Goal: Task Accomplishment & Management: Manage account settings

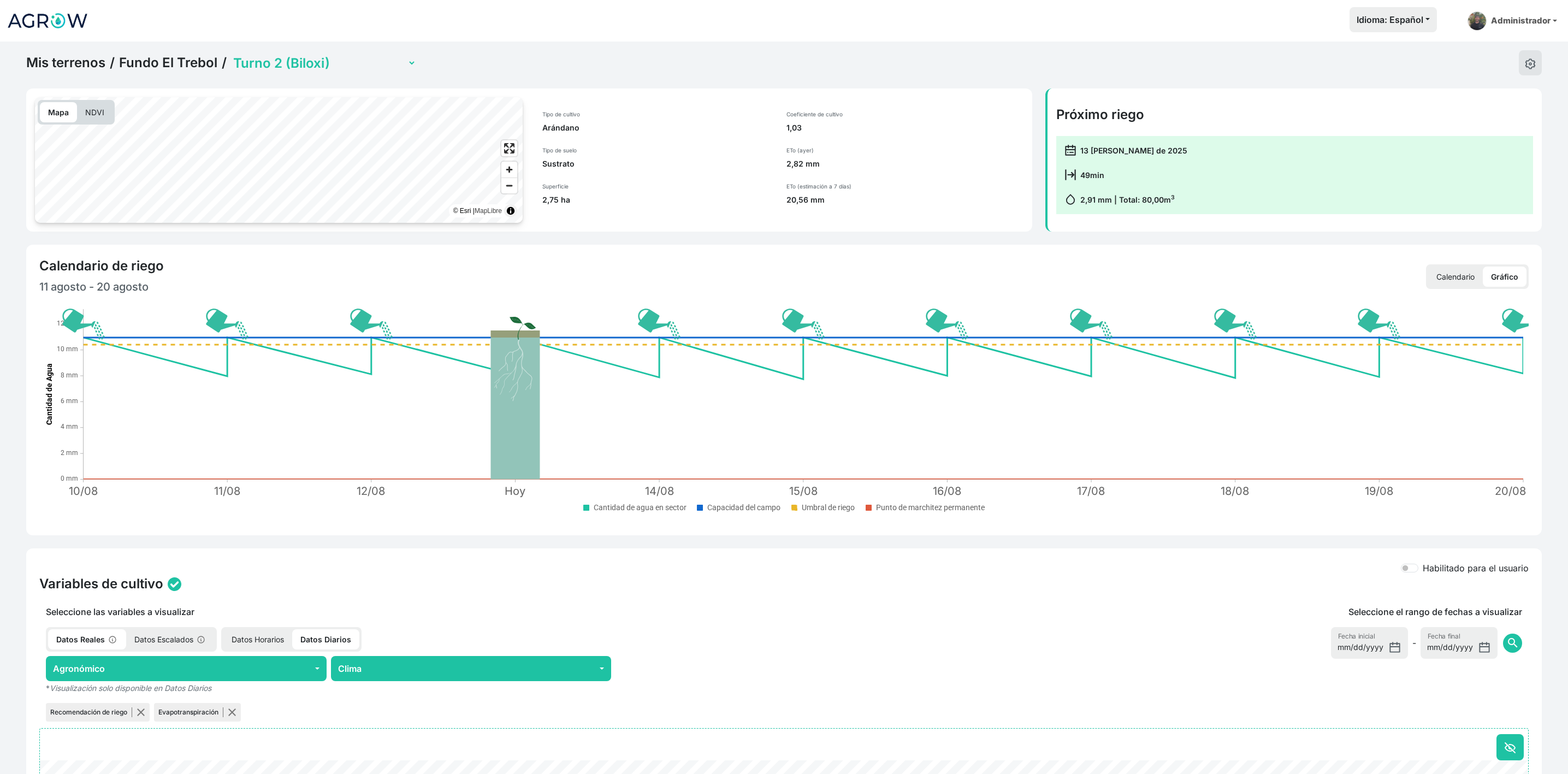
select select "2279"
click at [80, 51] on div "Mis terrenos / Fundo El Trebol / Turno 1 (Sin plantar) Turno 2 (Biloxi) Turno 3…" at bounding box center [221, 63] width 390 height 25
click at [83, 64] on link "Mis terrenos" at bounding box center [66, 63] width 79 height 16
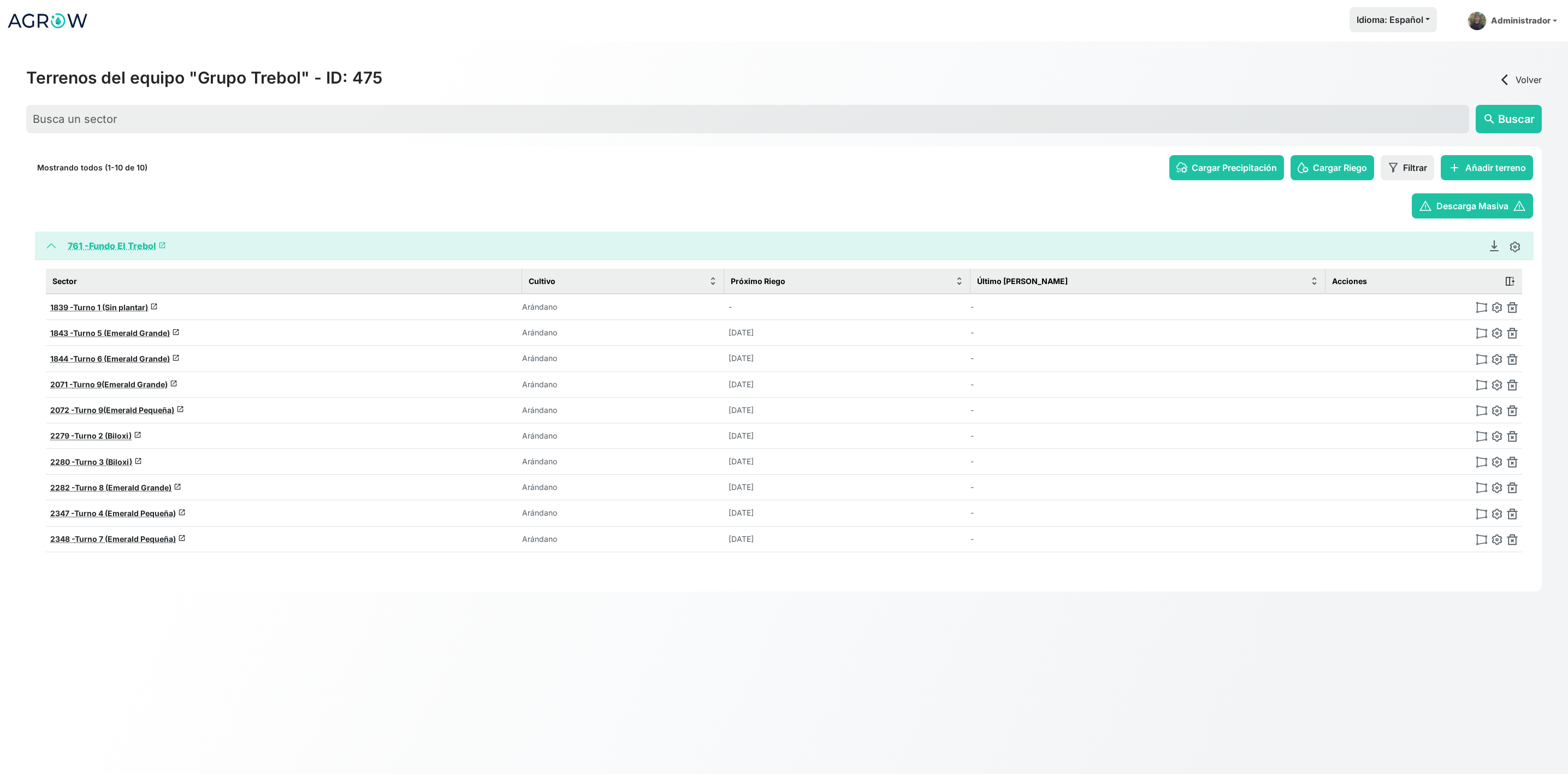
click at [128, 245] on link "761 - Fundo El Trebol launch" at bounding box center [117, 246] width 98 height 11
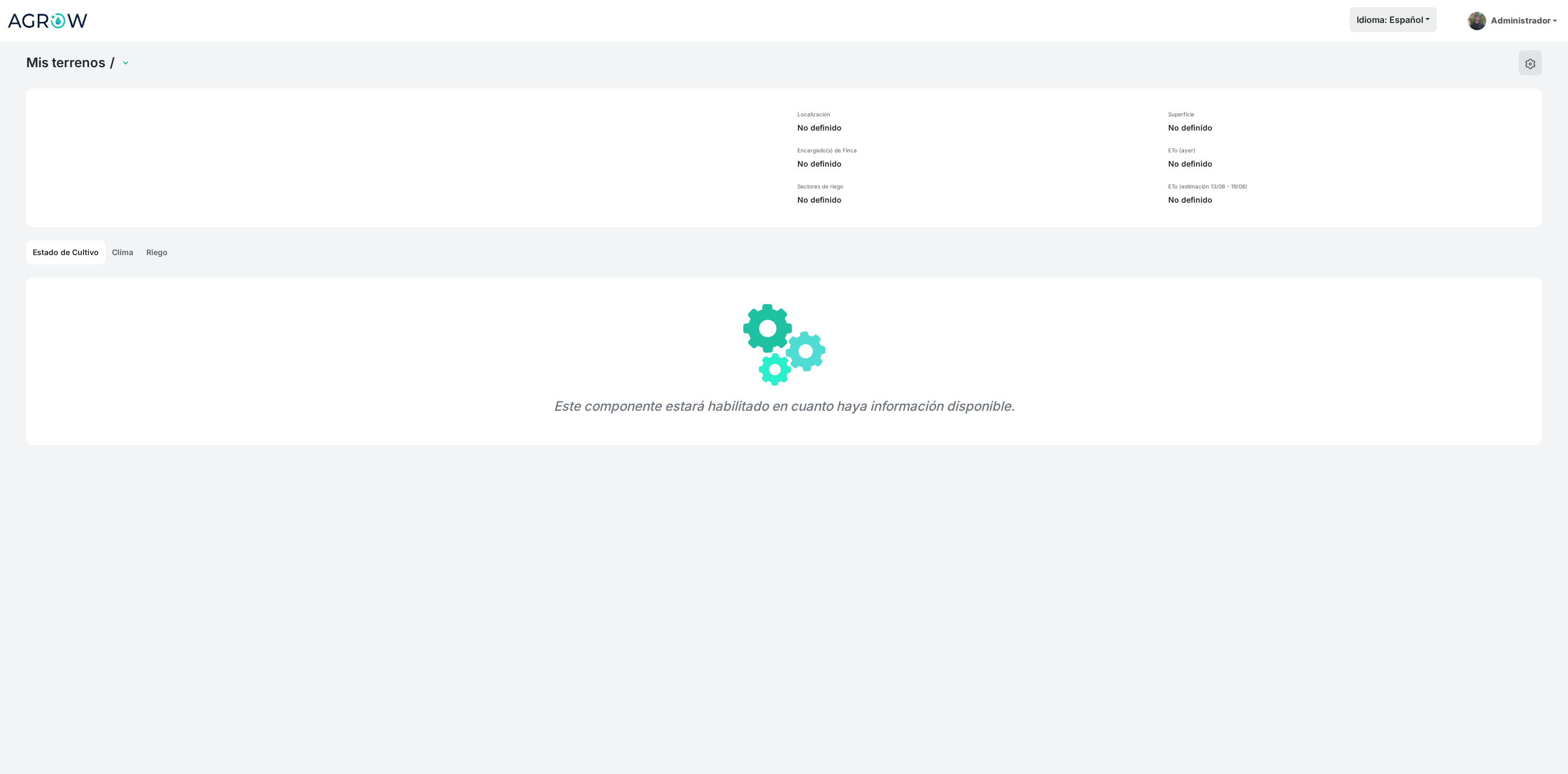
select select "761"
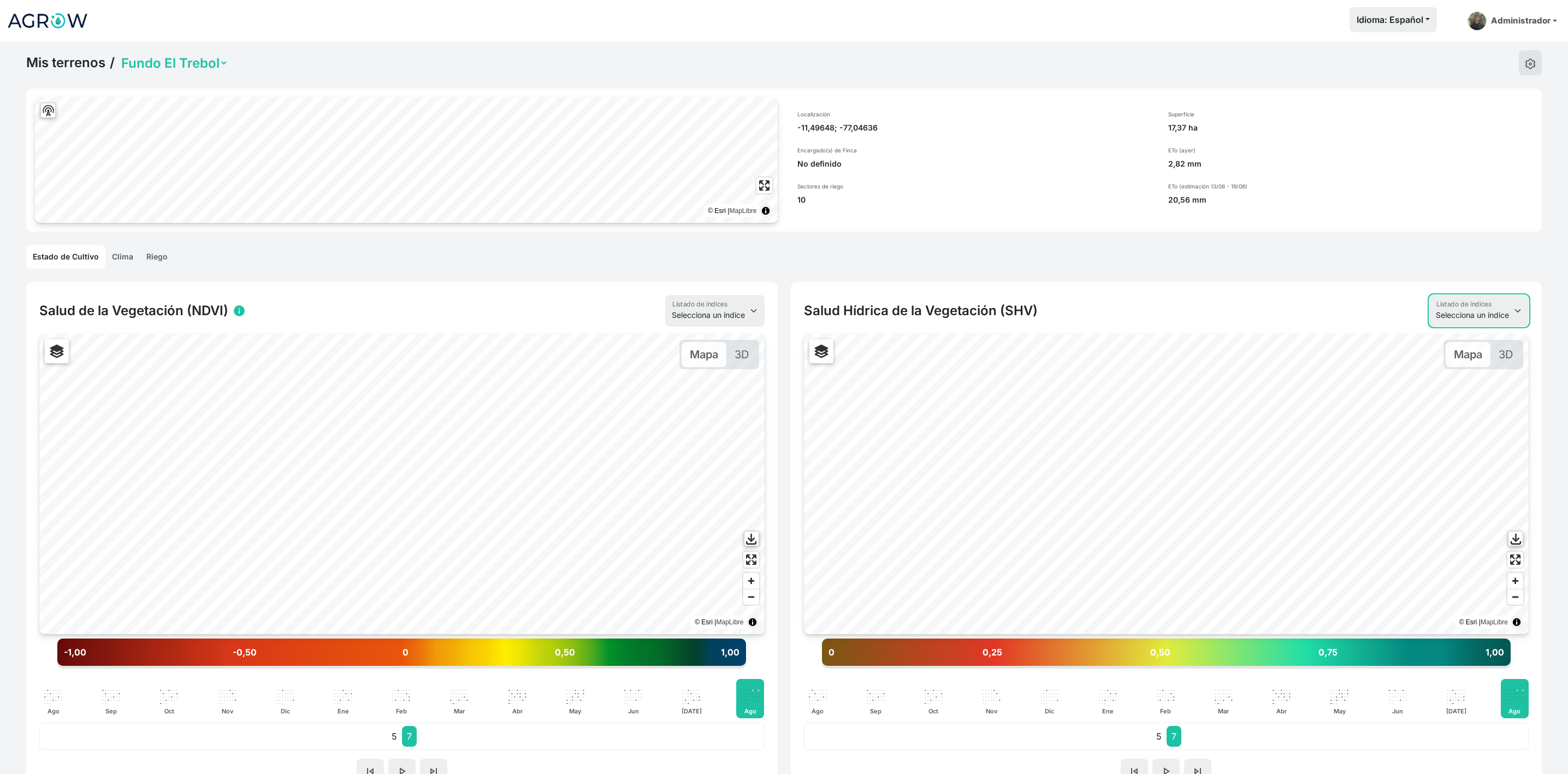
click at [1507, 321] on select "Selecciona un índice NDVI NDMI SAVI FVC SHV Thermal" at bounding box center [1479, 311] width 100 height 32
select select "fvc"
click at [1429, 295] on select "Selecciona un índice NDVI NDMI SAVI FVC SHV Thermal" at bounding box center [1479, 311] width 100 height 32
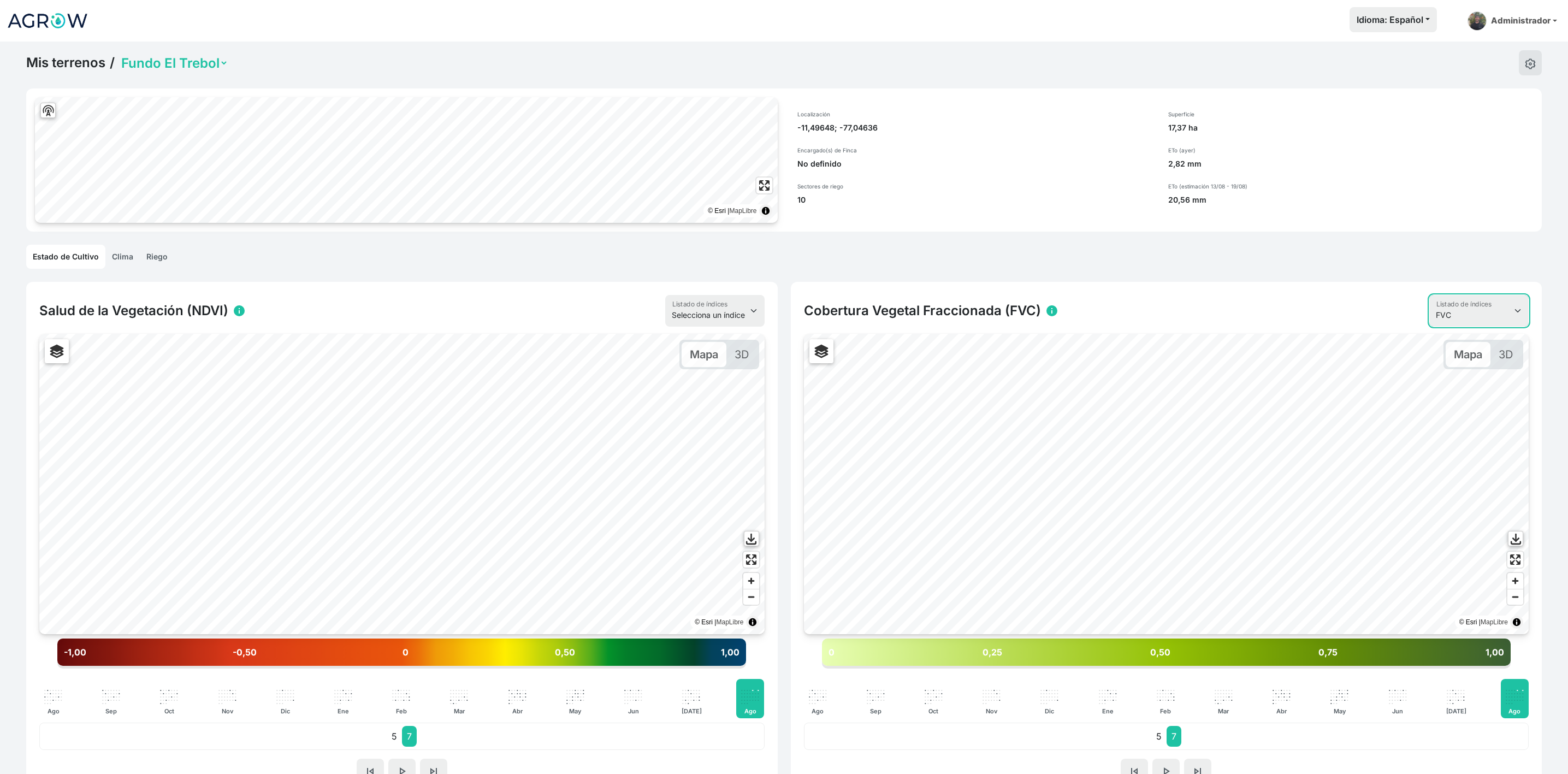
scroll to position [82, 0]
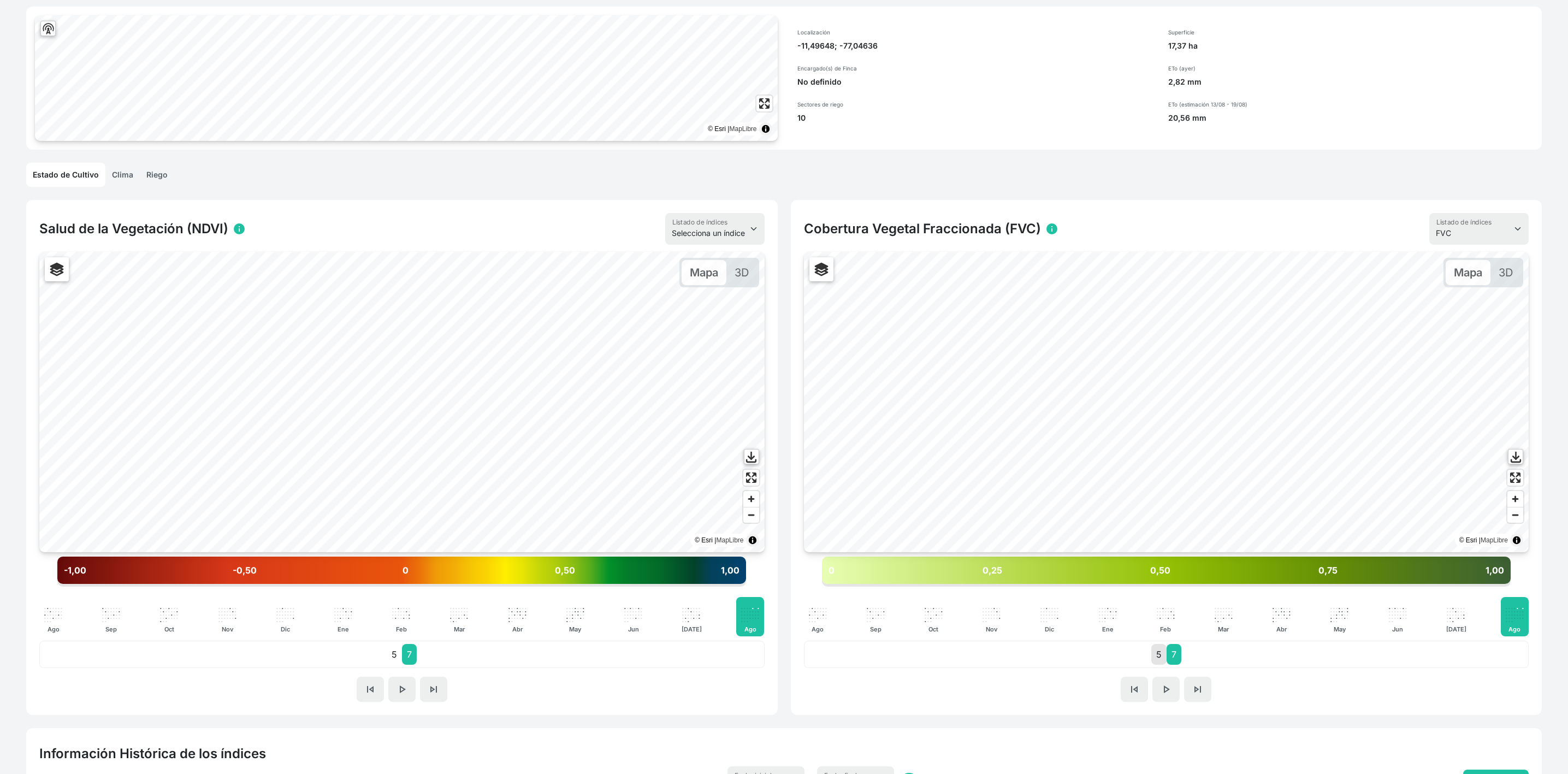
click at [1154, 651] on p "5" at bounding box center [1158, 654] width 15 height 21
click at [126, 165] on link "Clima" at bounding box center [122, 175] width 35 height 24
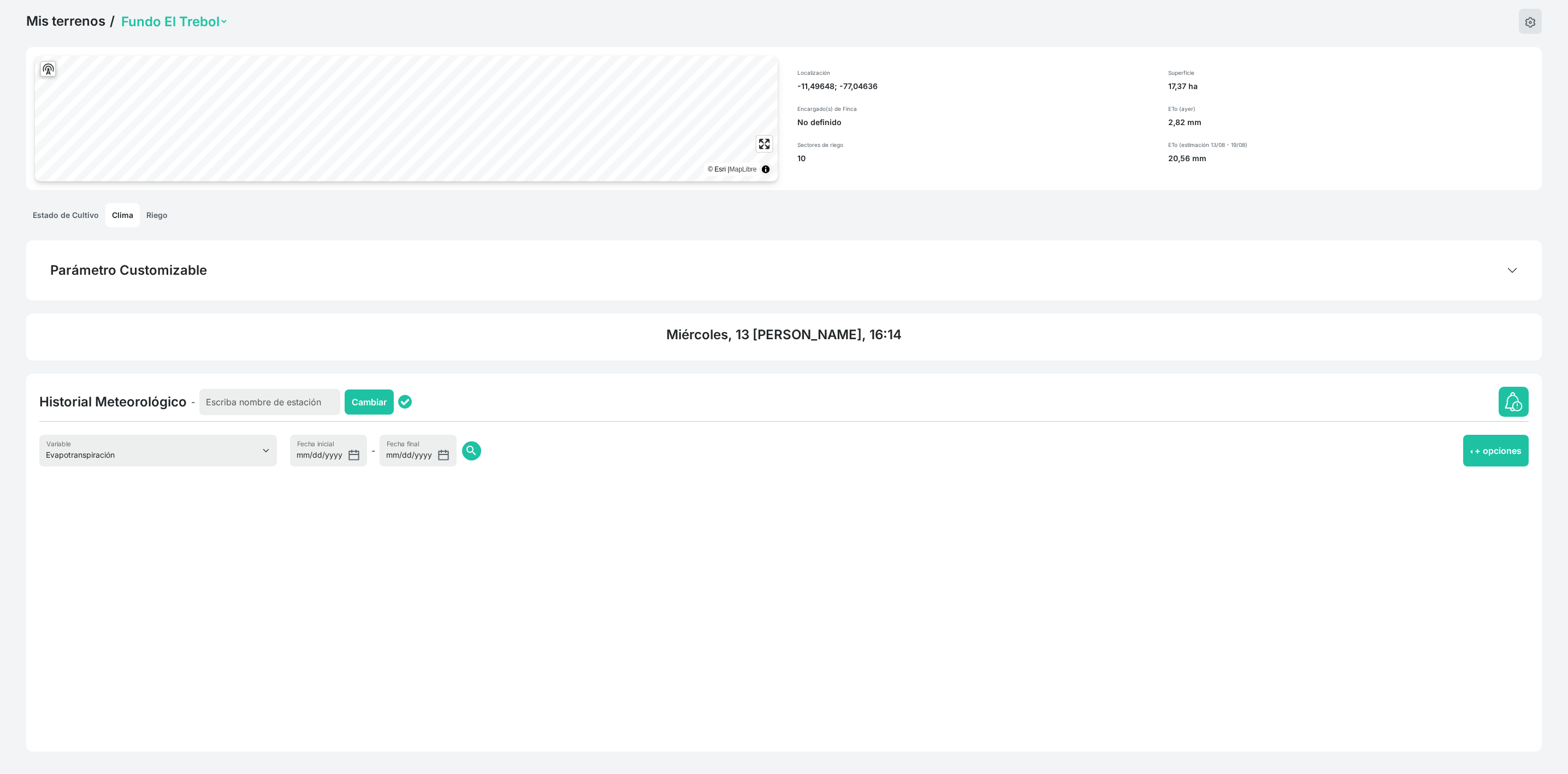
scroll to position [42, 0]
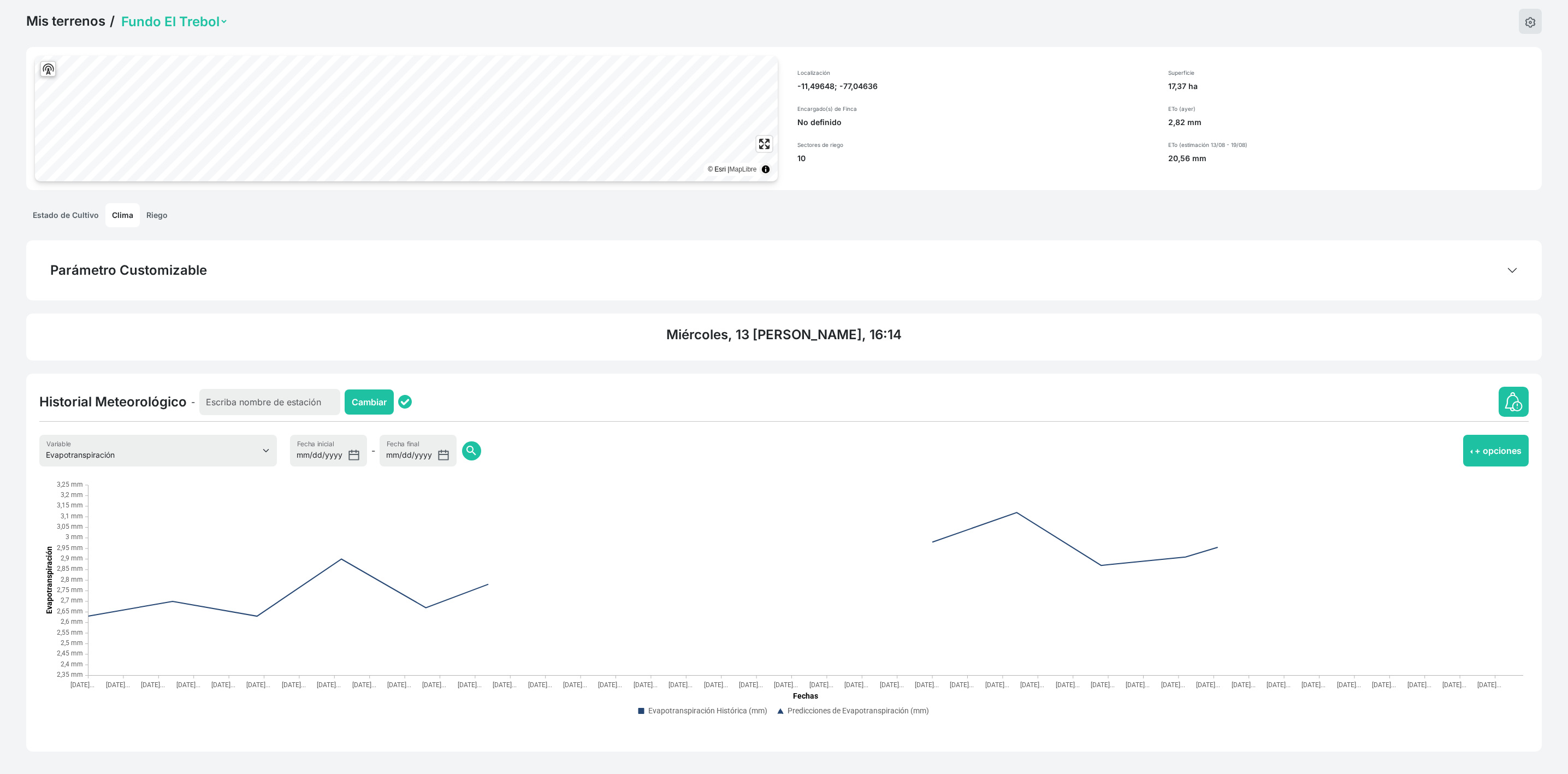
click at [100, 217] on link "Estado de Cultivo" at bounding box center [66, 215] width 79 height 24
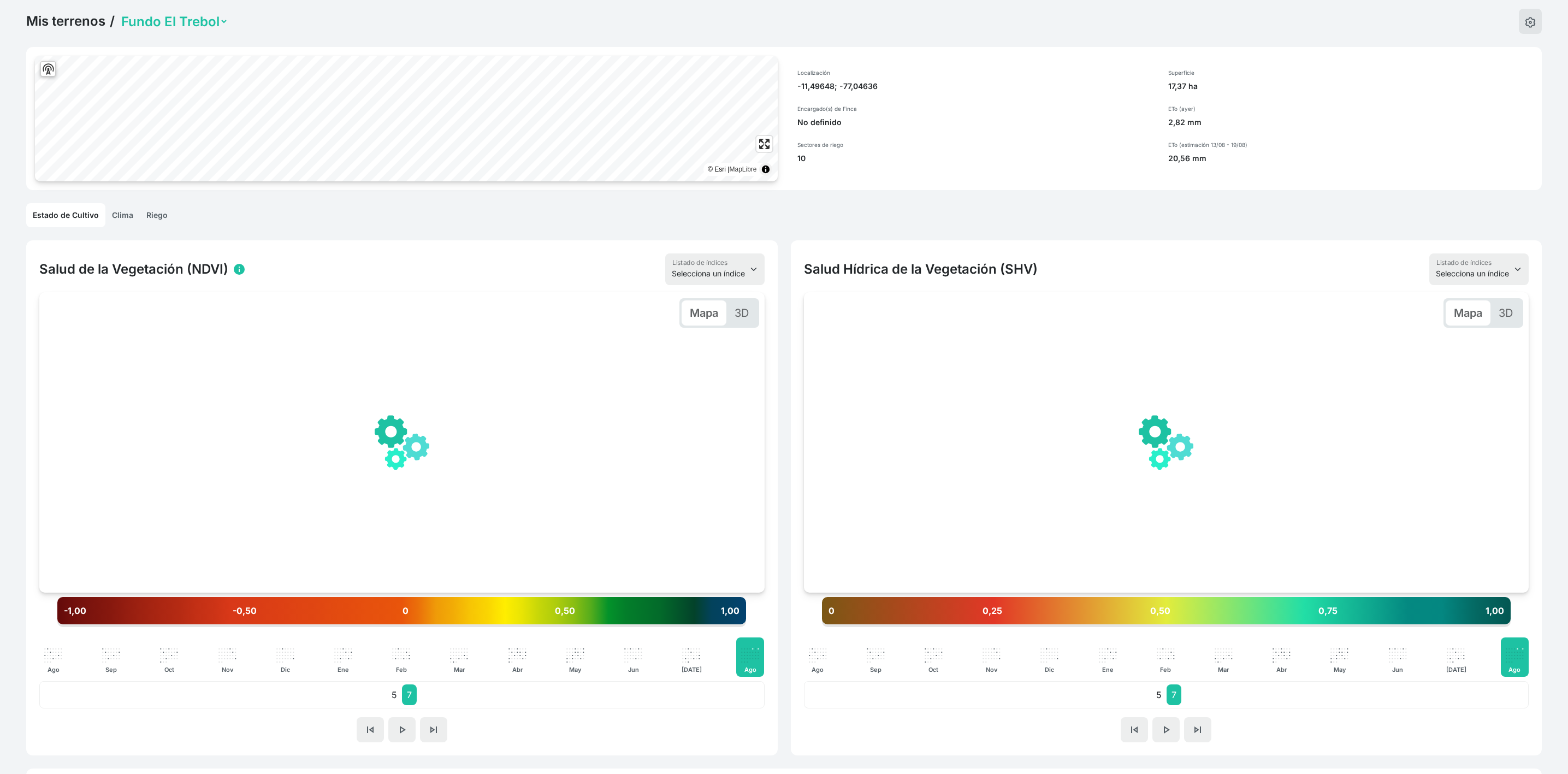
scroll to position [82, 0]
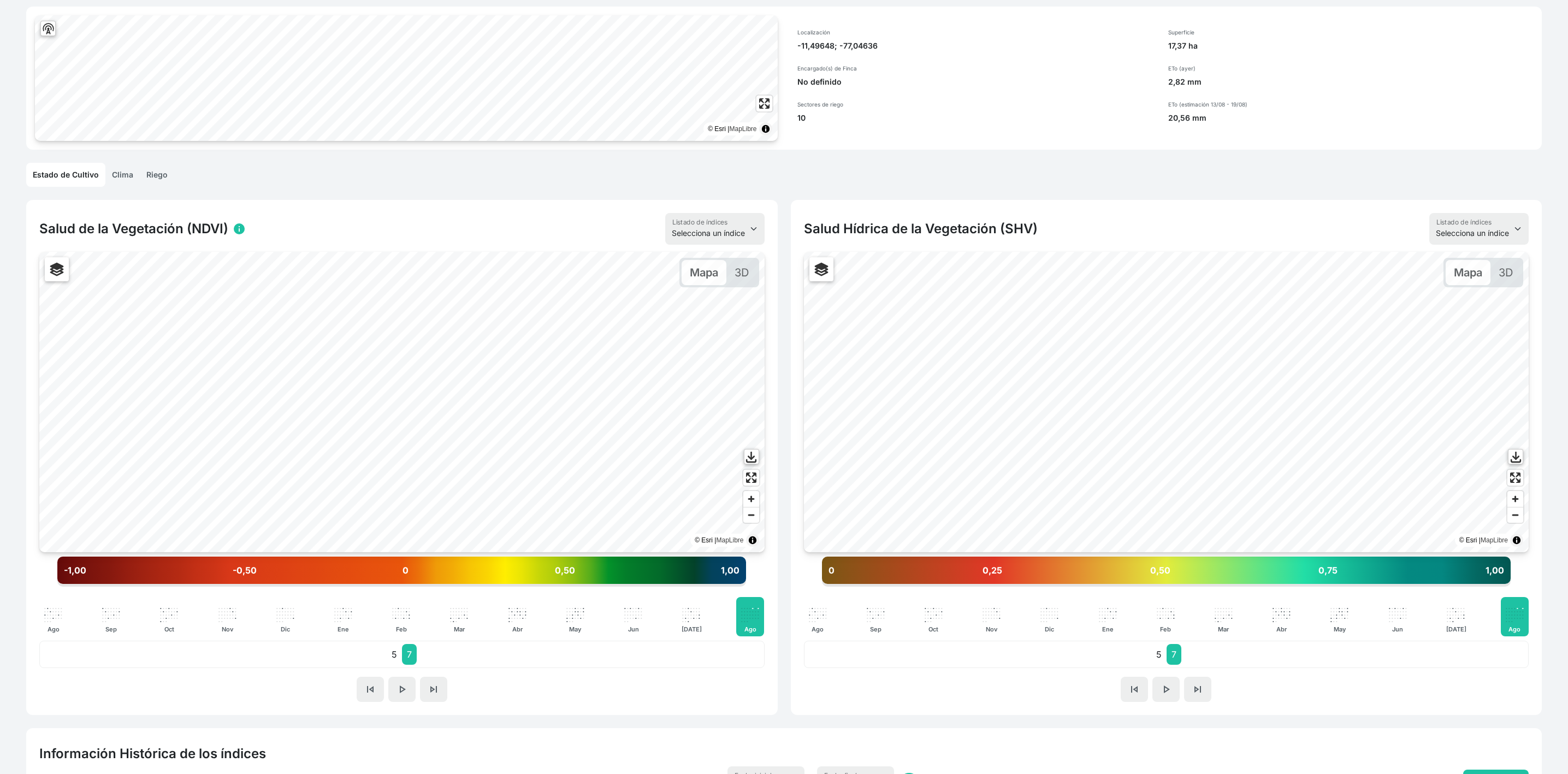
click at [149, 174] on link "Riego" at bounding box center [157, 175] width 35 height 24
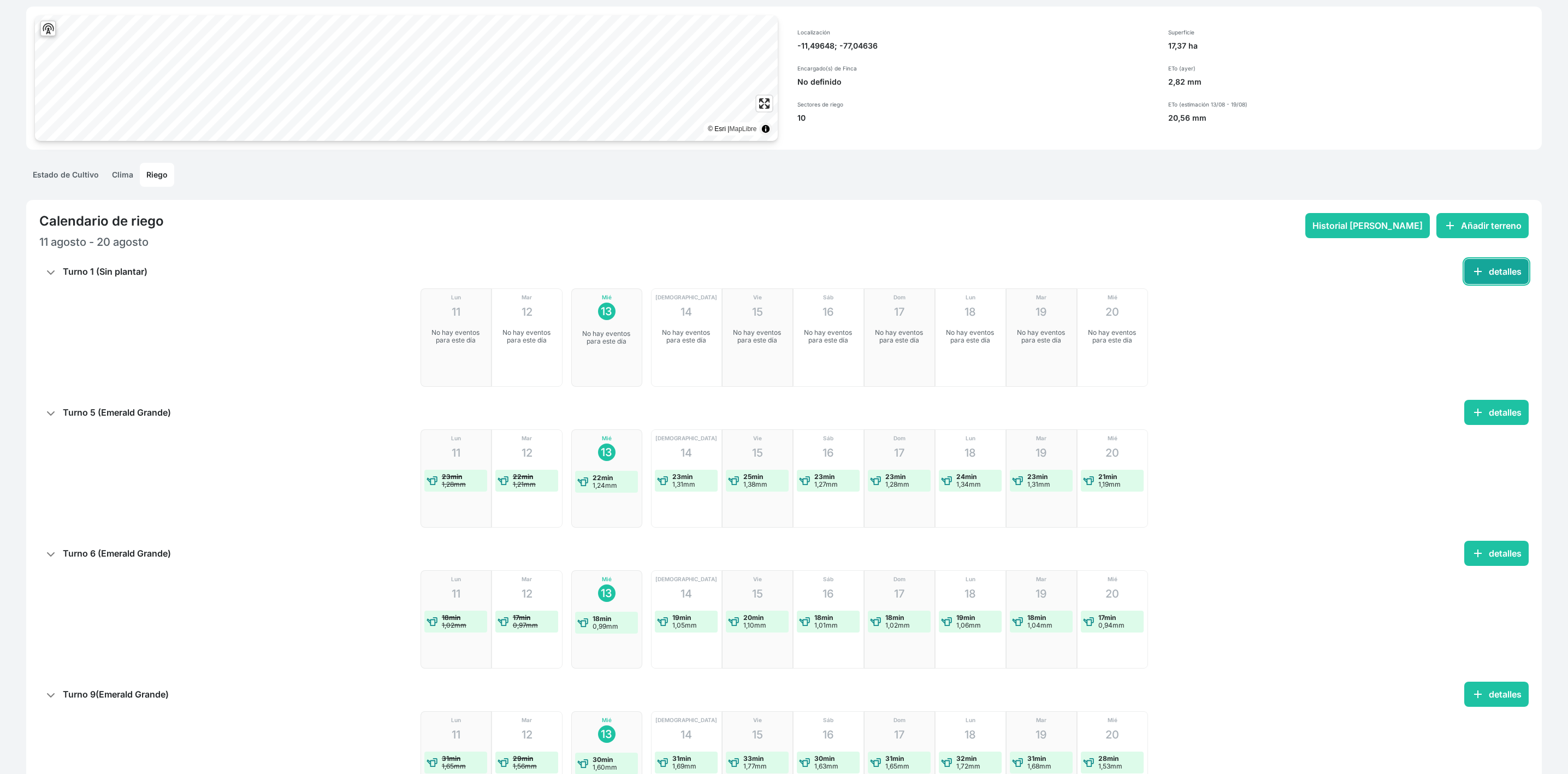
click at [1490, 274] on button "add detalles" at bounding box center [1496, 271] width 64 height 25
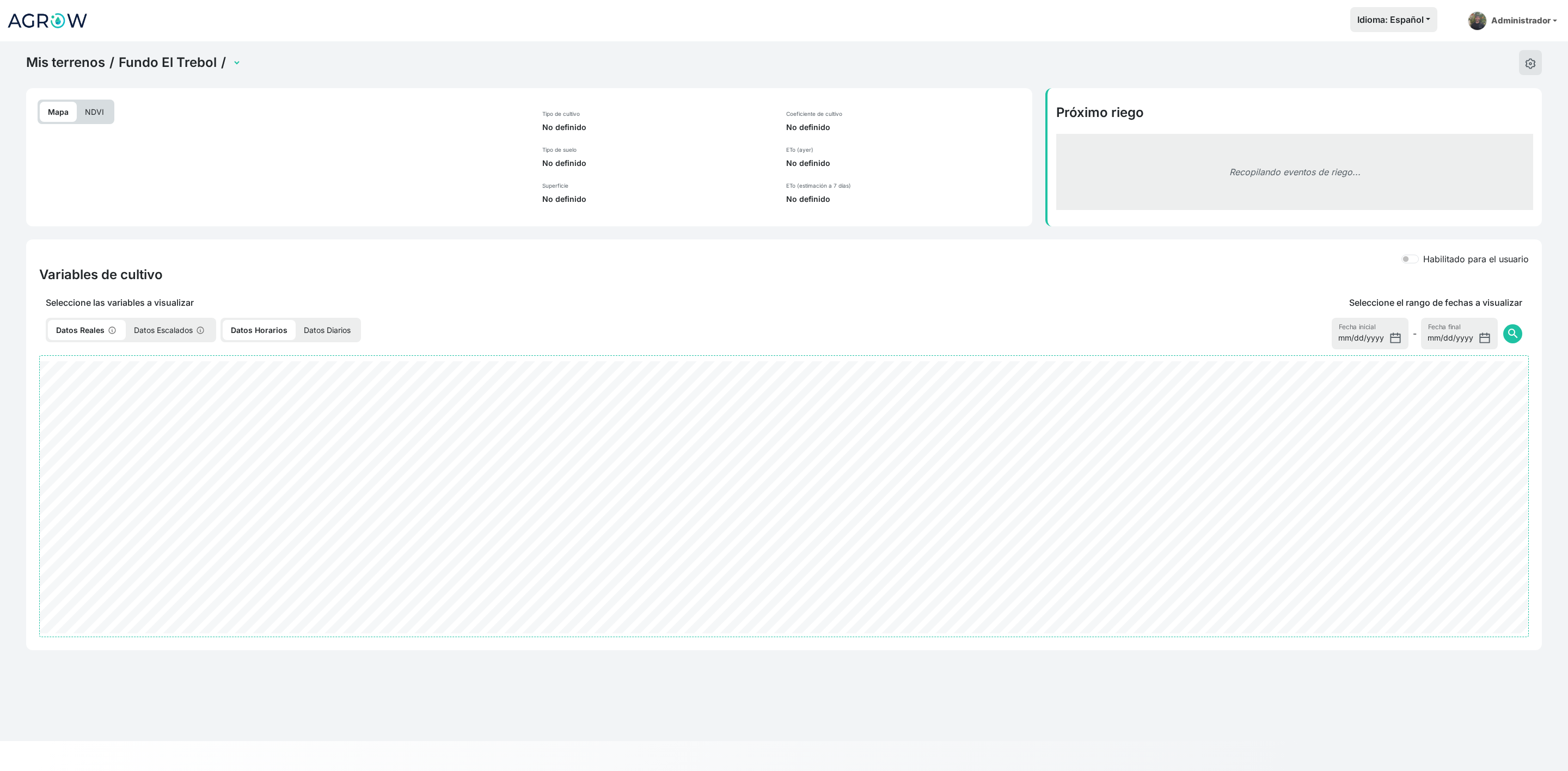
select select "1839"
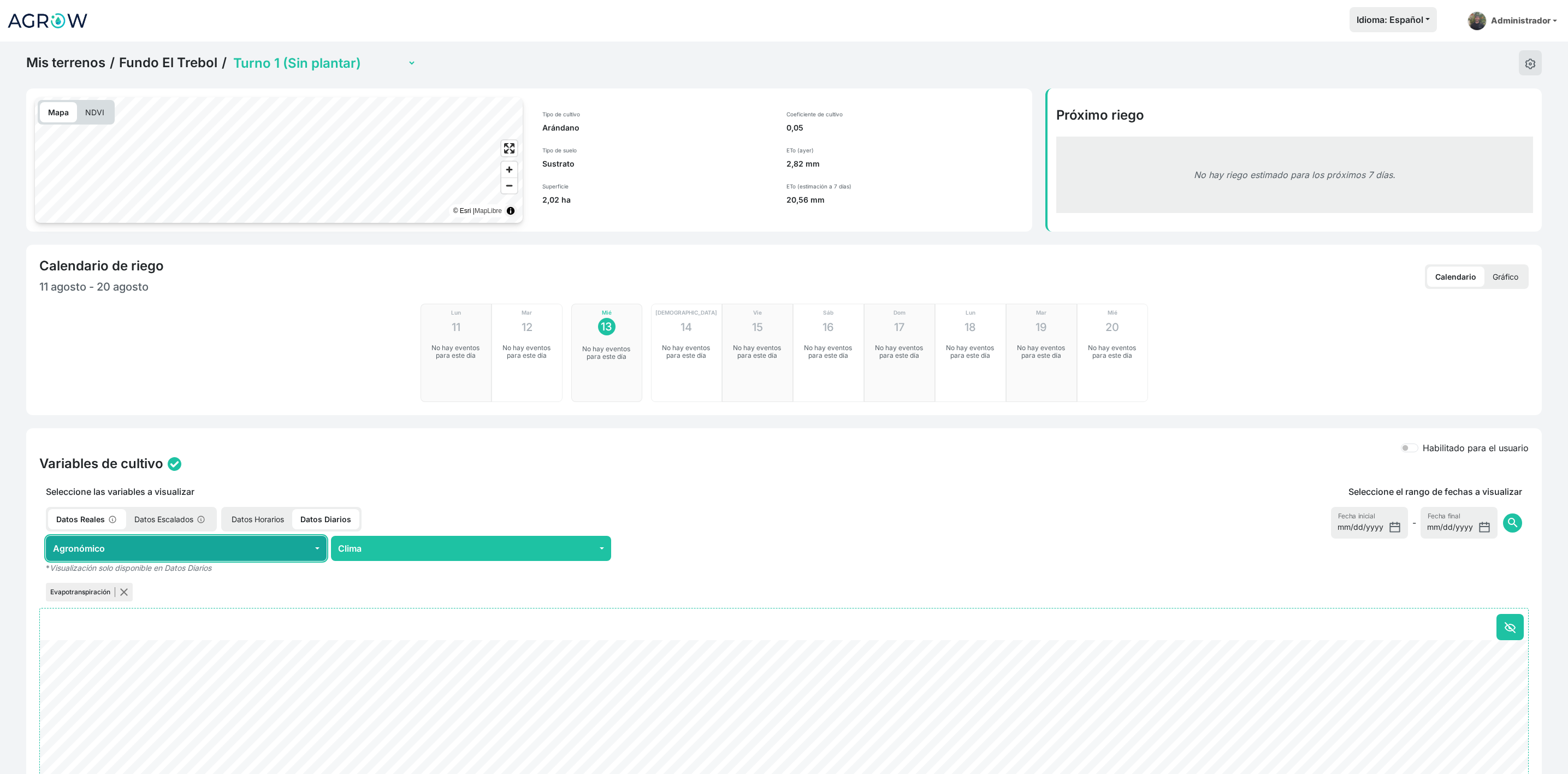
click at [244, 546] on button "Agronómico" at bounding box center [186, 549] width 281 height 25
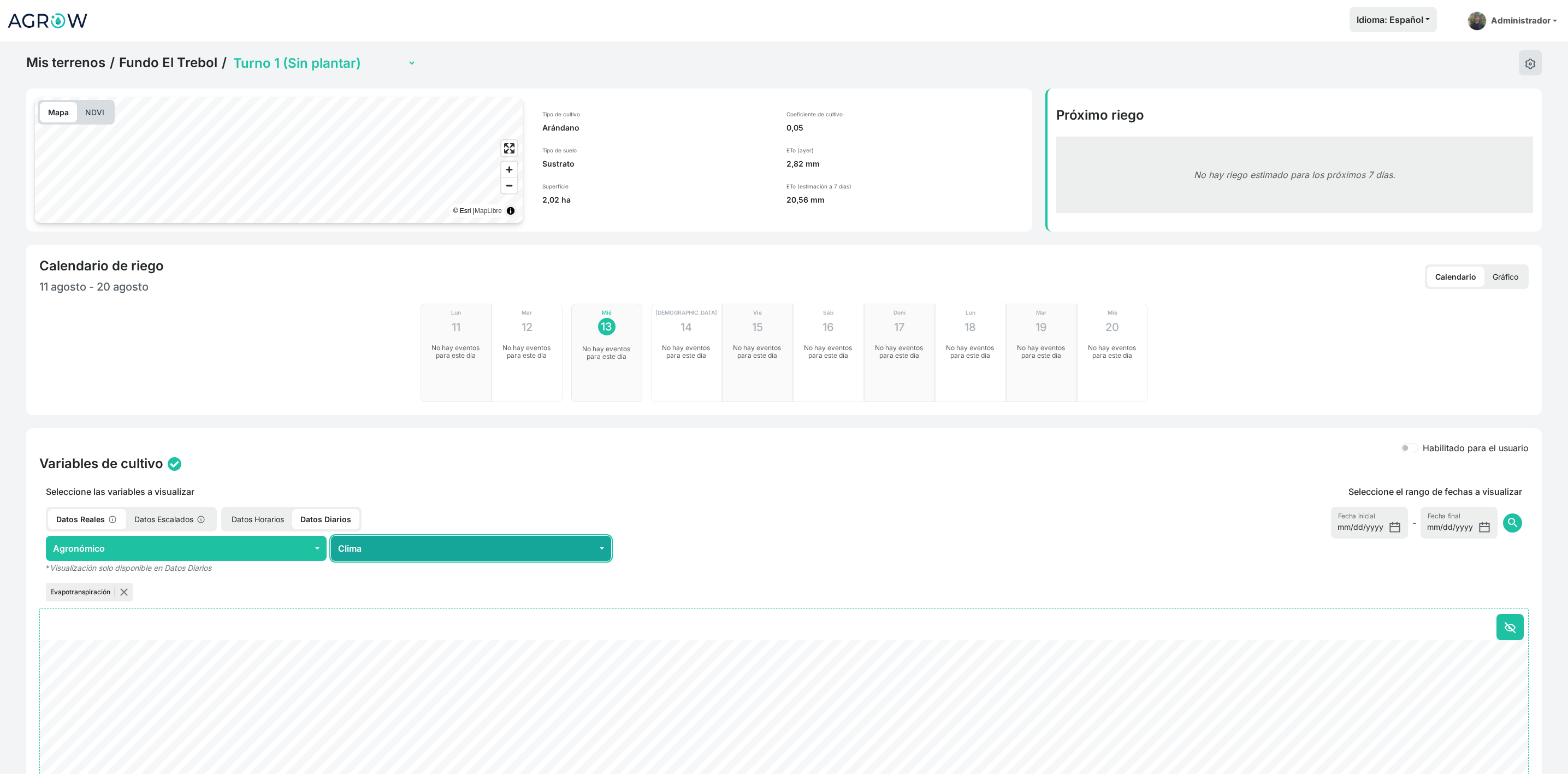
click at [382, 549] on button "Clima" at bounding box center [471, 549] width 281 height 25
click at [259, 521] on p "Datos Horarios" at bounding box center [257, 520] width 69 height 20
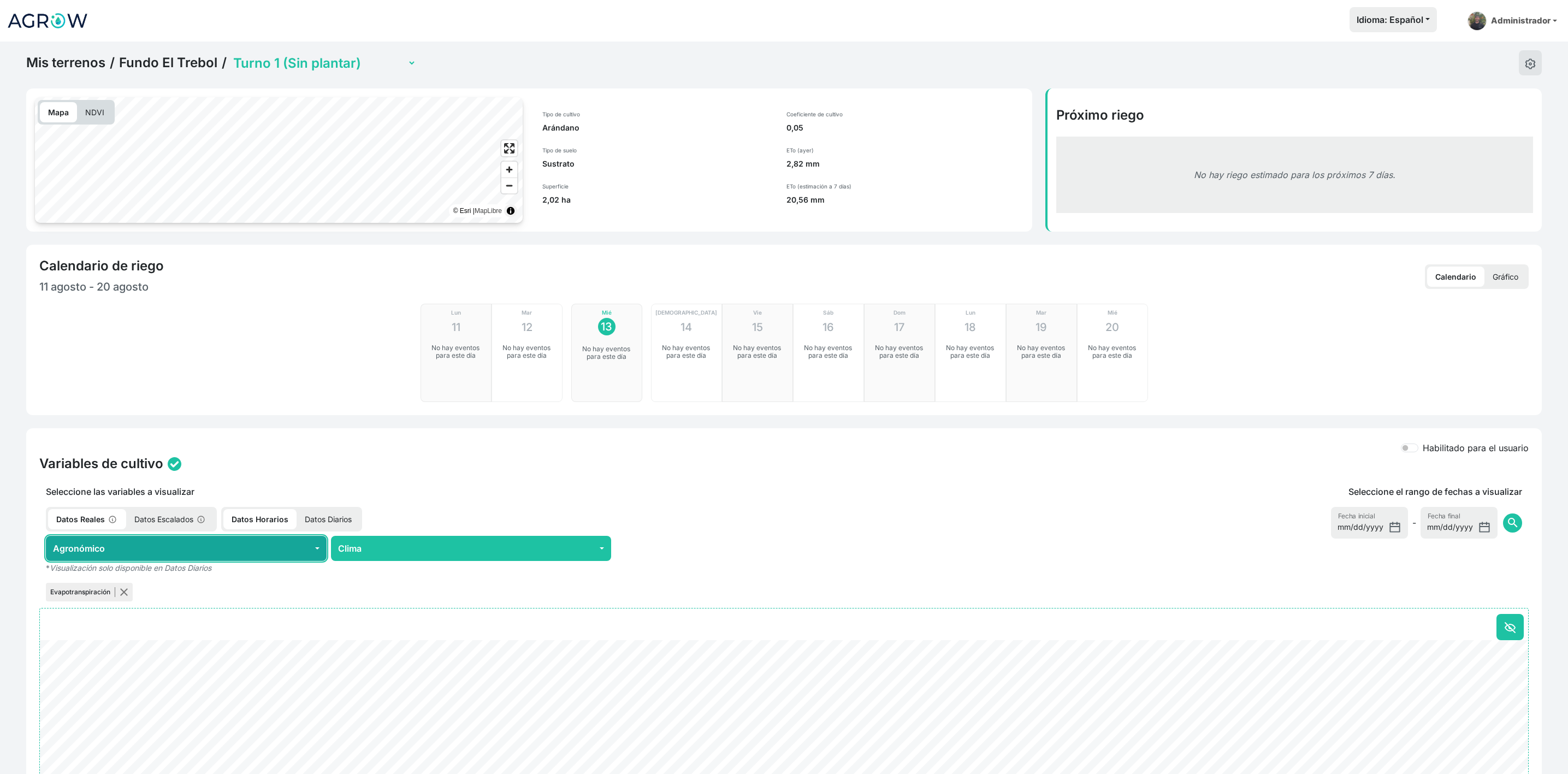
click at [227, 551] on button "Agronómico" at bounding box center [186, 549] width 281 height 25
click at [242, 550] on button "Agronómico" at bounding box center [186, 549] width 281 height 25
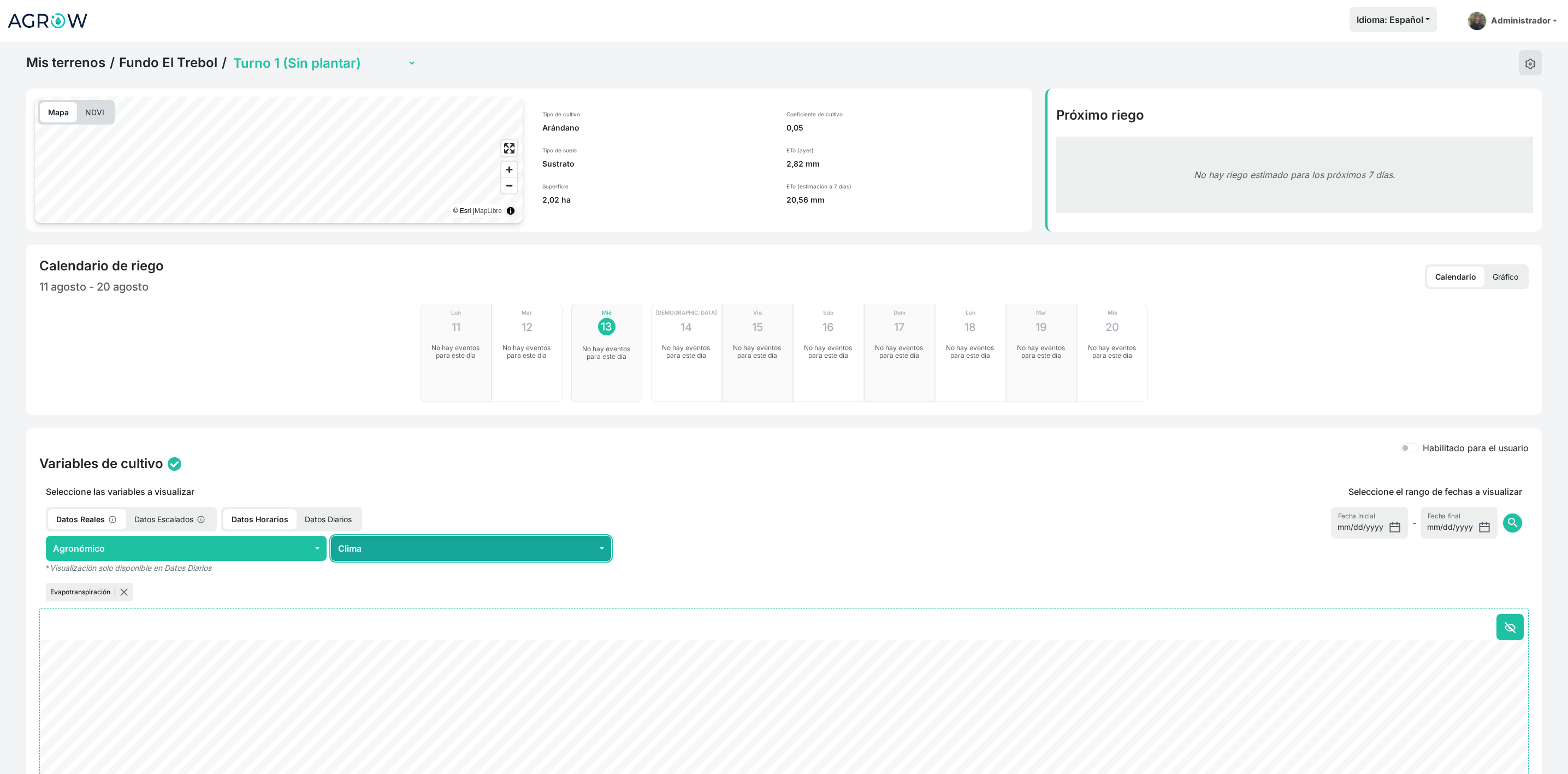
click at [408, 556] on button "Clima" at bounding box center [471, 549] width 281 height 25
click at [1512, 67] on div "Mis terrenos / Fundo El Trebol / Turno 1 (Sin plantar) Turno 2 (Biloxi) Turno 3…" at bounding box center [784, 63] width 1515 height 25
click at [1511, 53] on div "Mis terrenos / Fundo El Trebol / Turno 1 (Sin plantar) Turno 2 (Biloxi) Turno 3…" at bounding box center [784, 63] width 1515 height 25
click at [1521, 69] on button at bounding box center [1530, 63] width 23 height 25
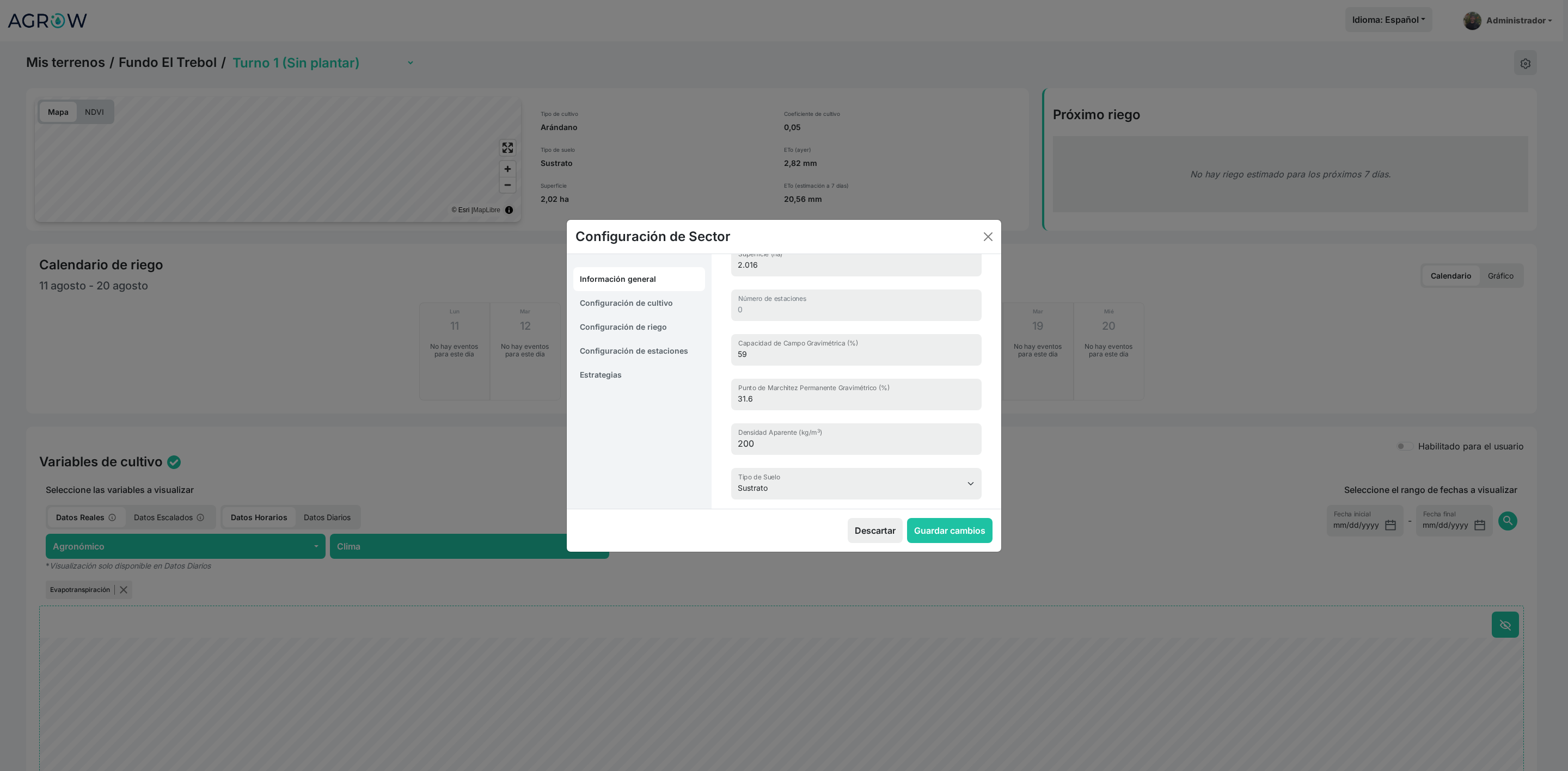
scroll to position [128, 0]
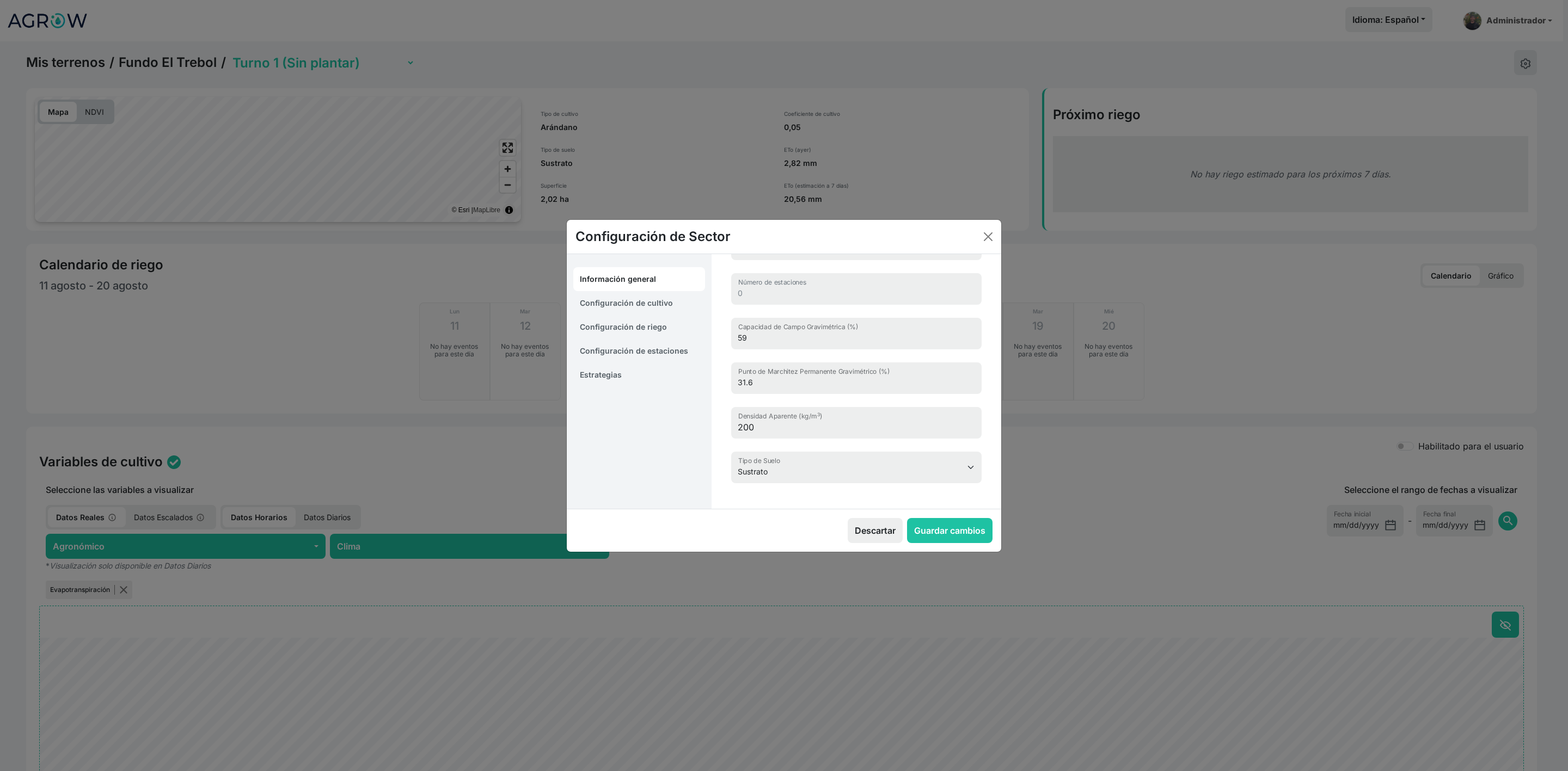
click at [617, 299] on link "Configuración de cultivo" at bounding box center [639, 303] width 132 height 24
select select "16210"
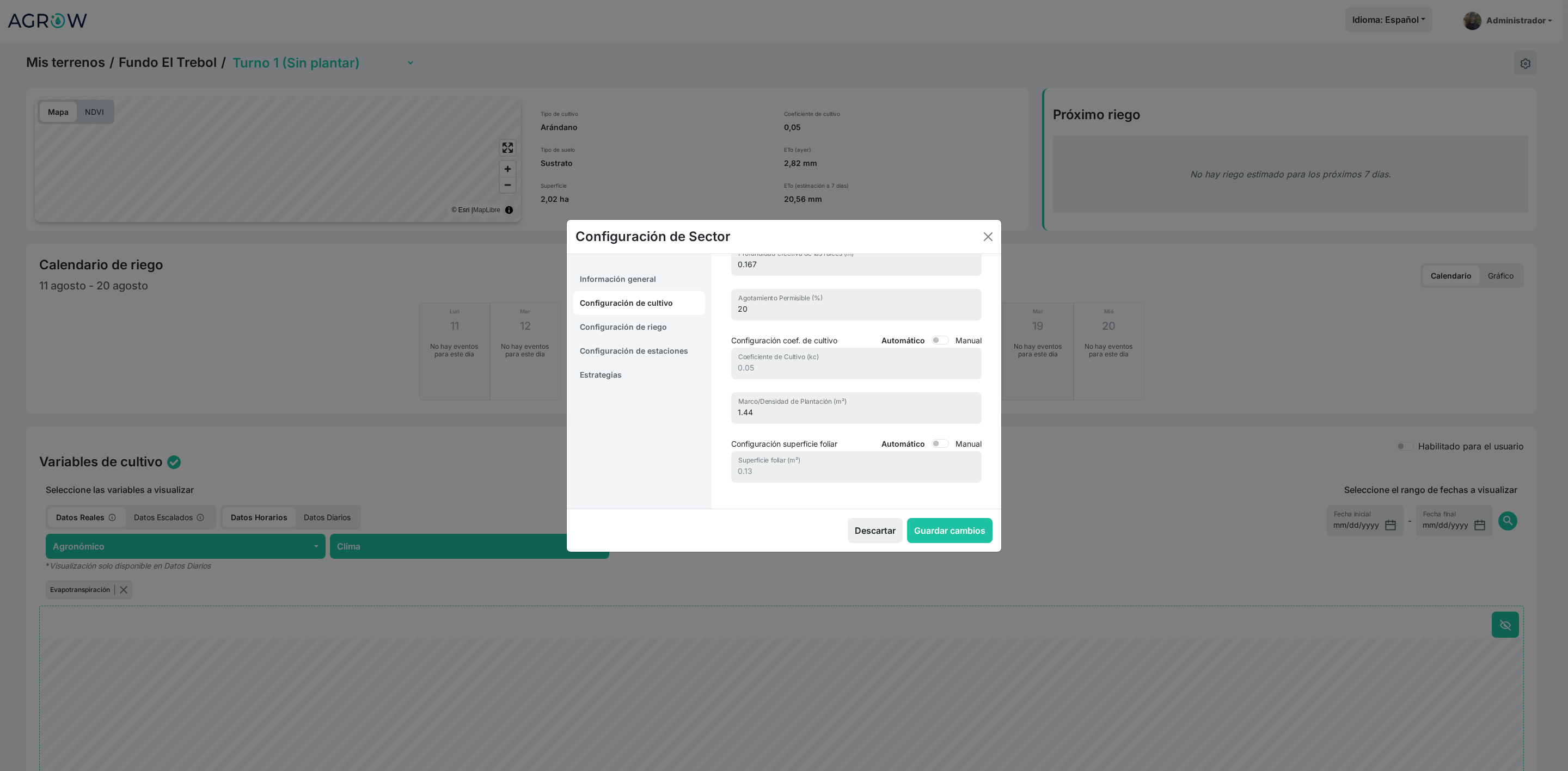
click at [633, 313] on link "Configuración de cultivo" at bounding box center [639, 303] width 132 height 24
click at [628, 330] on link "Configuración de riego" at bounding box center [639, 327] width 132 height 24
select select "8"
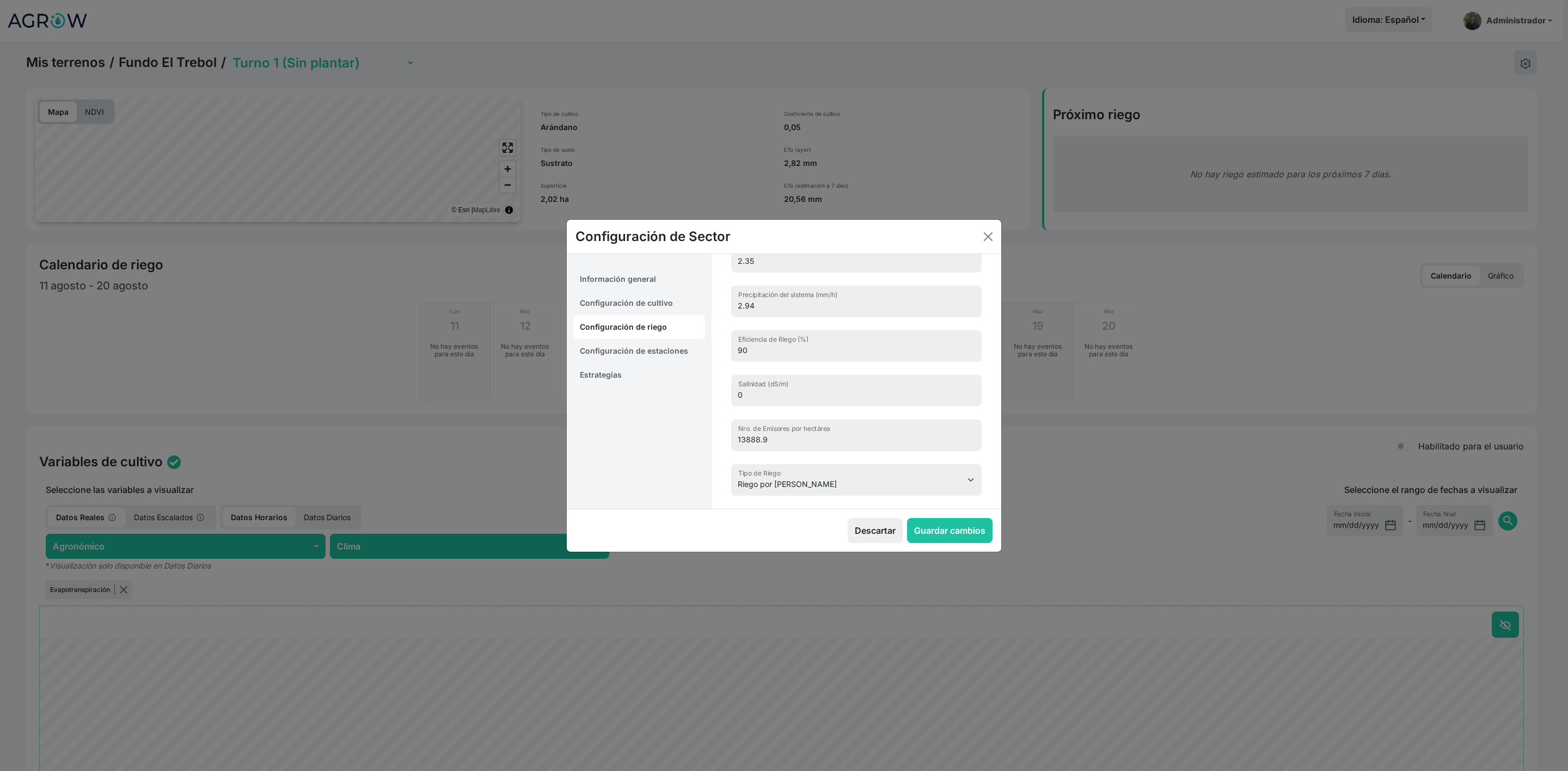
click at [634, 340] on link "Configuración de estaciones" at bounding box center [639, 351] width 132 height 24
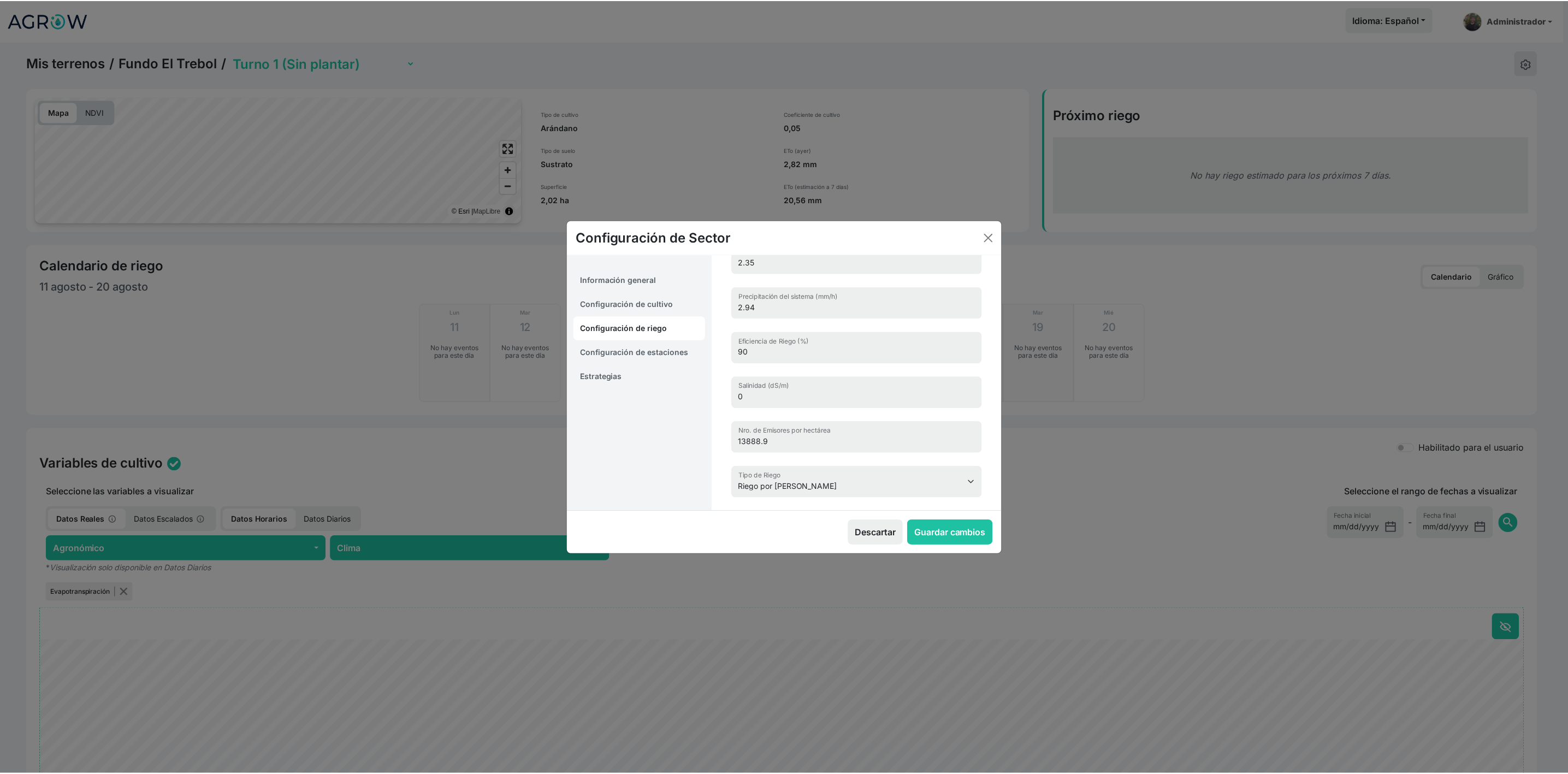
scroll to position [0, 0]
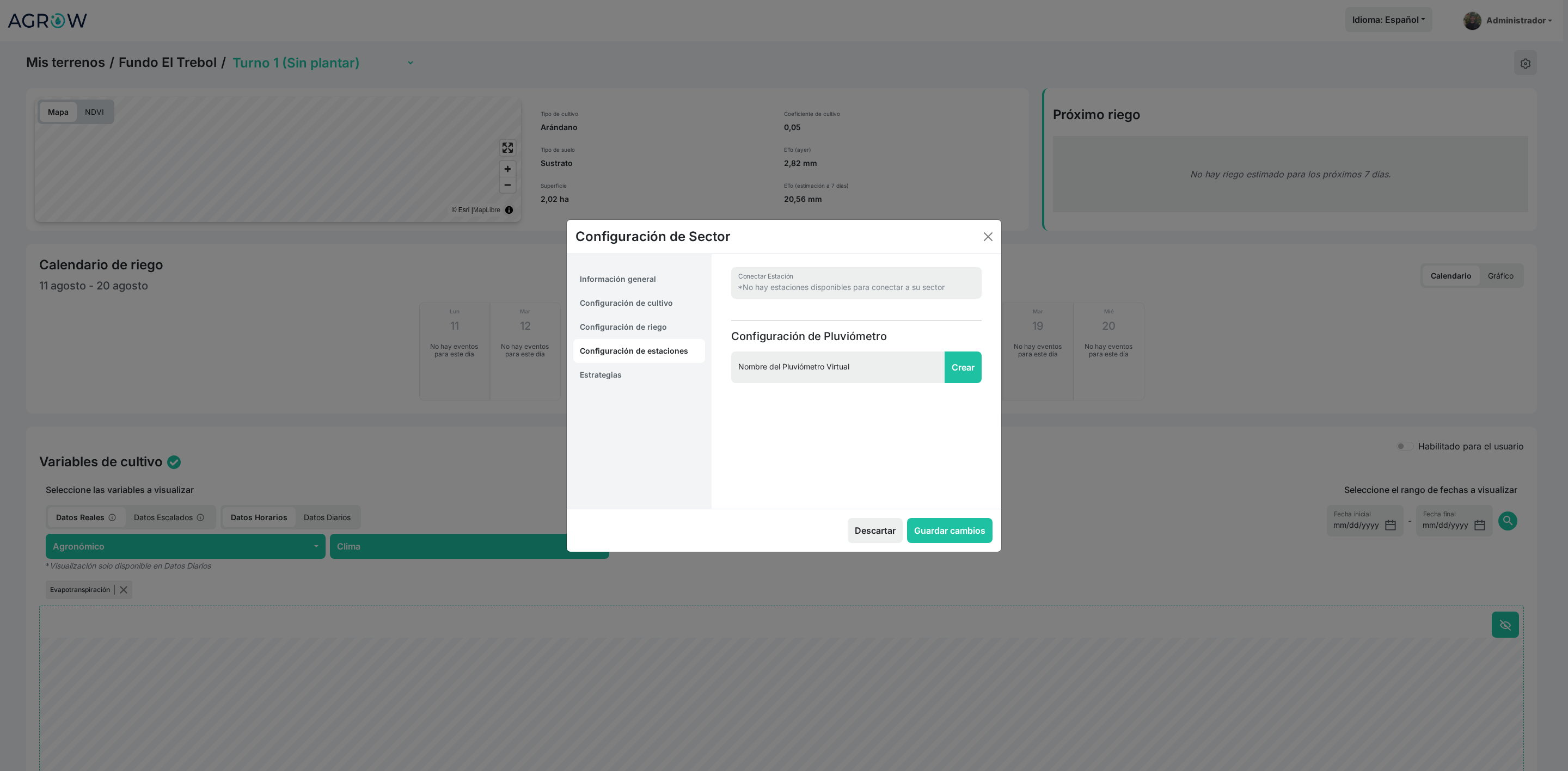
click at [625, 367] on link "Estrategias" at bounding box center [639, 375] width 132 height 24
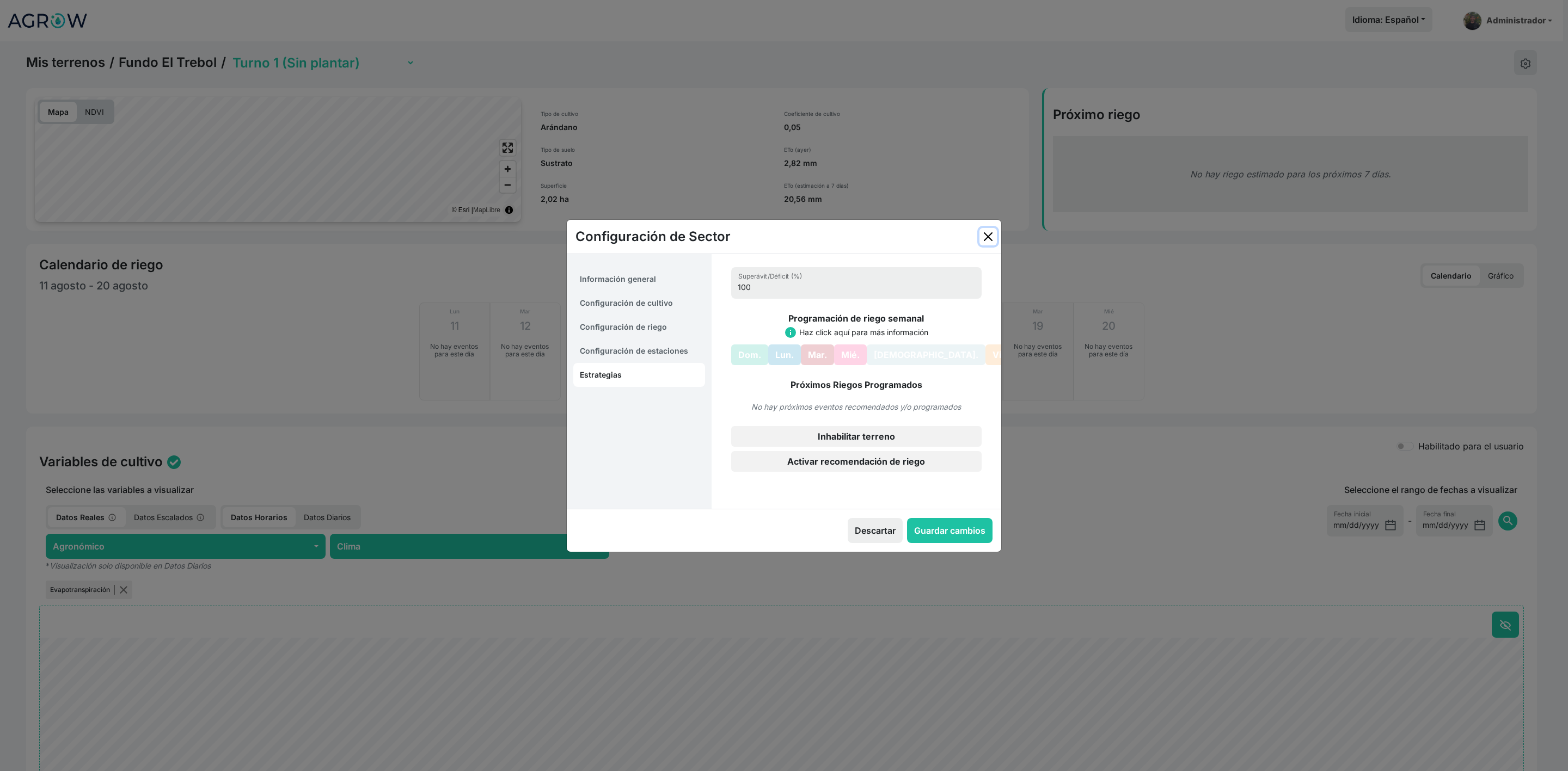
click at [993, 236] on button "Close" at bounding box center [988, 237] width 18 height 18
select select "15"
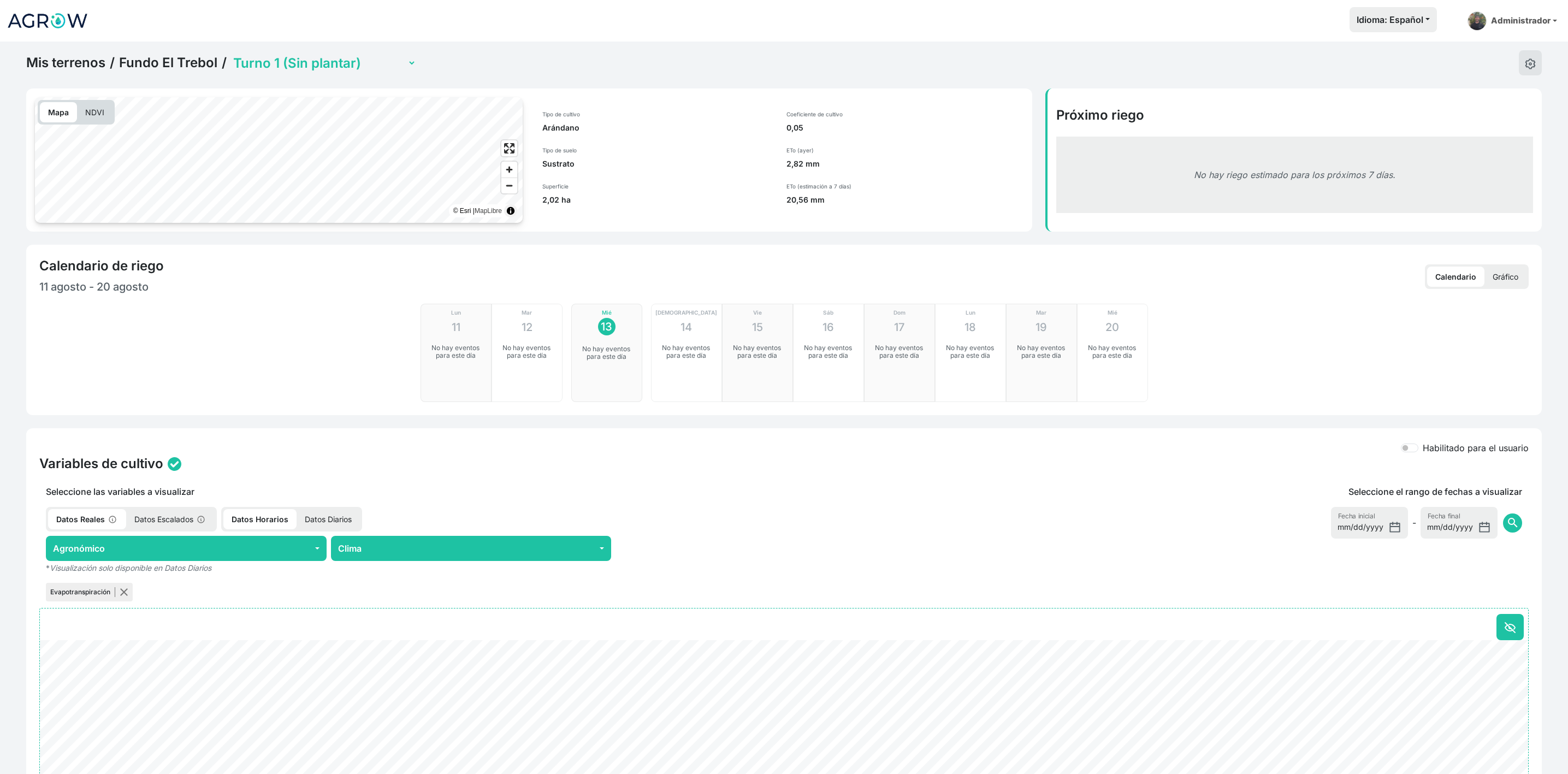
click at [1528, 270] on div "Calendario de riego 11 agosto - 20 agosto Calendario Gráfico Lun 11 No hay even…" at bounding box center [784, 330] width 1515 height 170
click at [1496, 271] on p "Gráfico" at bounding box center [1505, 277] width 42 height 20
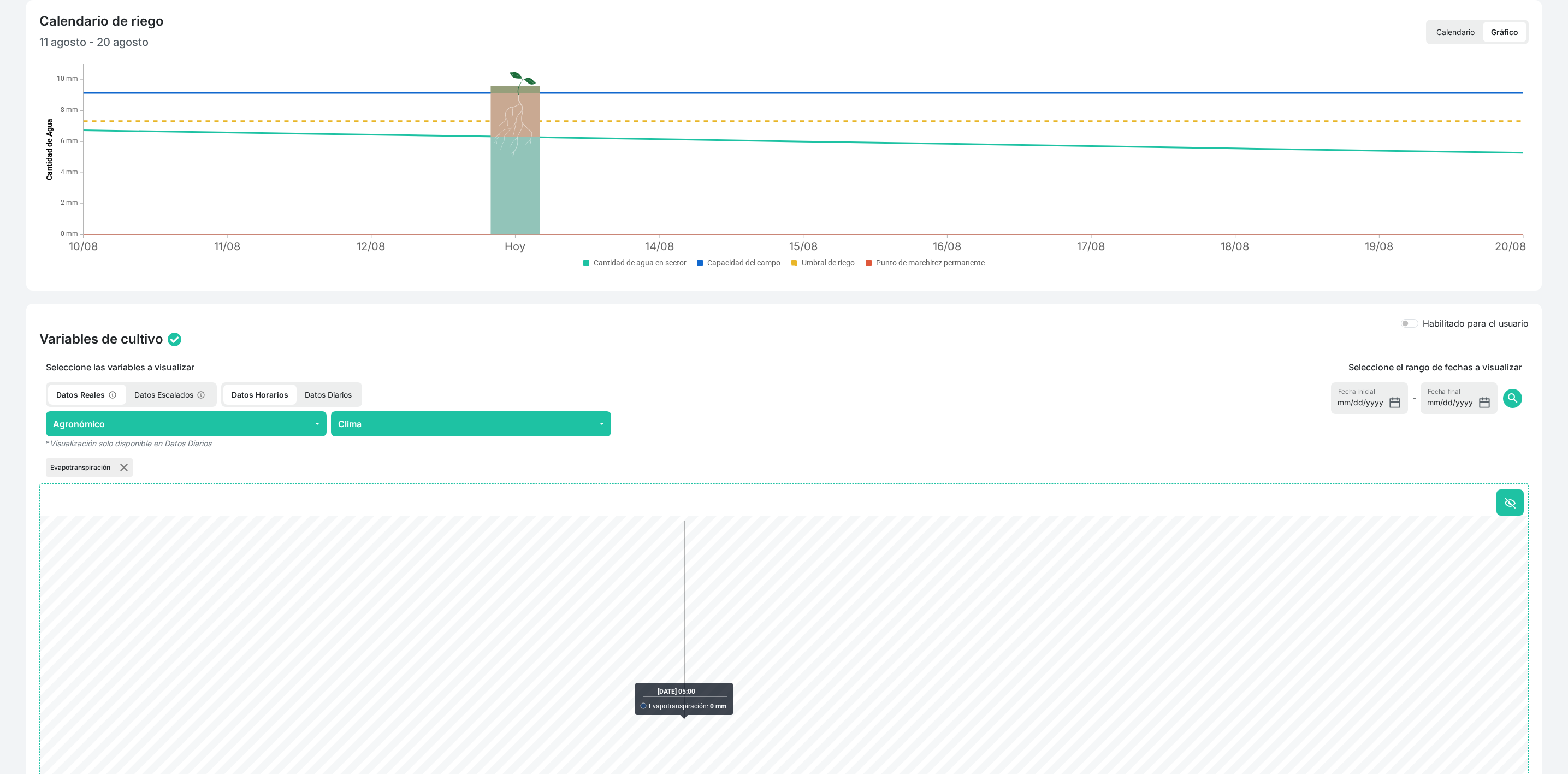
scroll to position [246, 0]
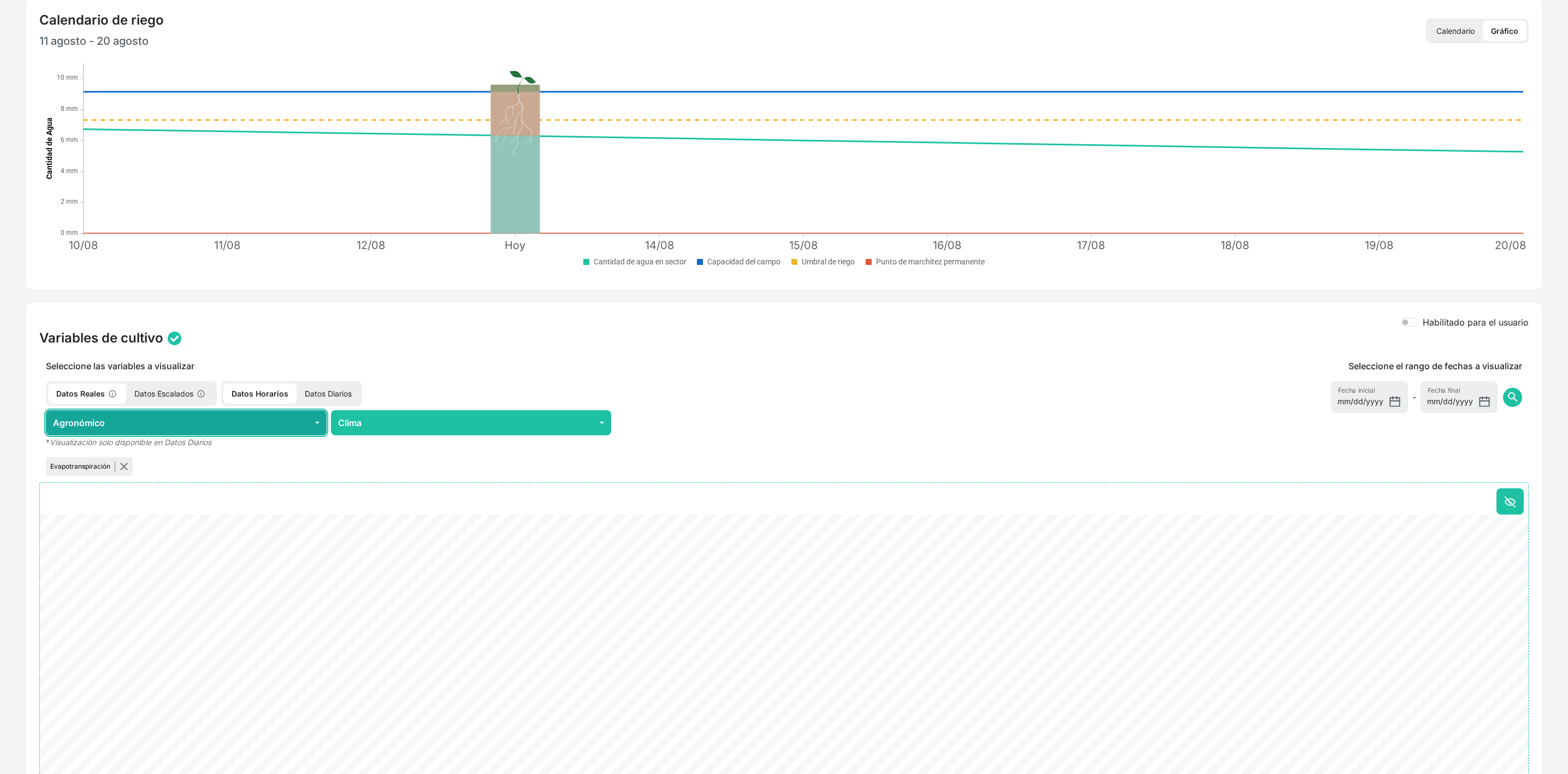
click at [302, 427] on button "Agronómico" at bounding box center [186, 423] width 281 height 25
click at [333, 398] on p "Datos Diarios" at bounding box center [328, 394] width 63 height 20
click at [297, 415] on button "Agronómico" at bounding box center [186, 423] width 281 height 25
click at [392, 356] on div "Habilitado para el usuario Variables de cultivo Seleccione las variables a visu…" at bounding box center [784, 560] width 1515 height 516
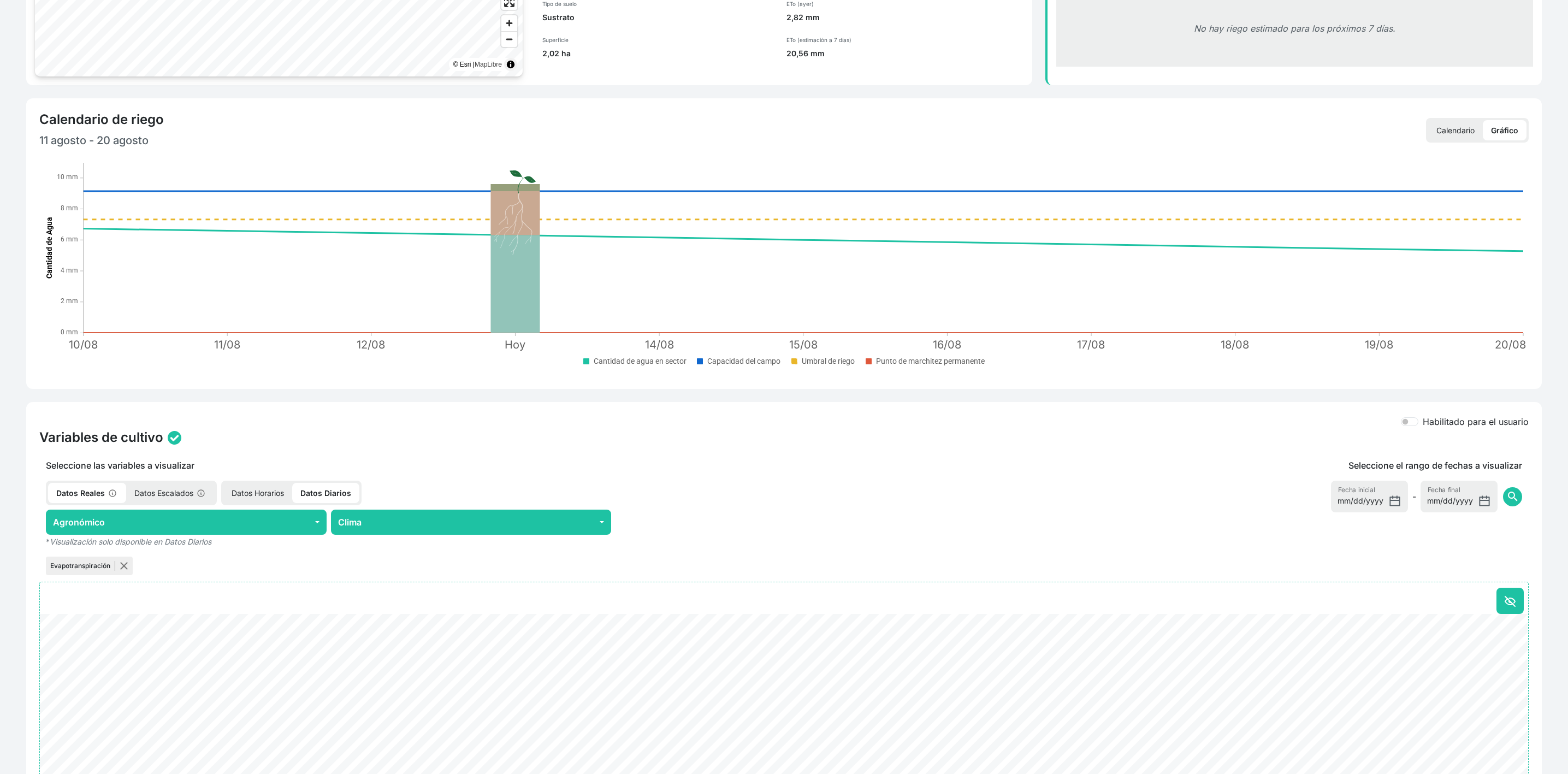
scroll to position [0, 0]
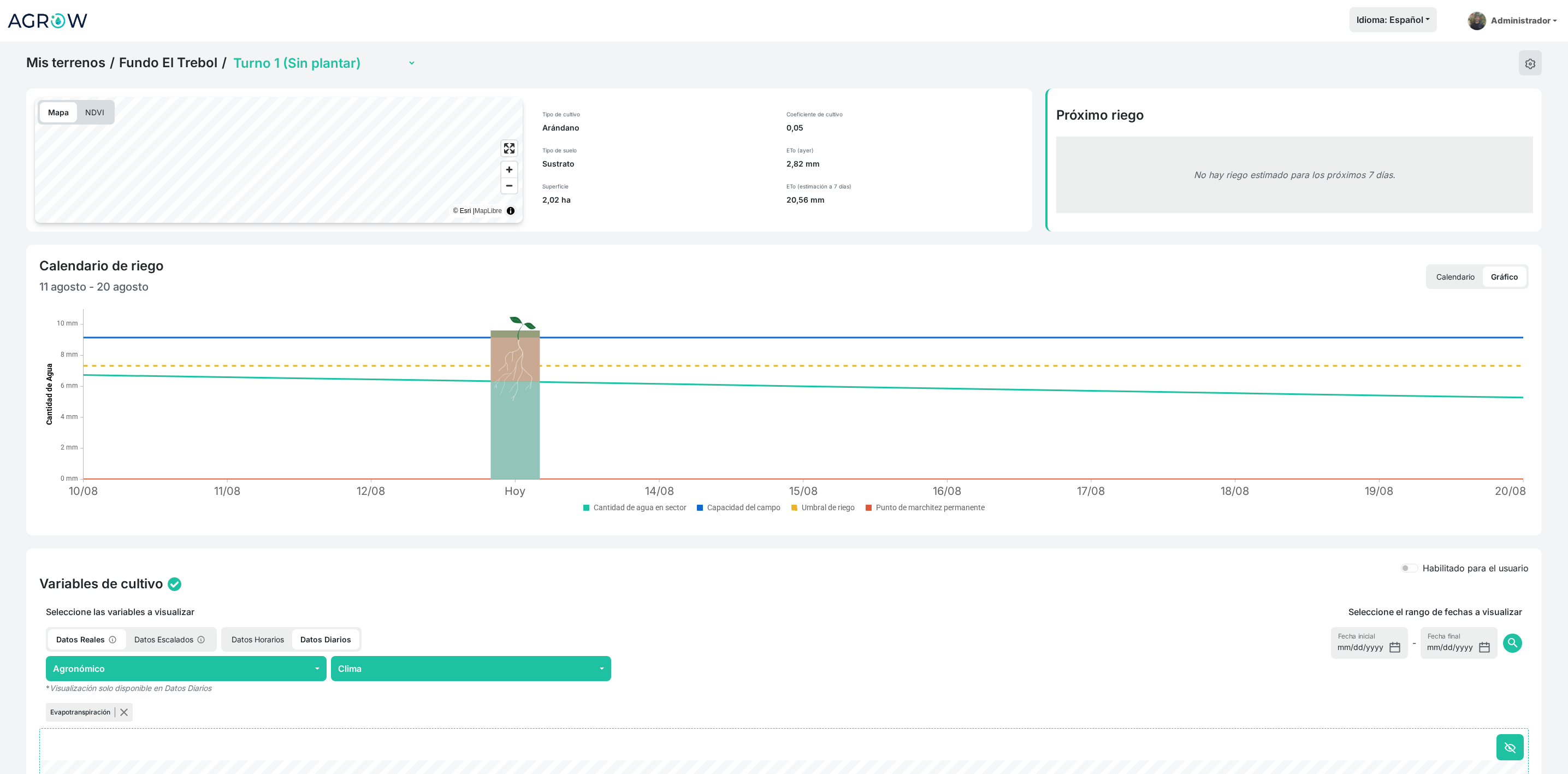
click at [15, 12] on img at bounding box center [47, 20] width 82 height 27
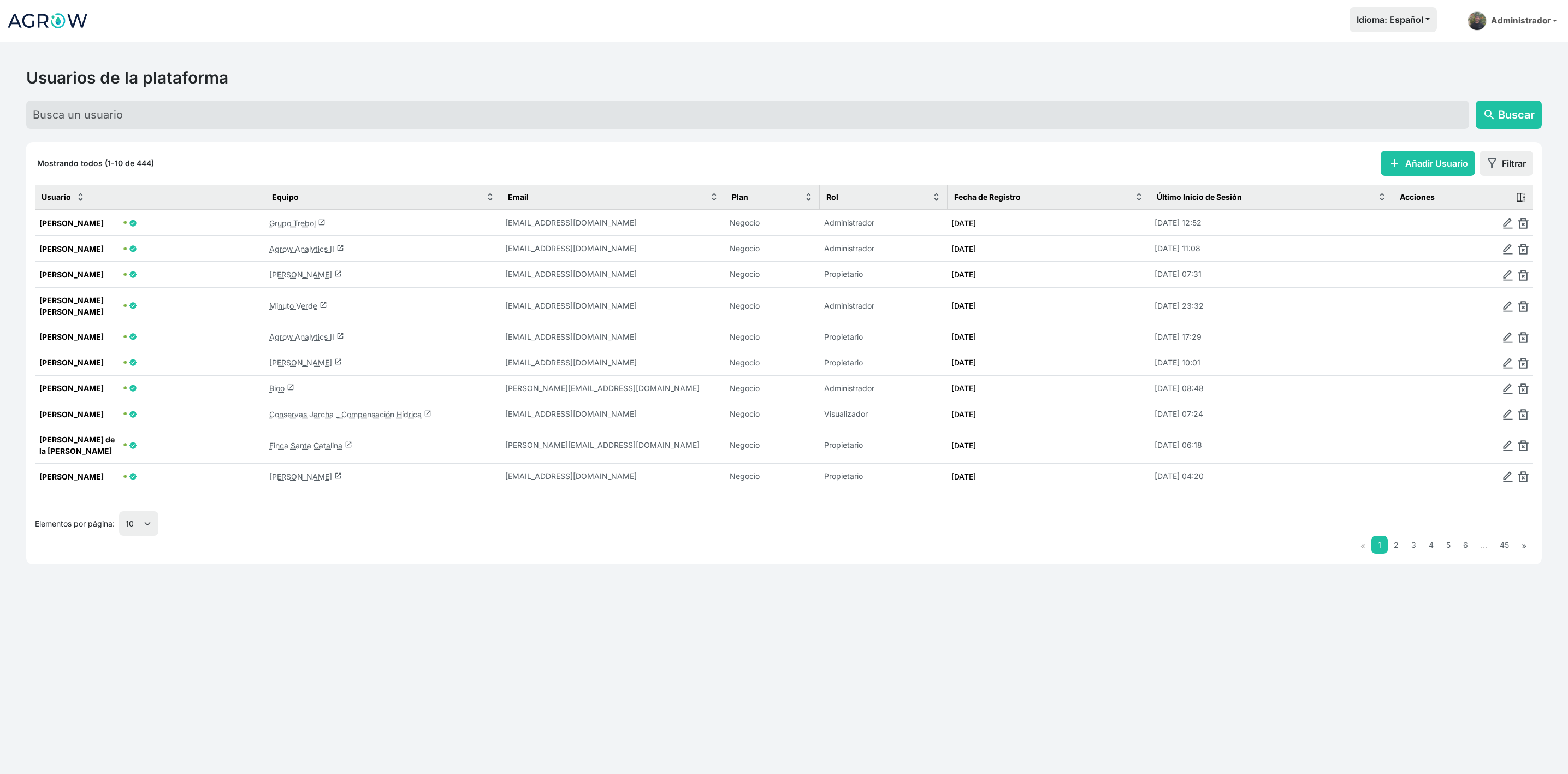
click at [317, 246] on link "Agrow Analytics II launch" at bounding box center [307, 249] width 75 height 9
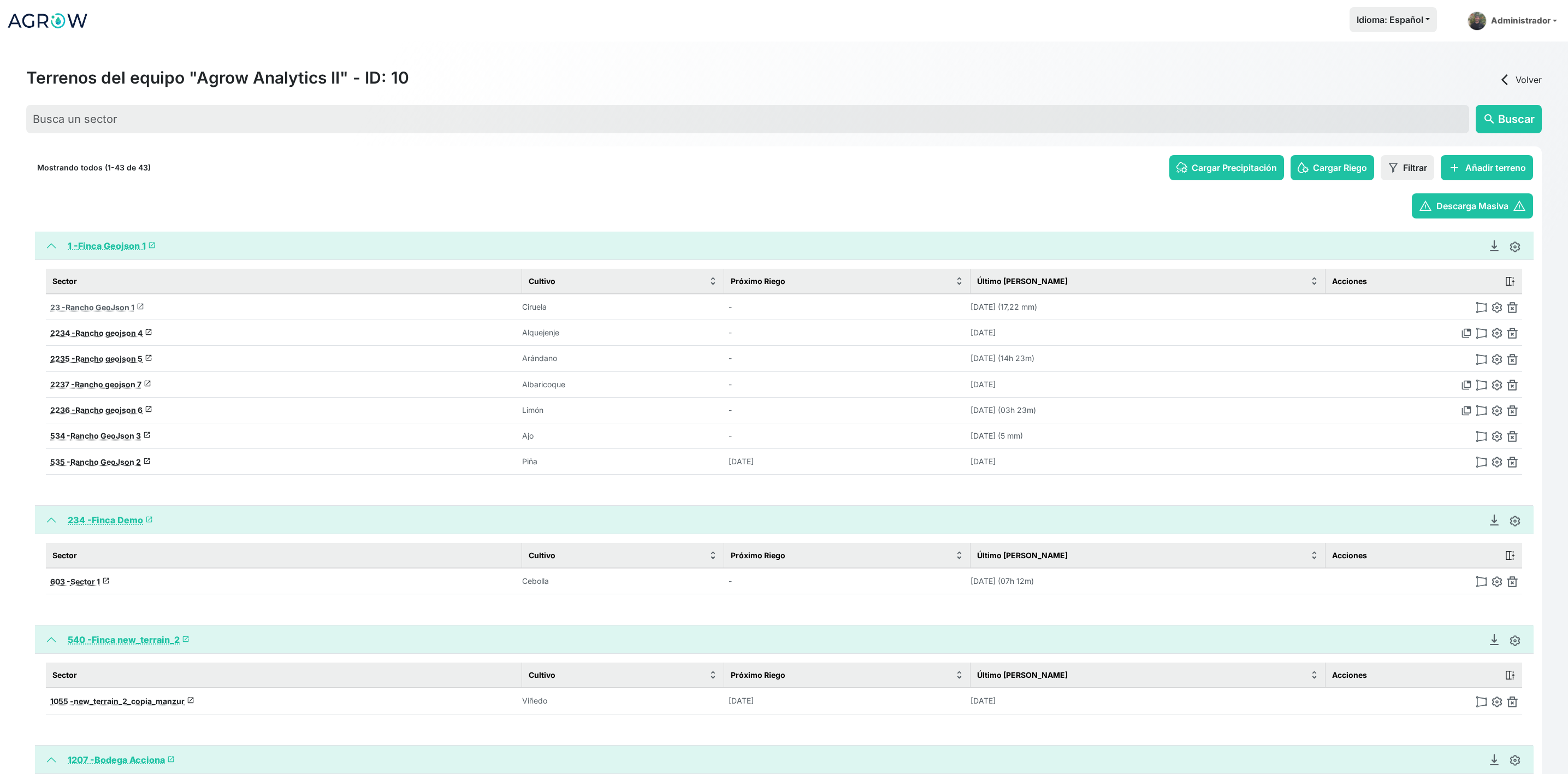
click at [86, 309] on span "Rancho GeoJson 1" at bounding box center [100, 307] width 69 height 9
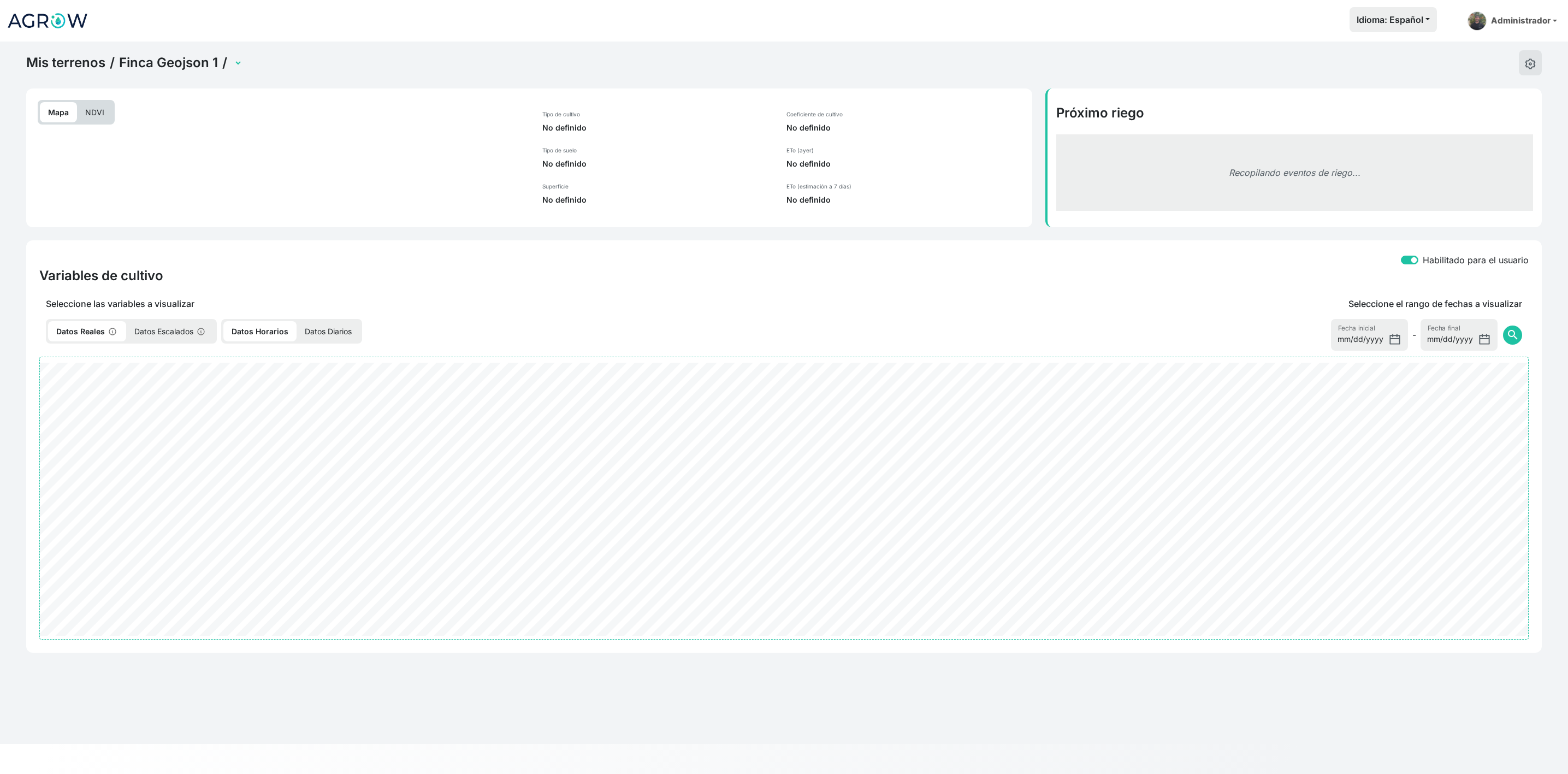
select select "23"
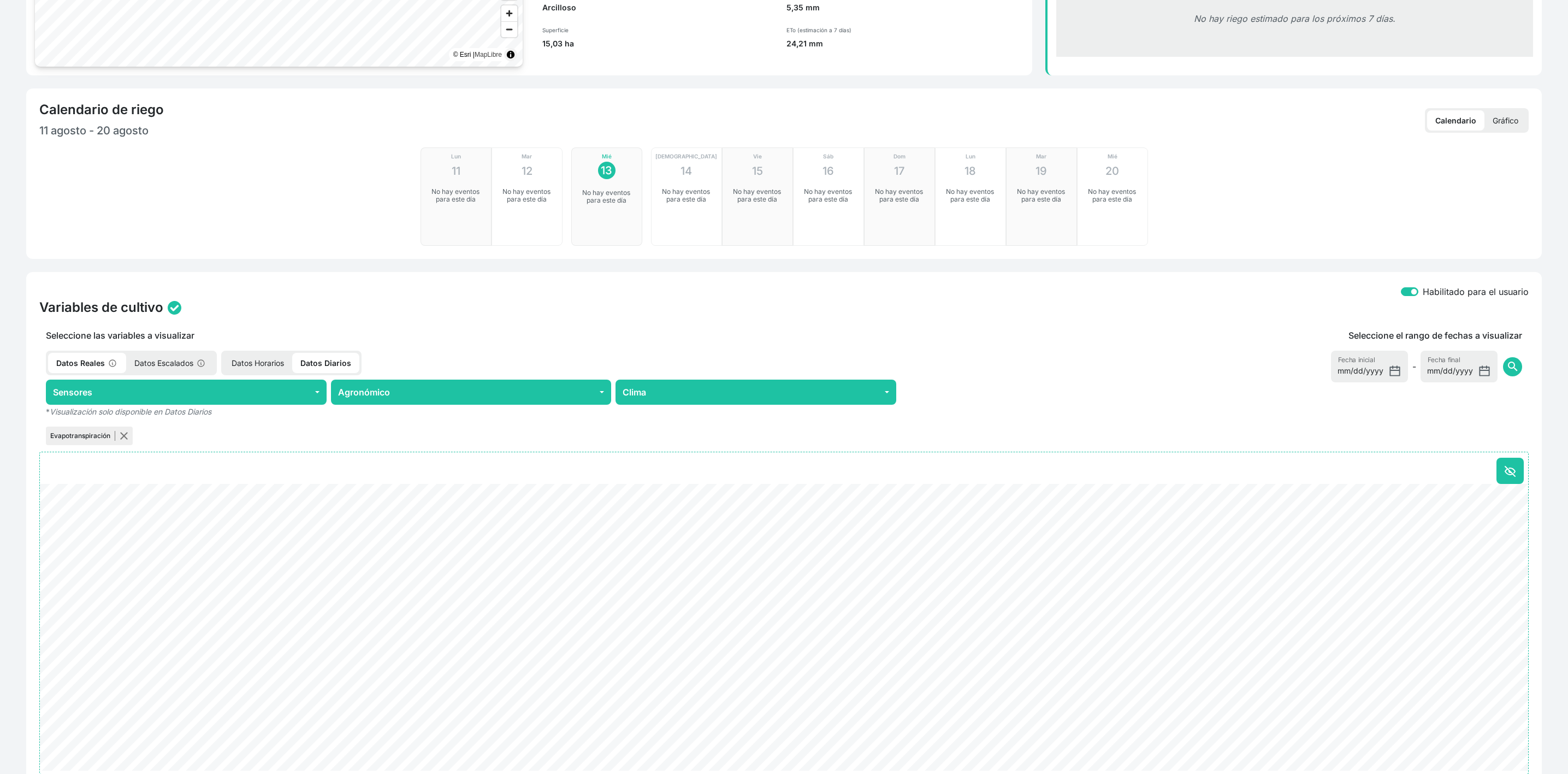
scroll to position [164, 0]
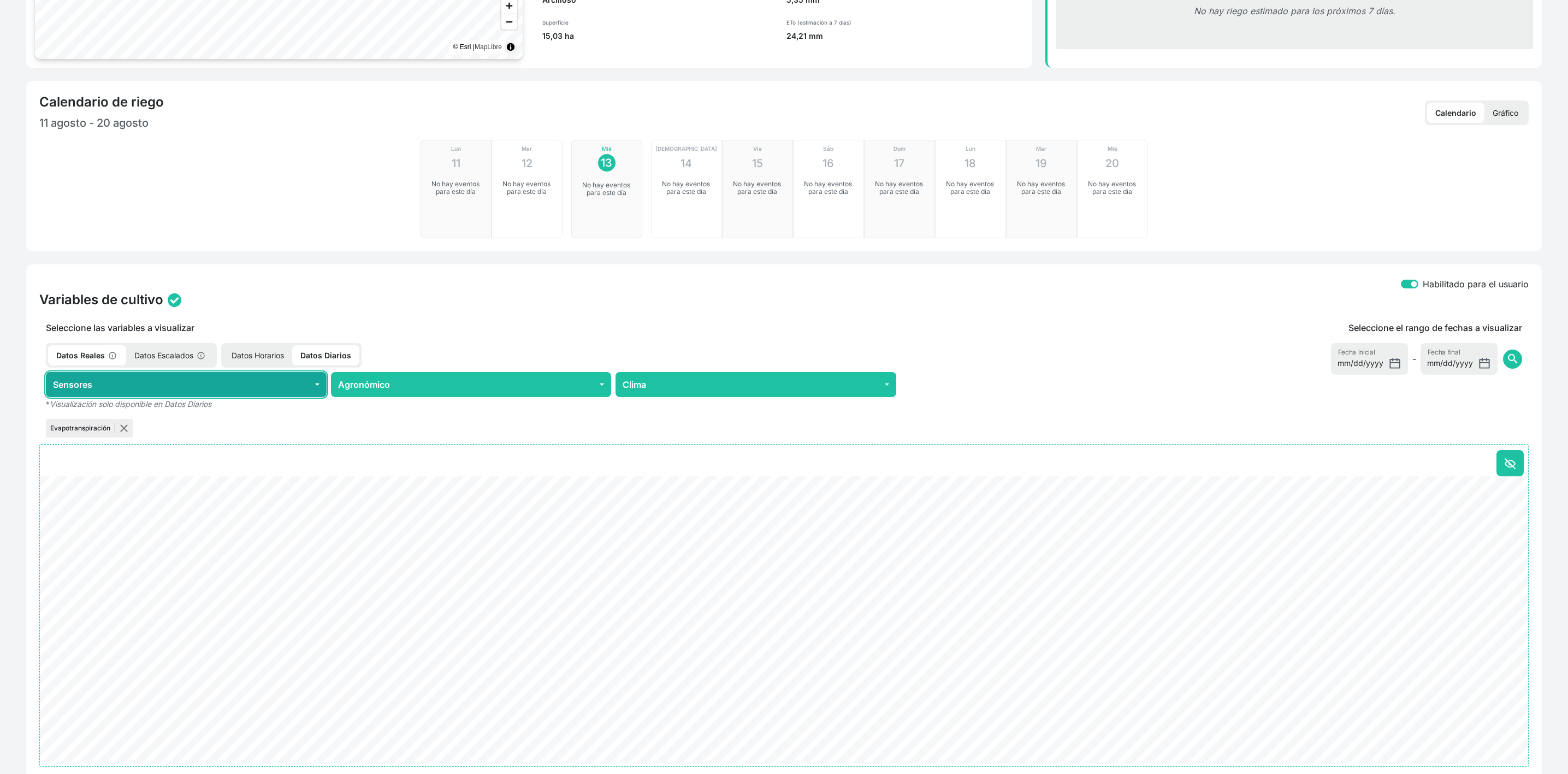
click at [290, 388] on button "Sensores" at bounding box center [186, 384] width 281 height 25
drag, startPoint x: 345, startPoint y: 413, endPoint x: 377, endPoint y: 412, distance: 32.0
click at [351, 412] on div "Seleccione las variables a visualizar Datos Reales Datos Escalados Datos Horari…" at bounding box center [471, 381] width 876 height 119
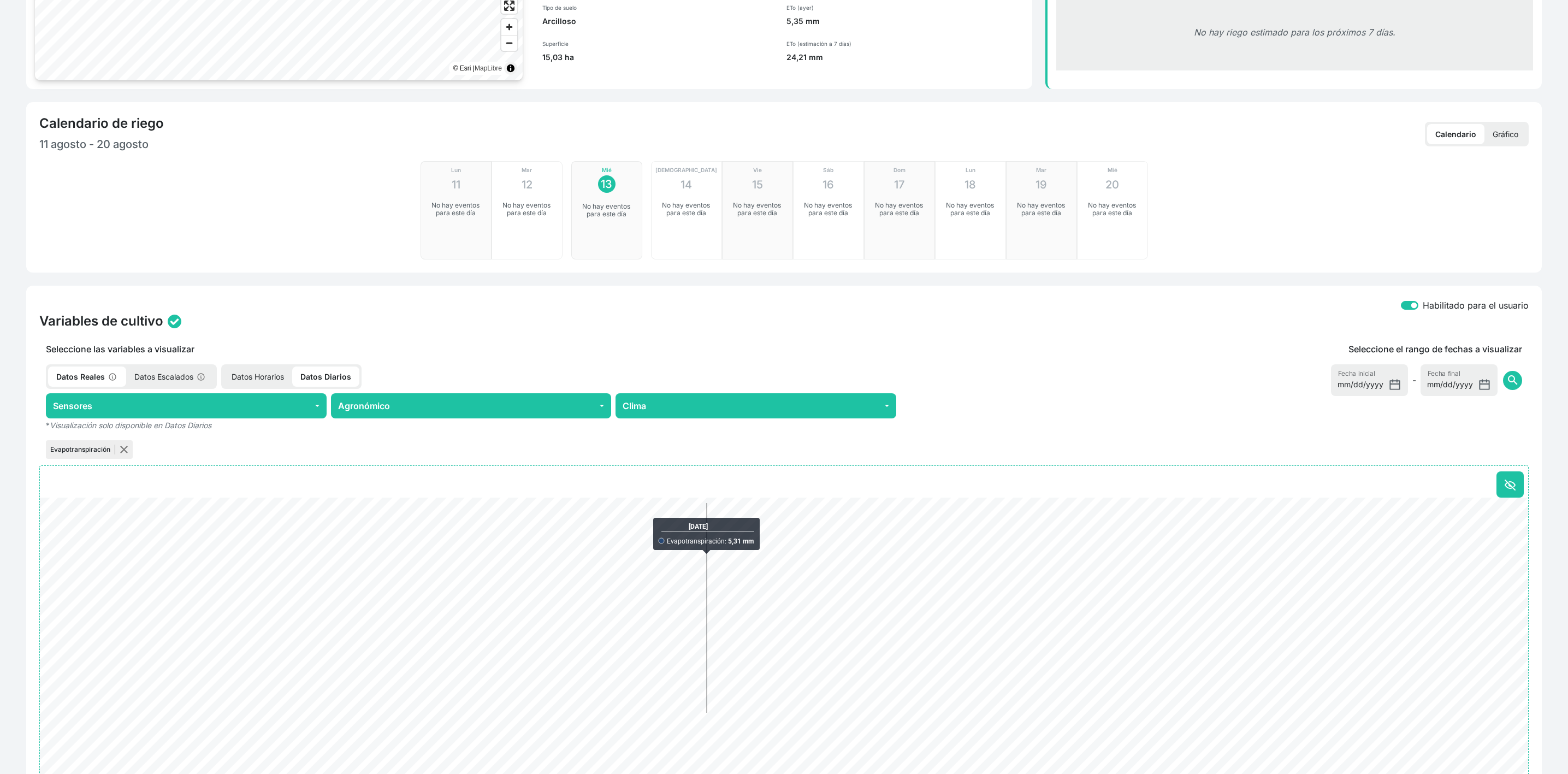
scroll to position [0, 0]
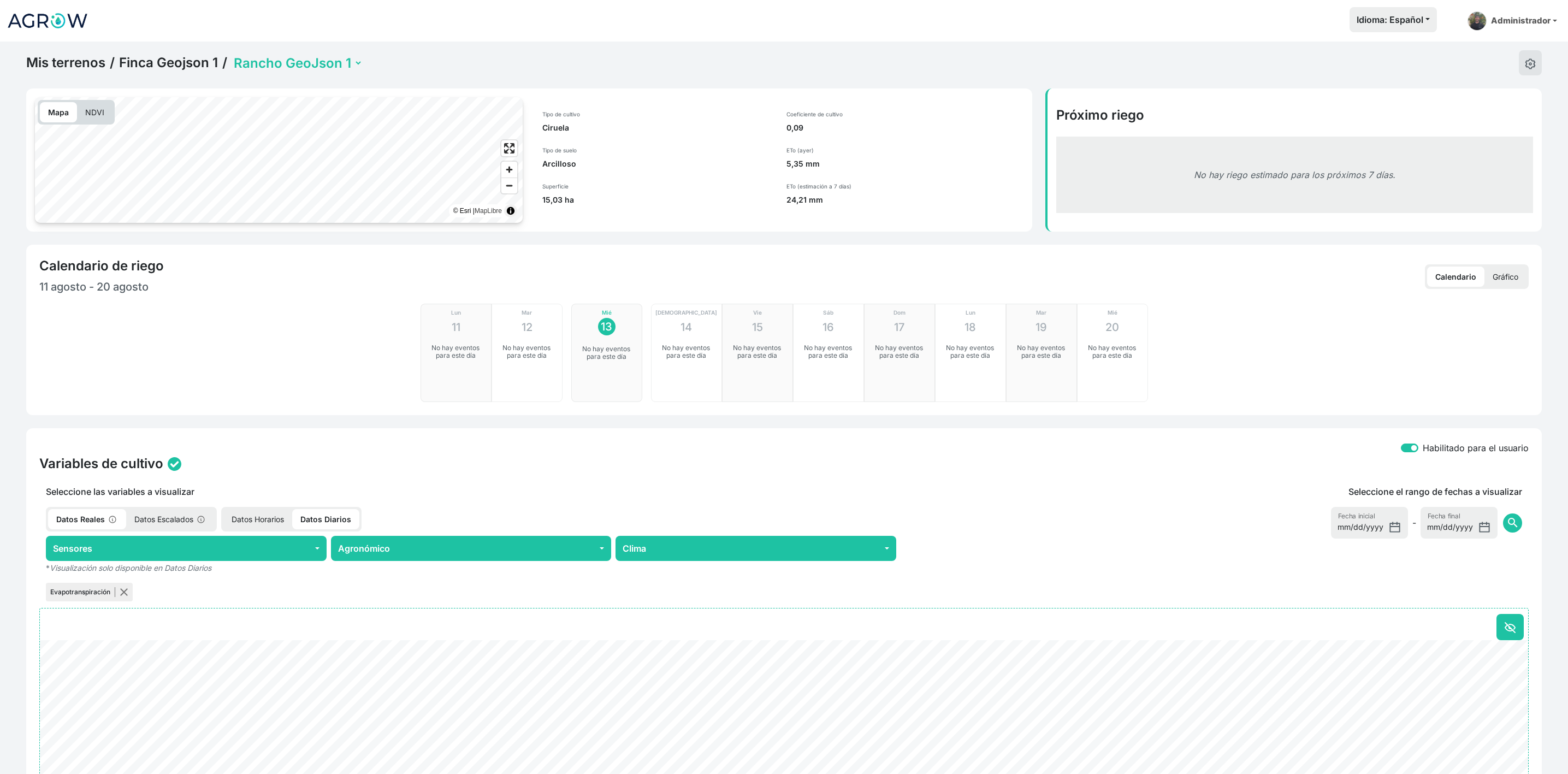
click at [25, 22] on img at bounding box center [47, 20] width 82 height 27
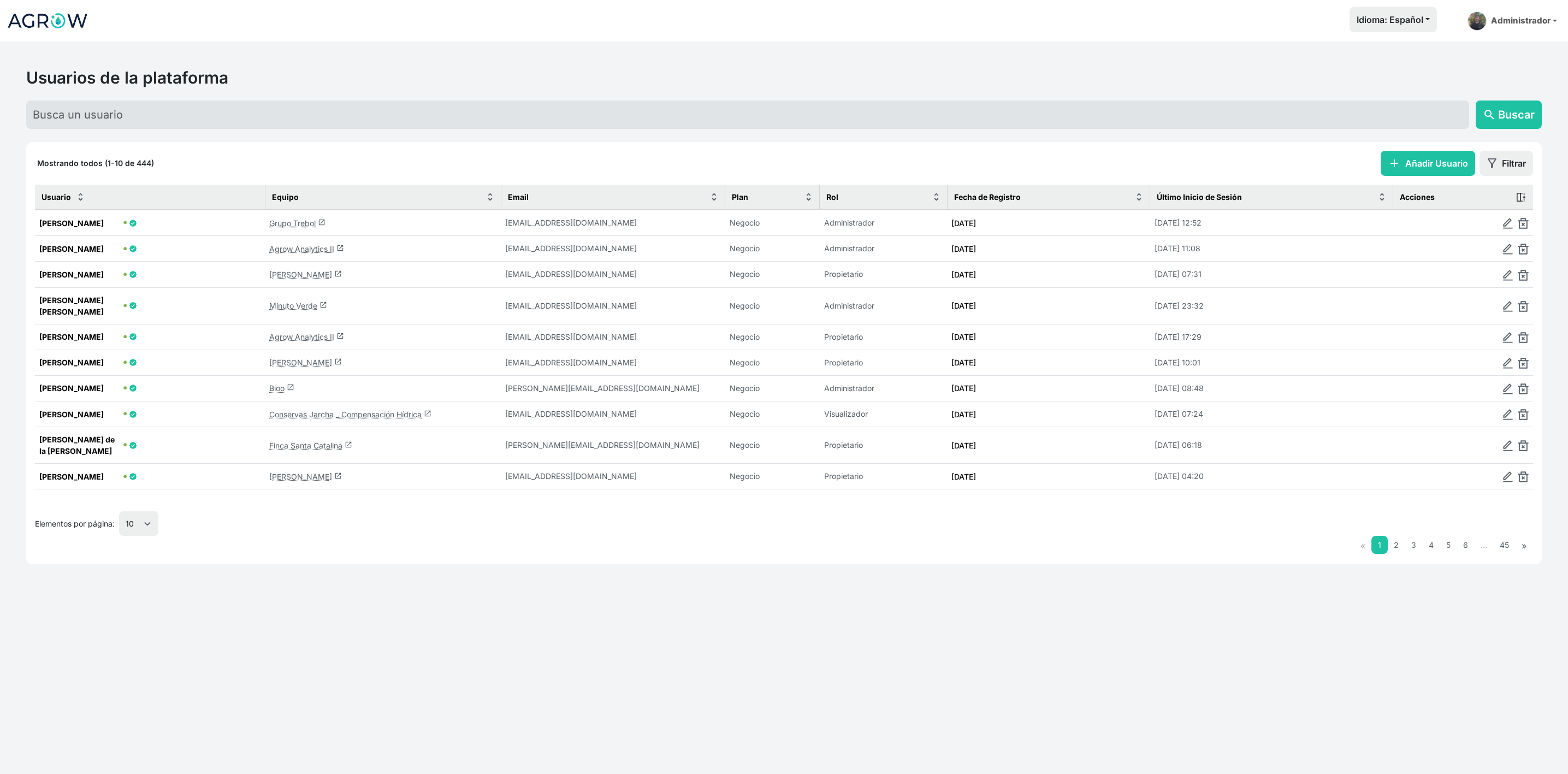
click at [279, 388] on link "Bioo launch" at bounding box center [282, 388] width 25 height 9
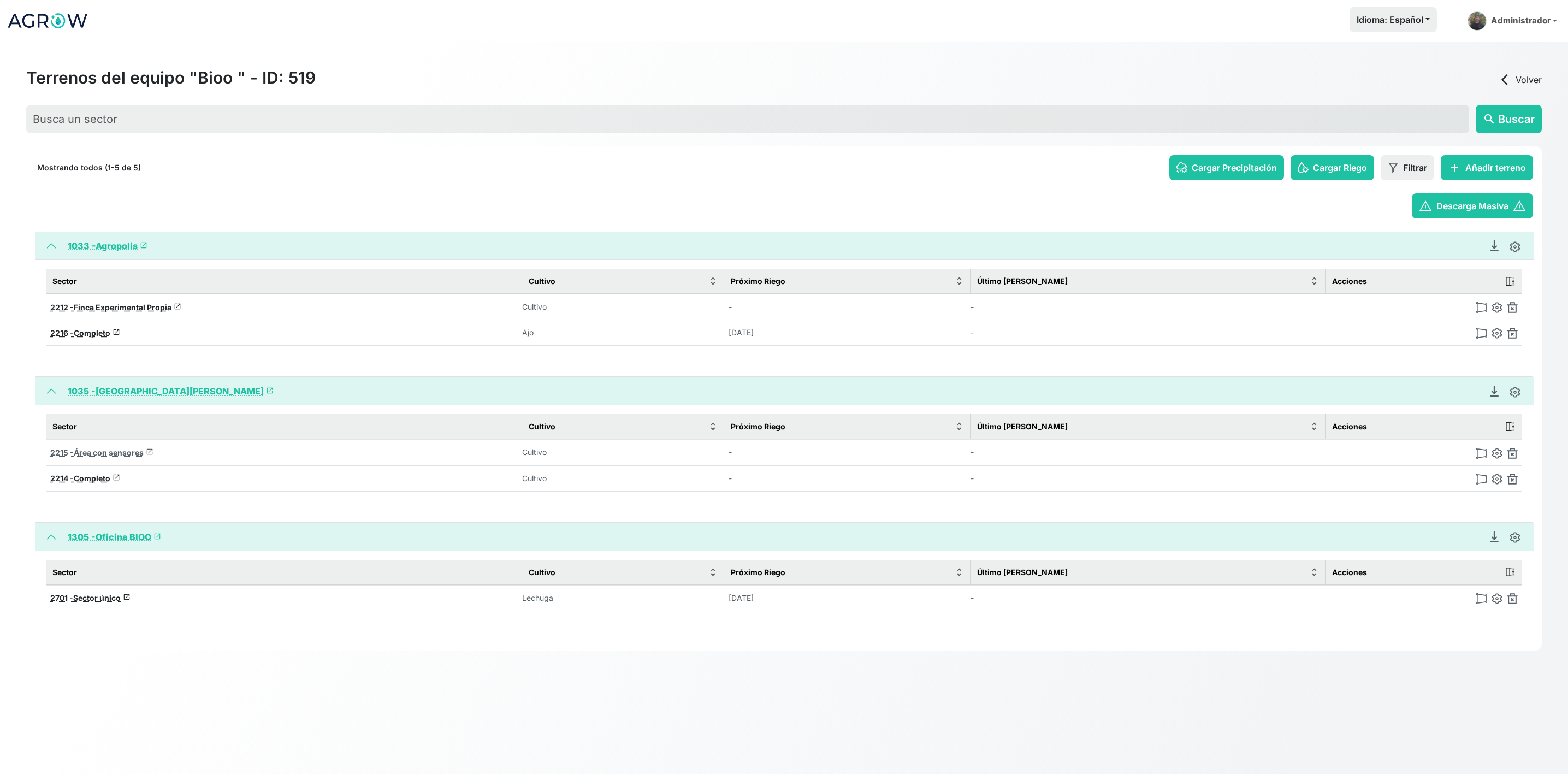
click at [115, 453] on span "Área con sensores" at bounding box center [109, 453] width 70 height 9
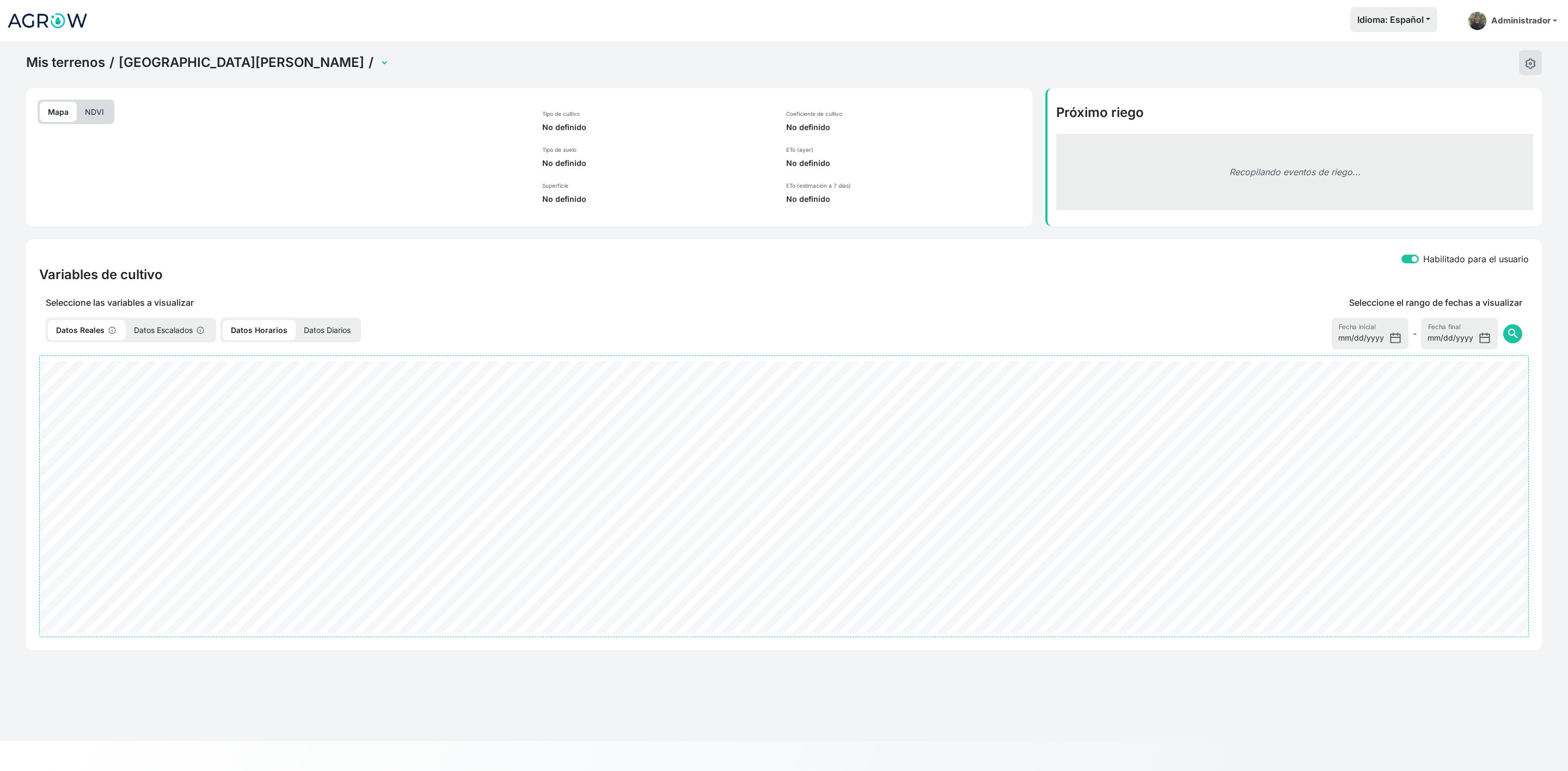
select select "2215"
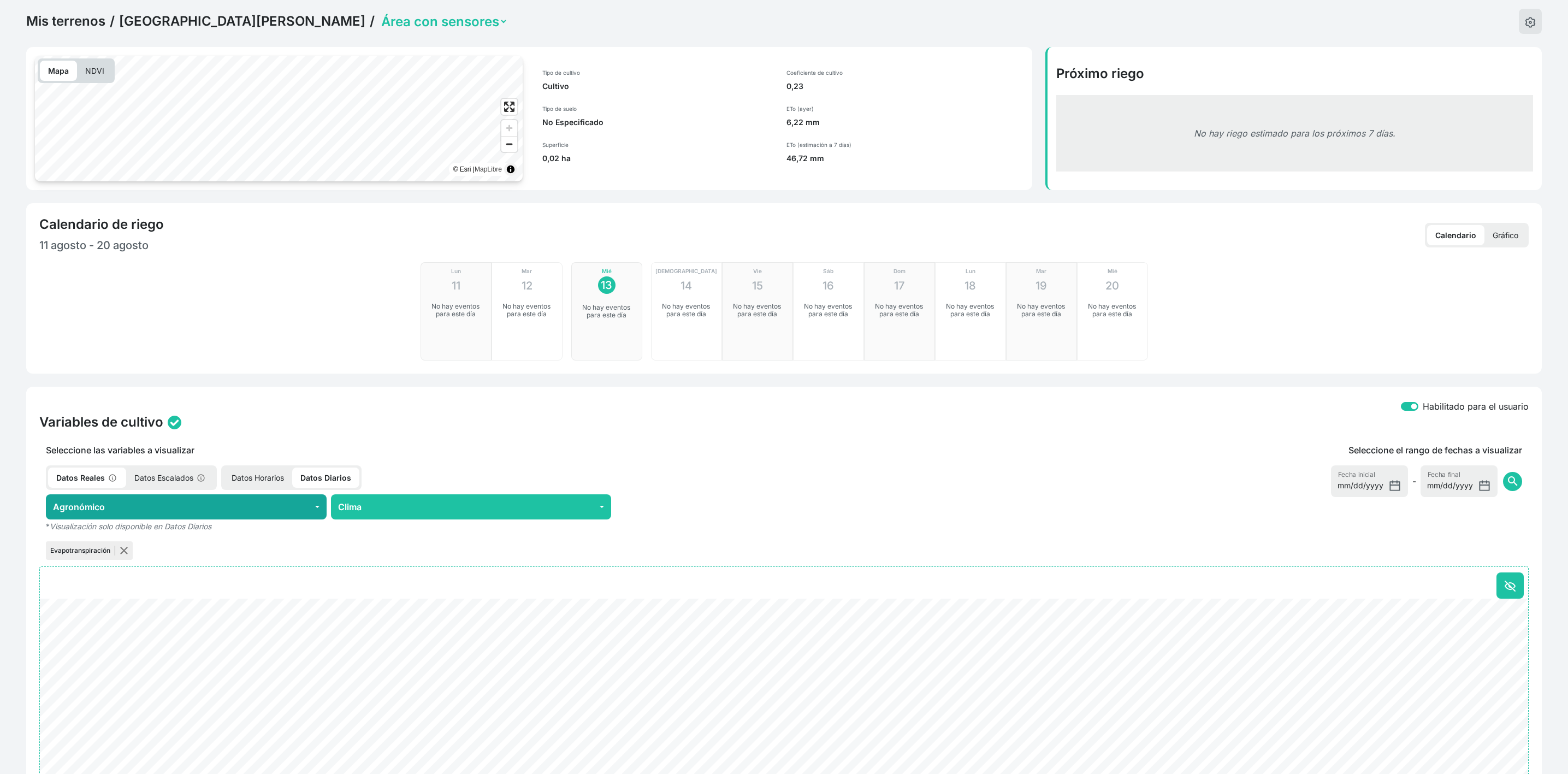
scroll to position [82, 0]
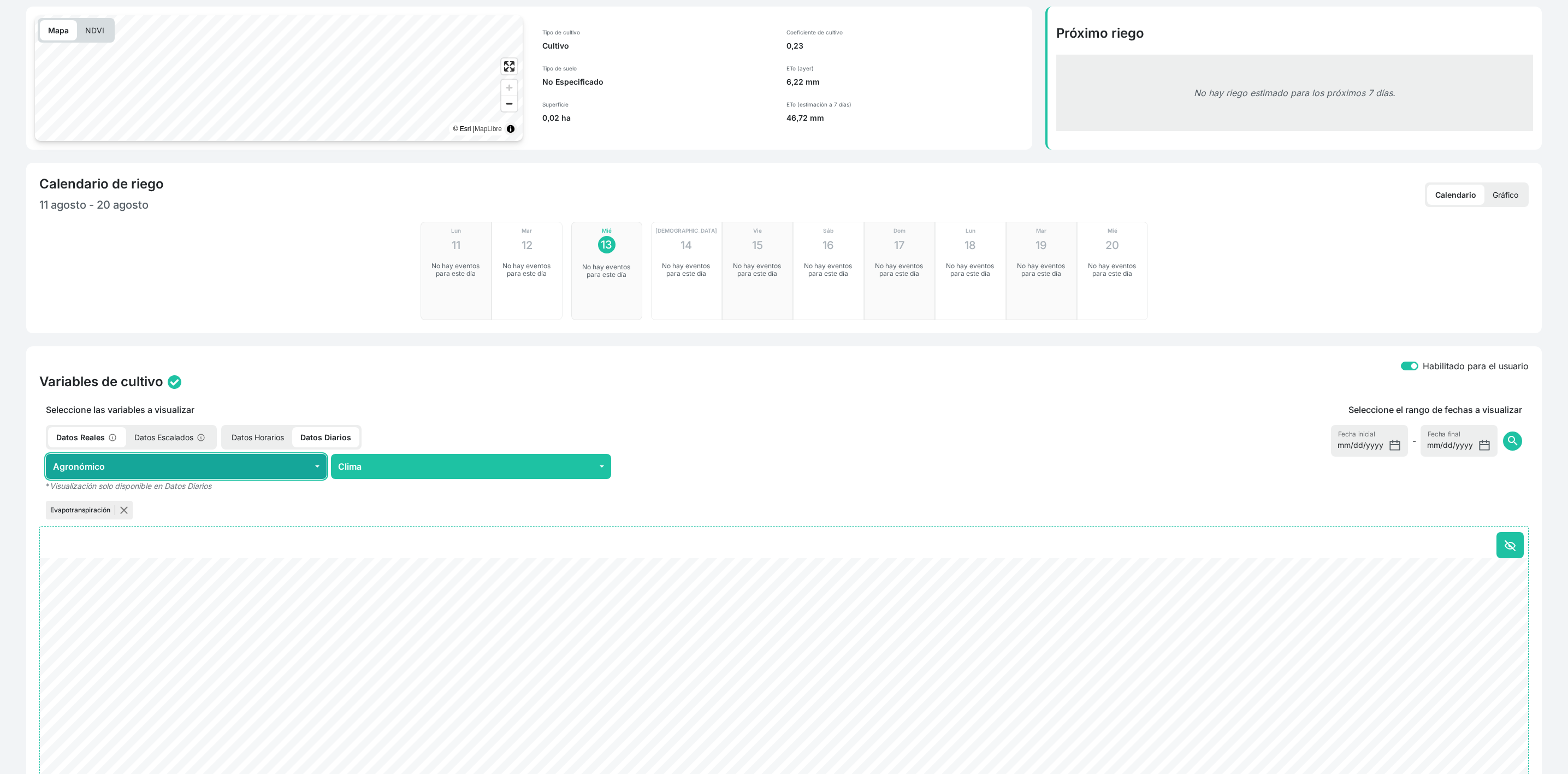
click at [193, 469] on button "Agronómico" at bounding box center [186, 467] width 281 height 25
click at [506, 432] on div "Datos Reales Datos Escalados Datos Horarios Datos Diarios" at bounding box center [471, 437] width 863 height 25
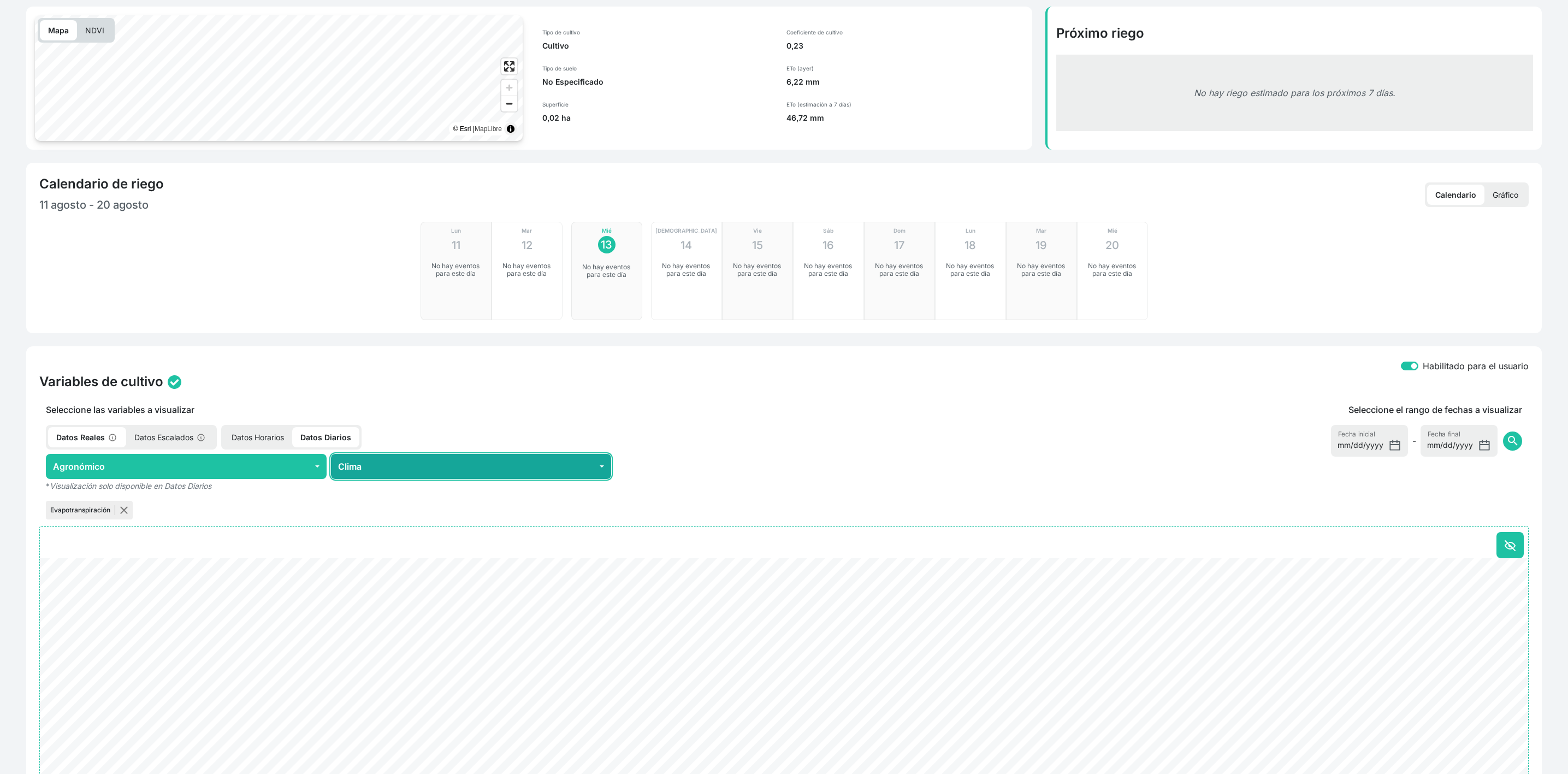
click at [437, 463] on button "Clima" at bounding box center [471, 467] width 281 height 25
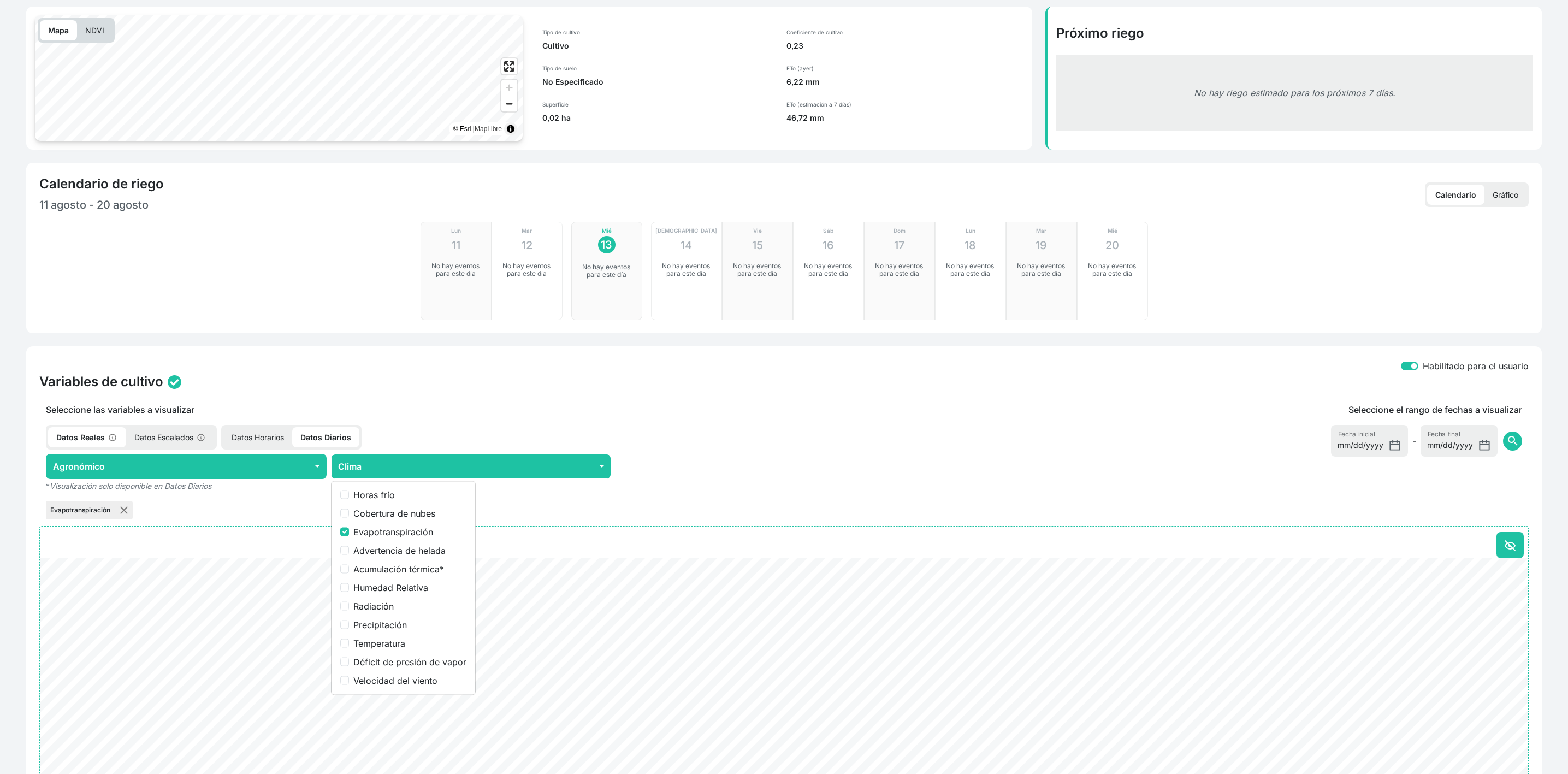
click at [449, 431] on div "Datos Reales Datos Escalados Datos Horarios Datos Diarios" at bounding box center [471, 437] width 863 height 25
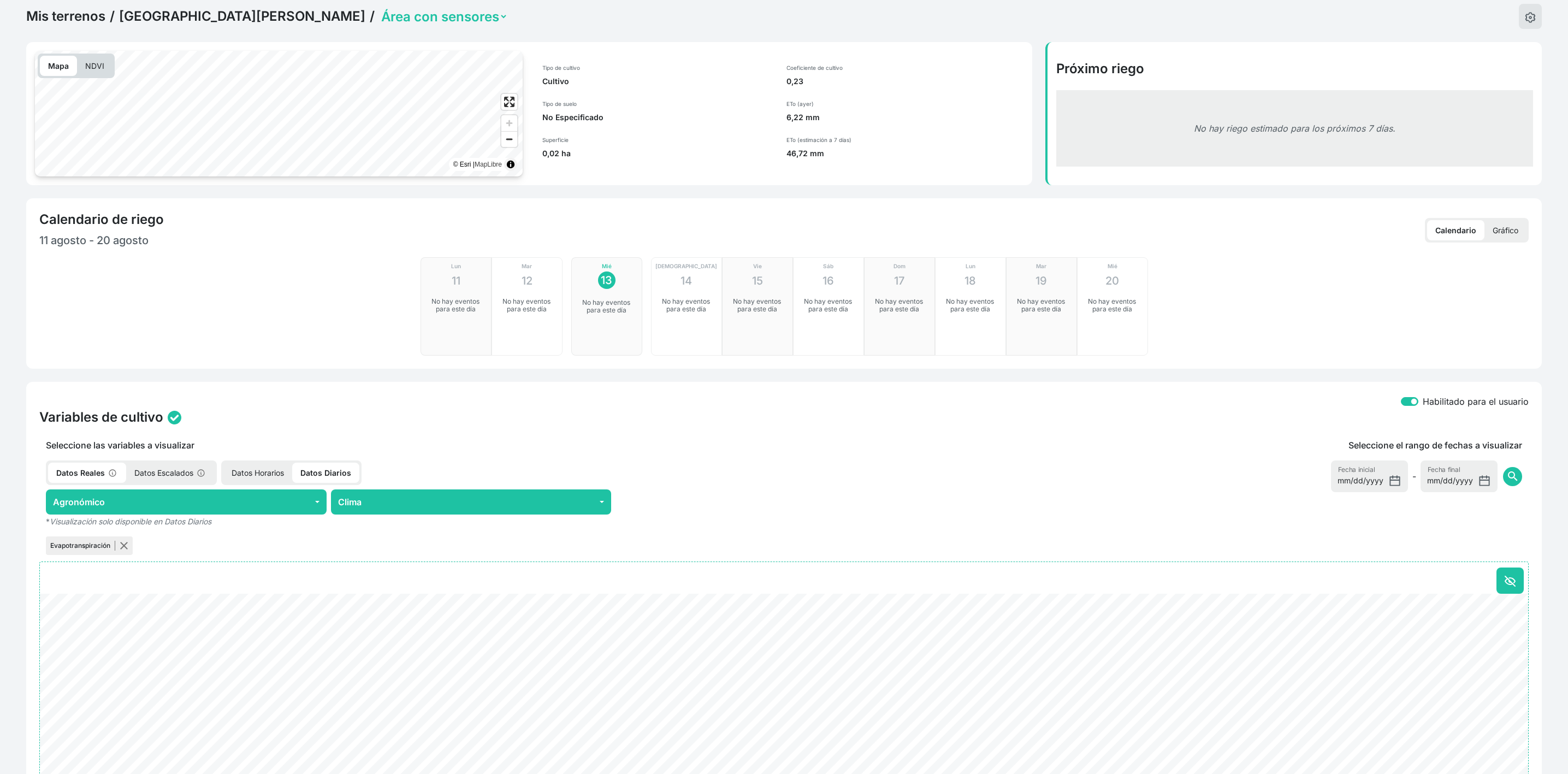
scroll to position [0, 0]
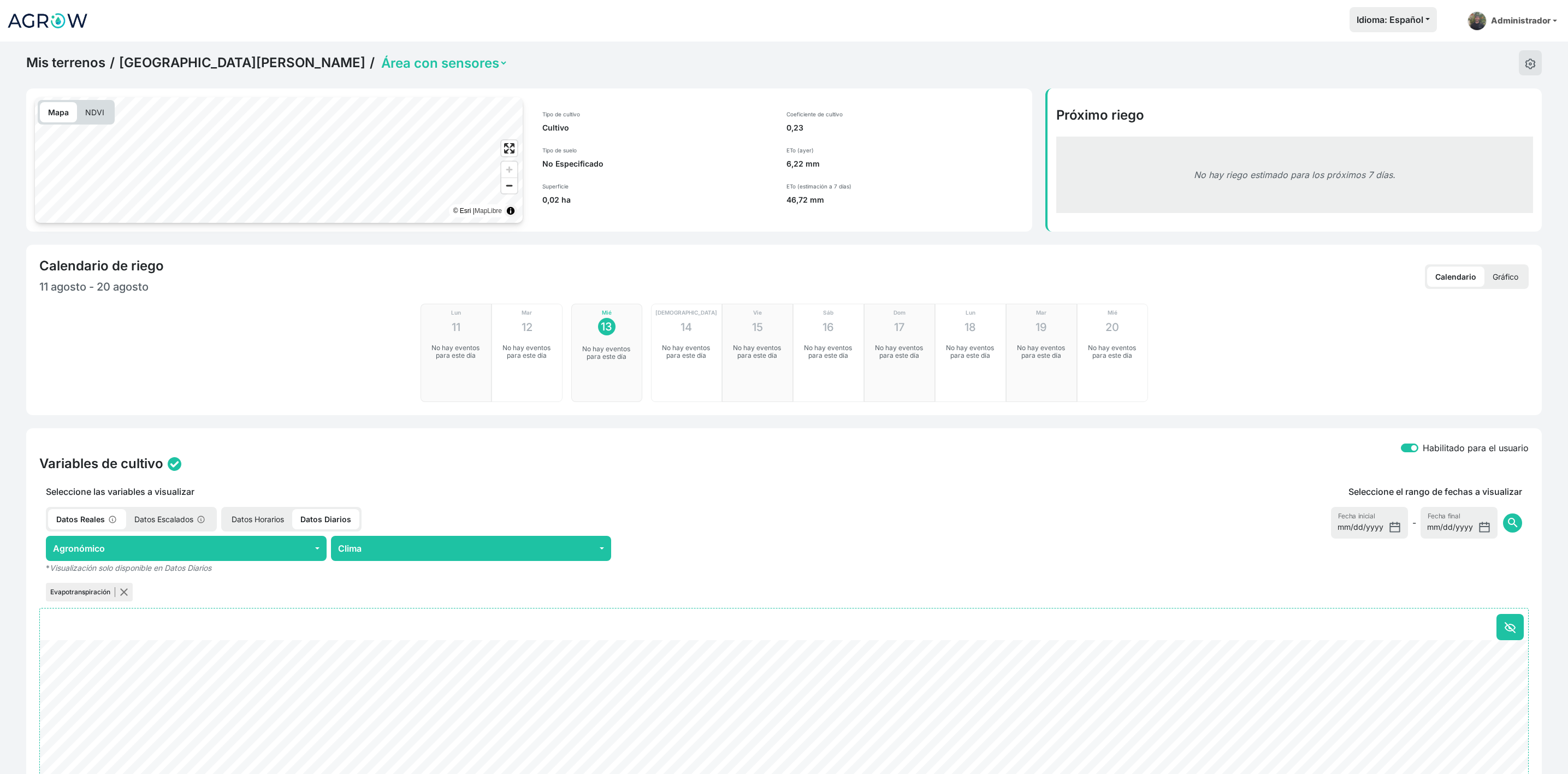
click at [379, 69] on select "Área con sensores Completo" at bounding box center [444, 63] width 129 height 17
click at [274, 119] on div "Mapa NDVI" at bounding box center [280, 112] width 485 height 25
click at [379, 66] on select "Área con sensores Completo" at bounding box center [444, 63] width 129 height 17
click at [379, 55] on select "Área con sensores Completo" at bounding box center [444, 63] width 129 height 17
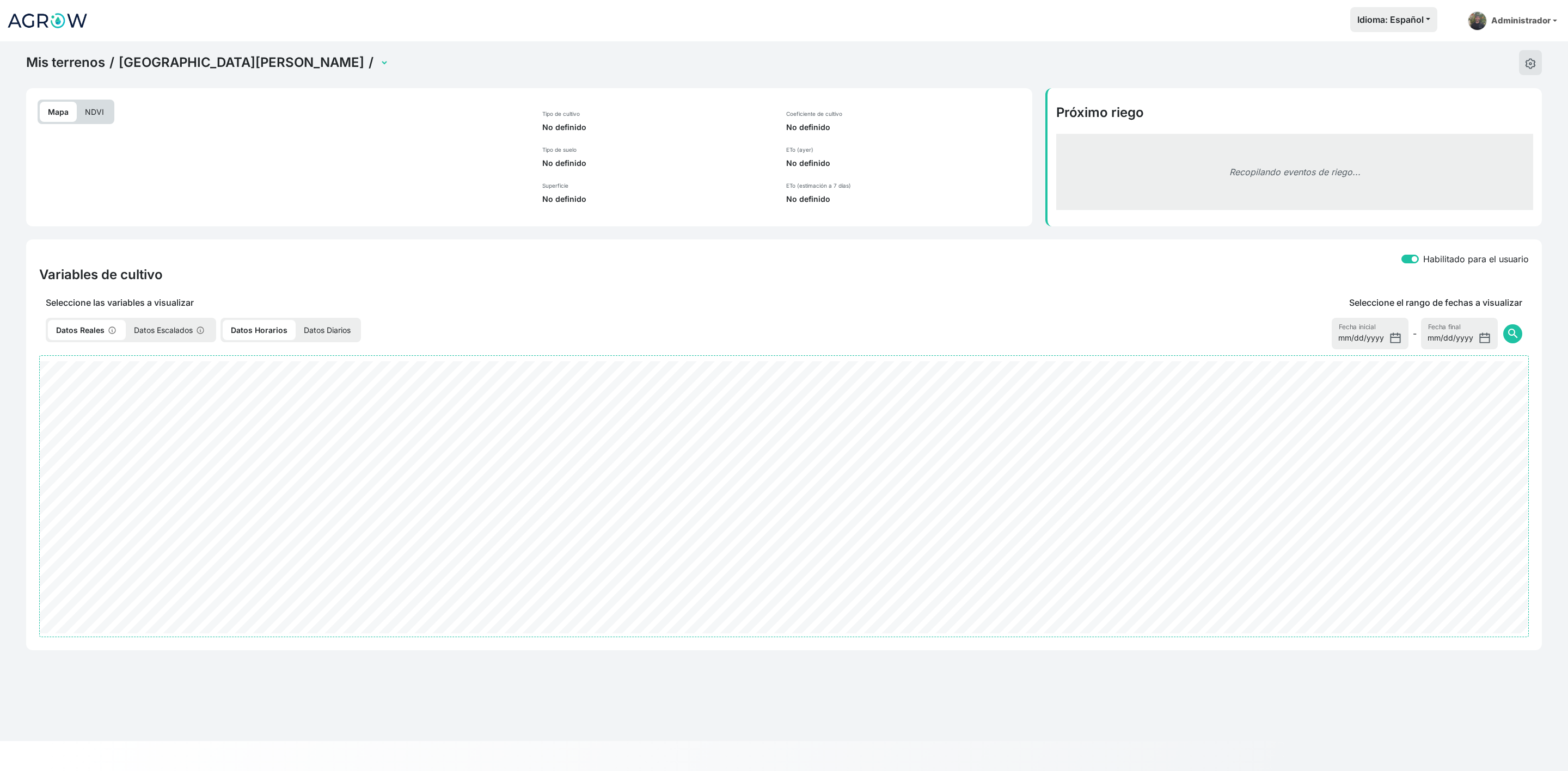
select select "2214"
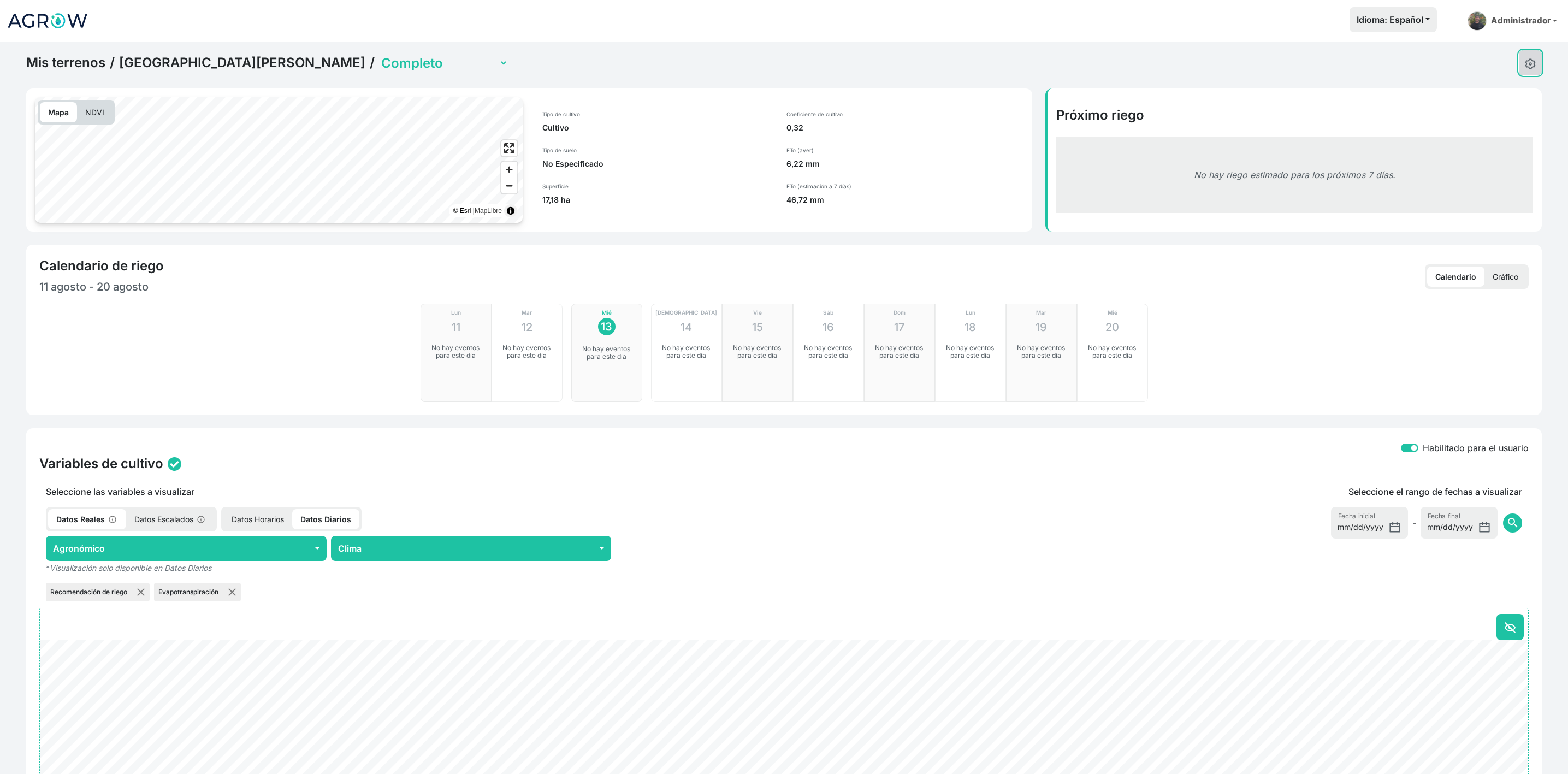
click at [1531, 59] on img at bounding box center [1530, 64] width 11 height 11
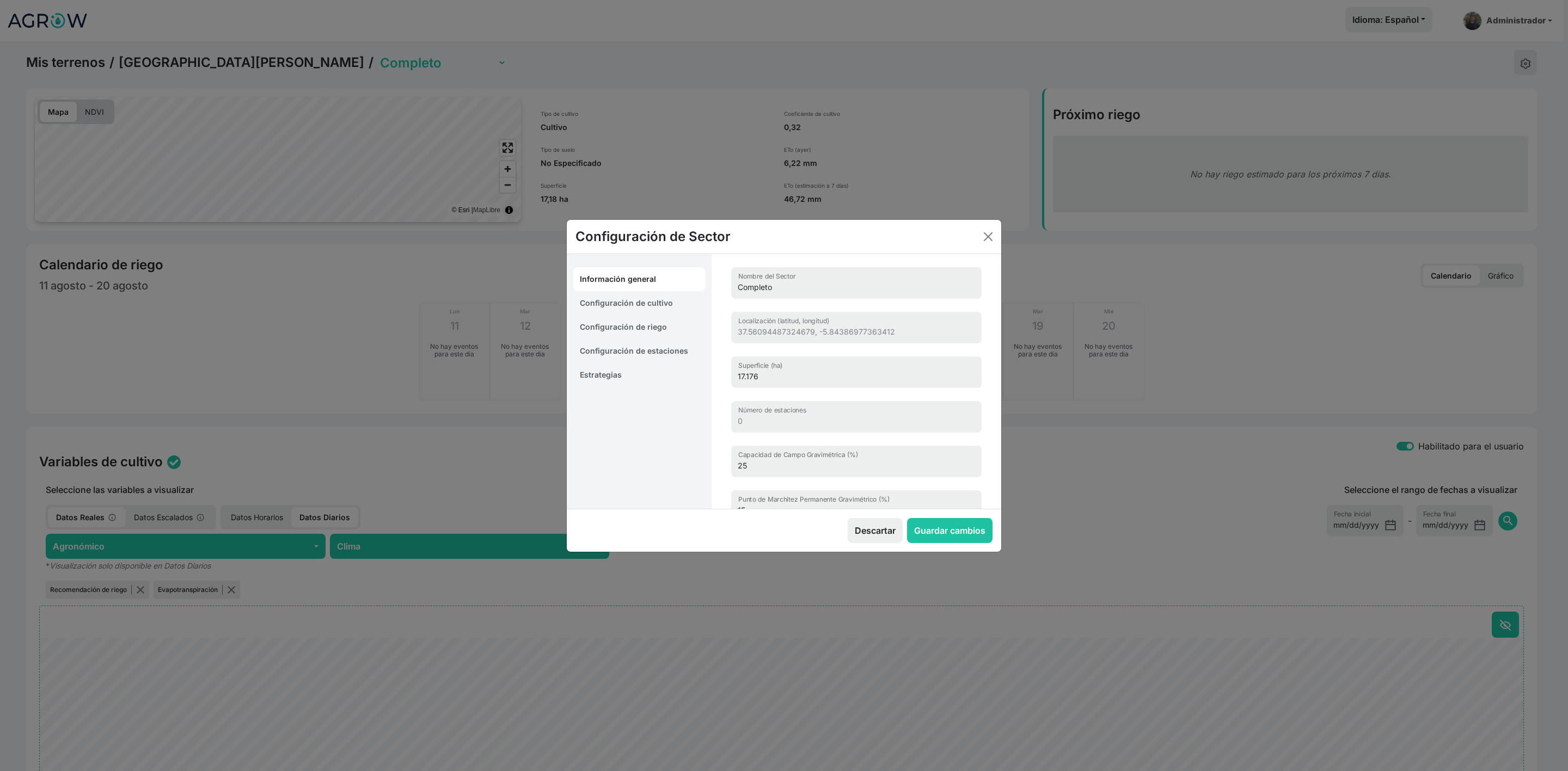
click at [586, 374] on link "Estrategias" at bounding box center [639, 375] width 132 height 24
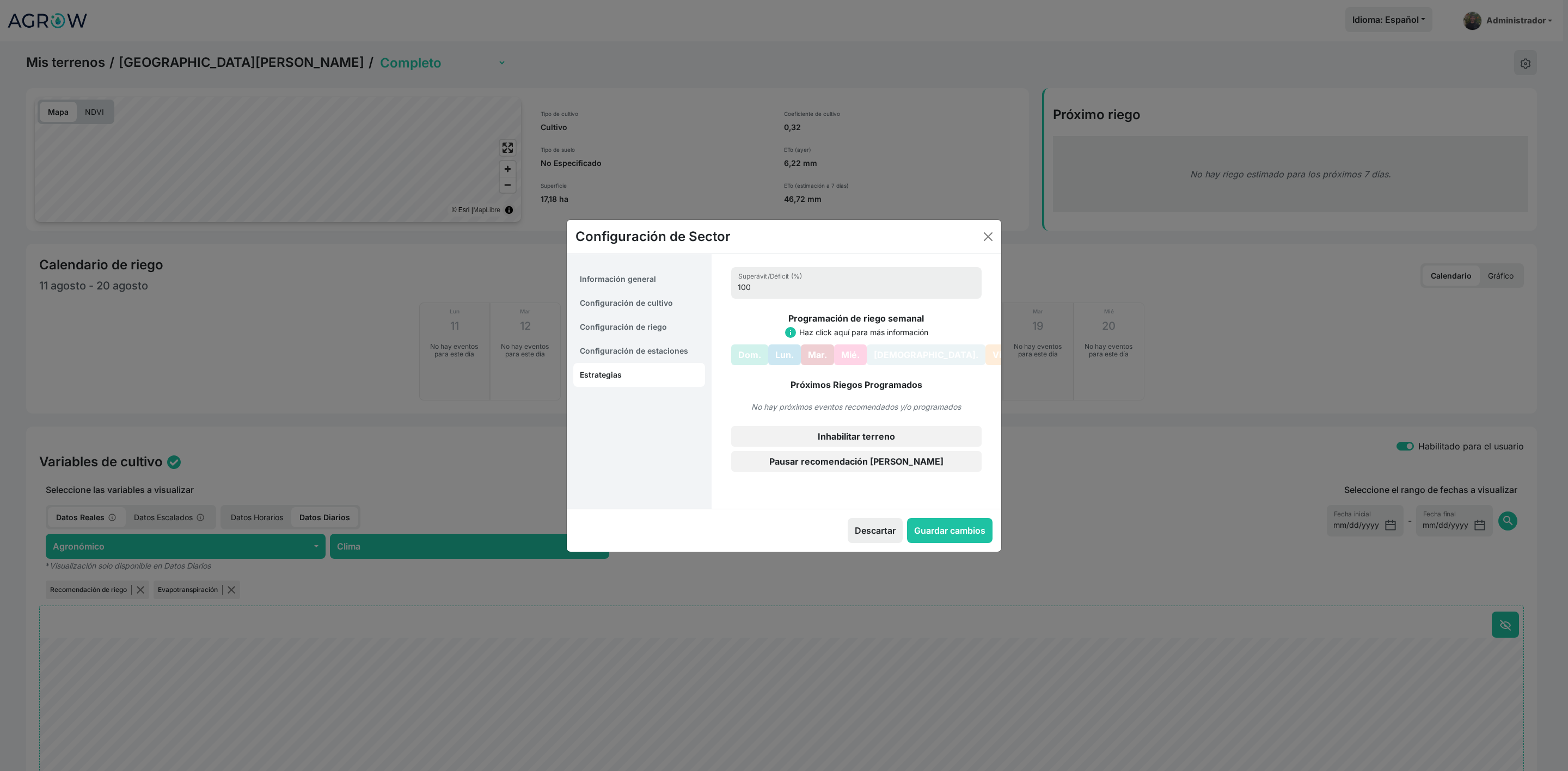
click at [602, 347] on link "Configuración de estaciones" at bounding box center [639, 351] width 132 height 24
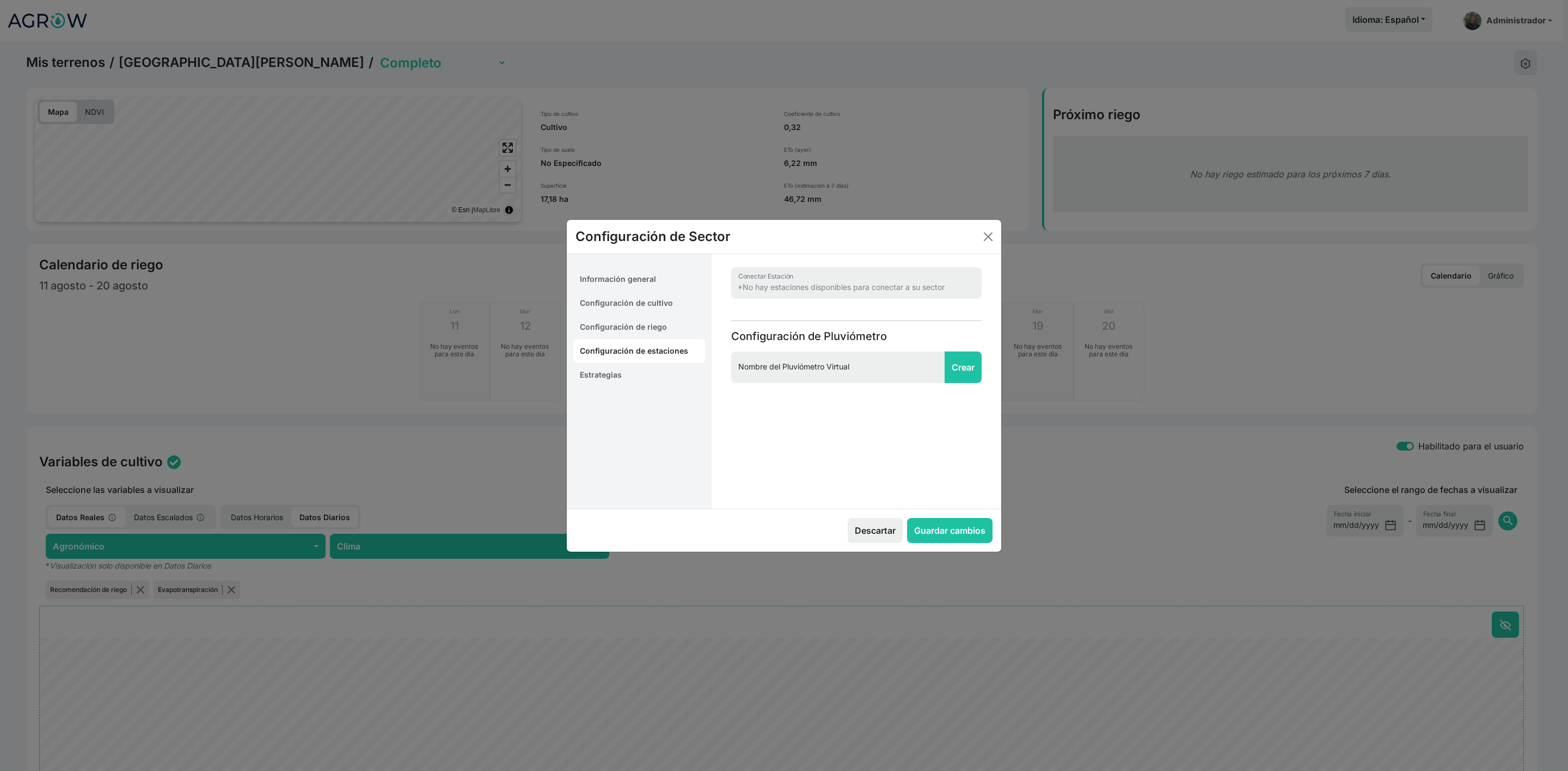
click at [625, 321] on link "Configuración de riego" at bounding box center [639, 327] width 132 height 24
select select "8"
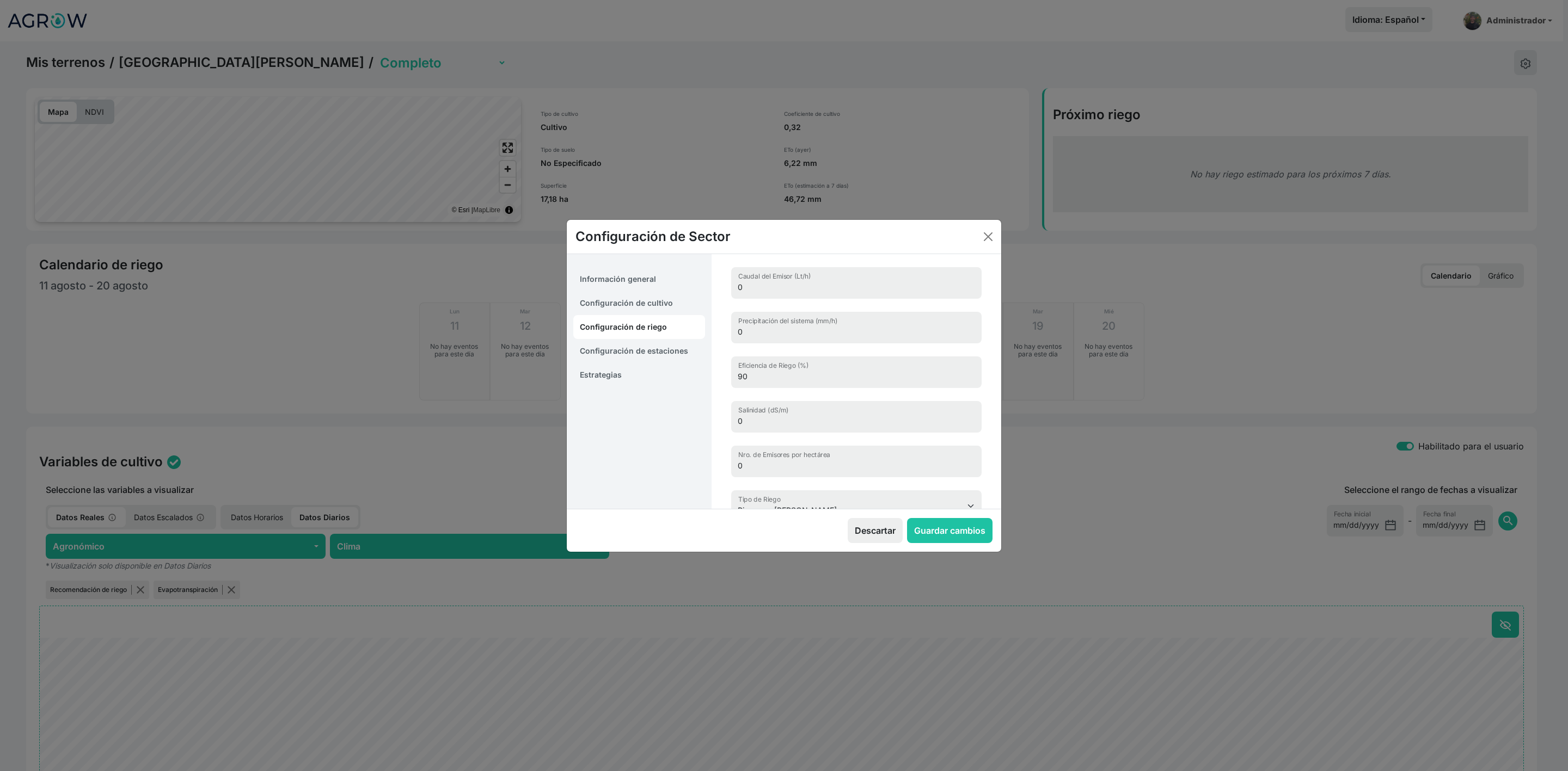
click at [626, 304] on link "Configuración de cultivo" at bounding box center [639, 303] width 132 height 24
select select "16212"
click at [622, 280] on link "Información general" at bounding box center [639, 279] width 132 height 24
select select "0"
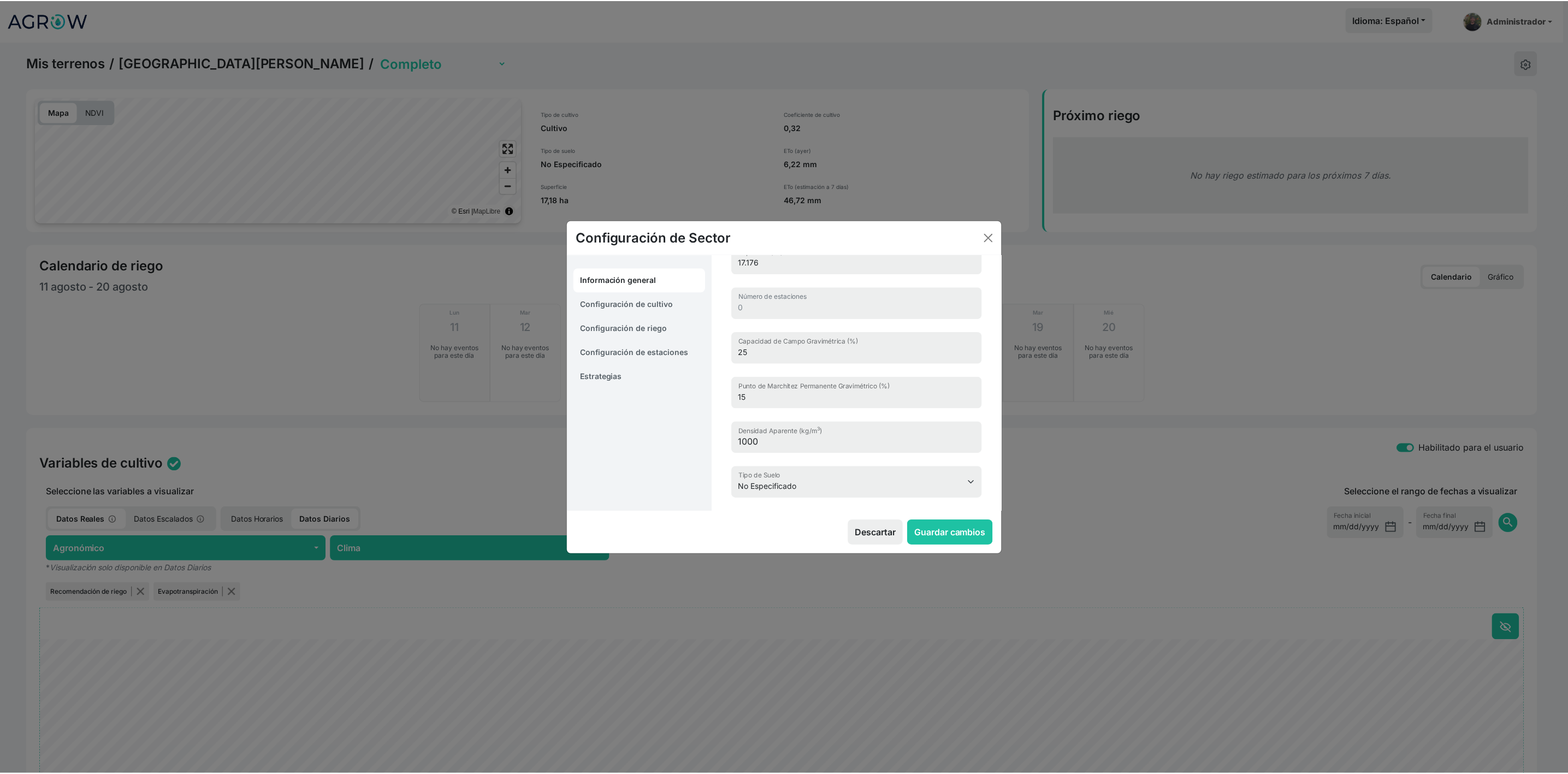
scroll to position [128, 0]
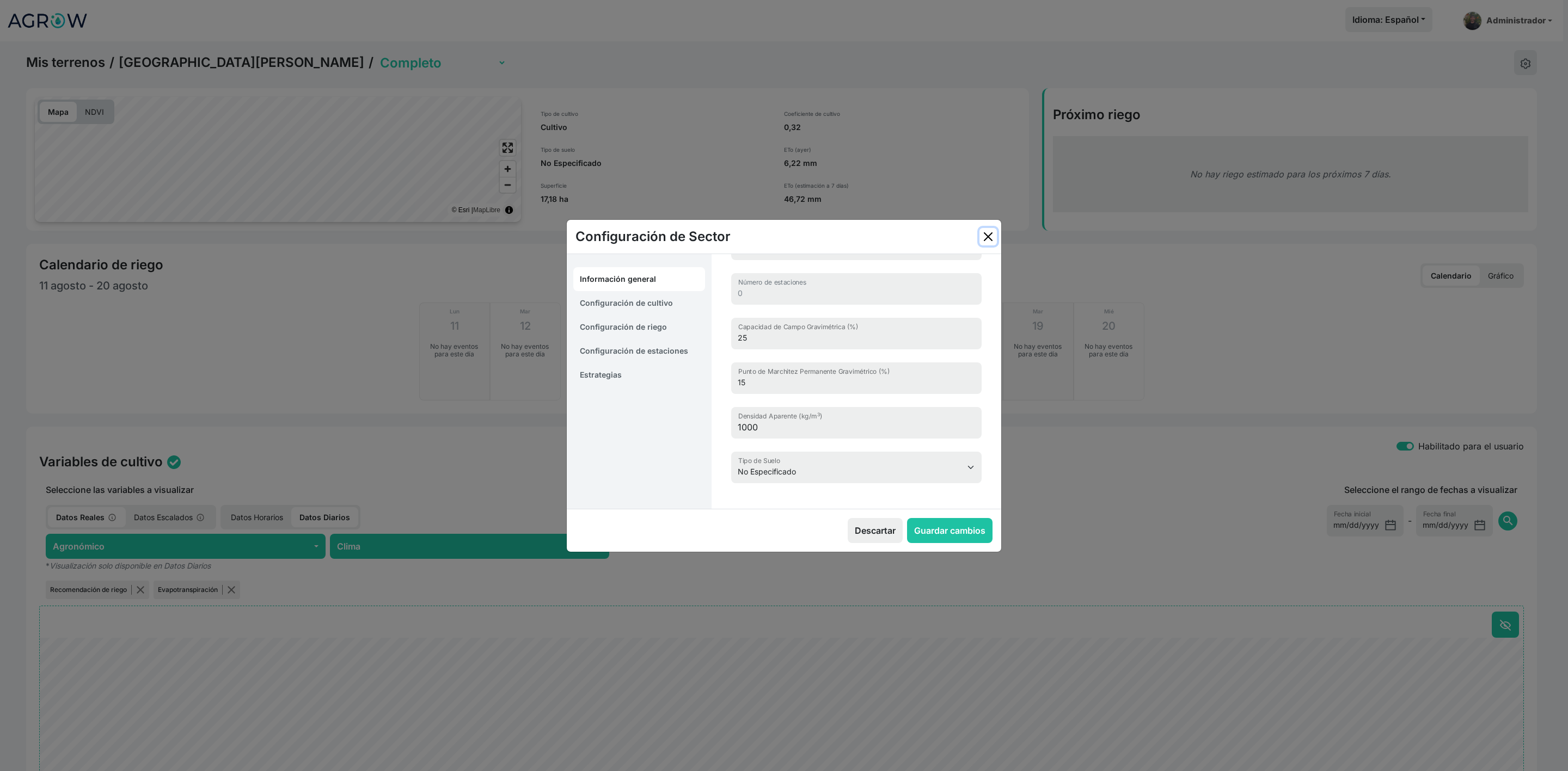
click at [990, 233] on button "Close" at bounding box center [988, 237] width 18 height 18
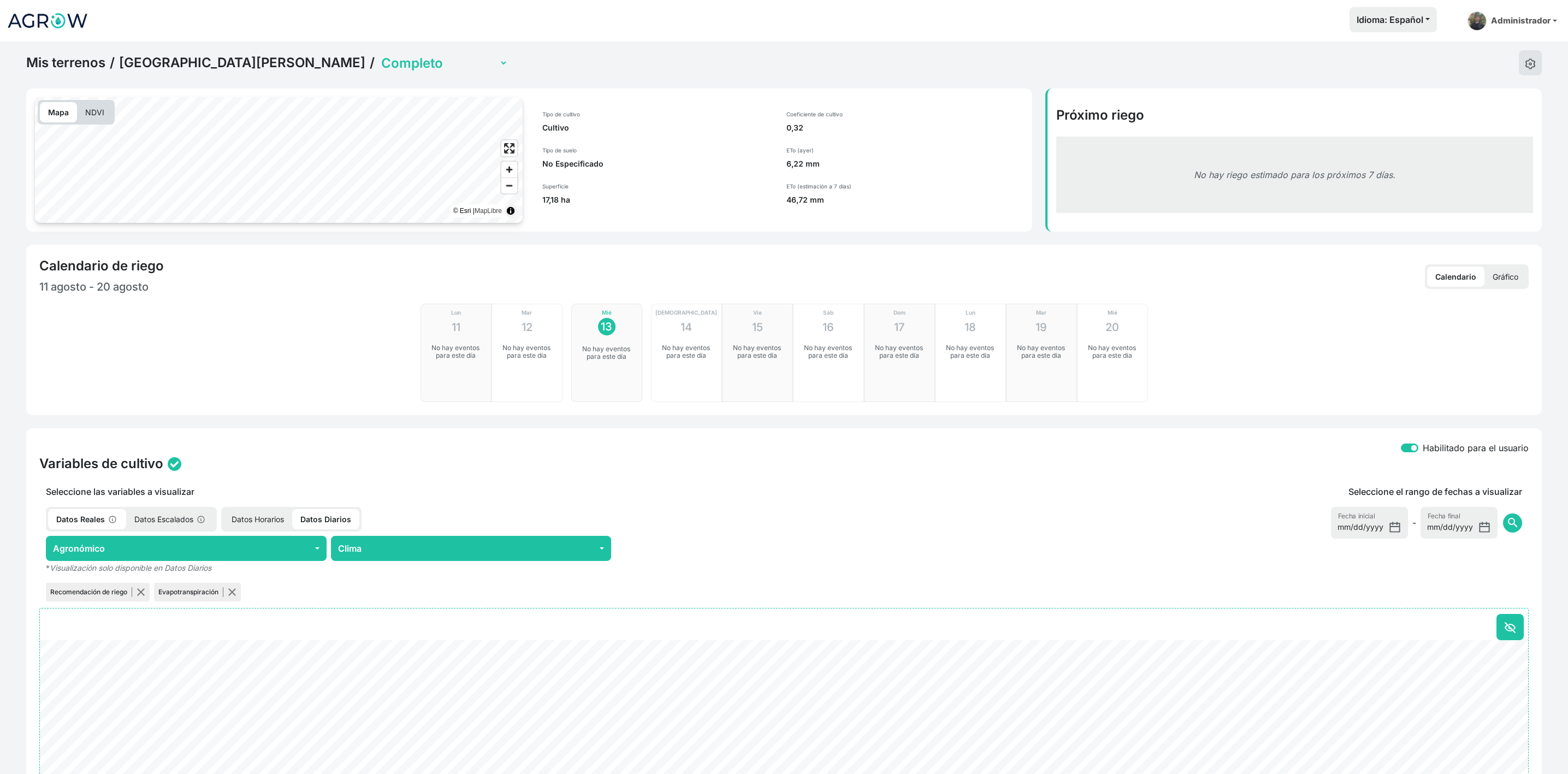
click at [210, 57] on link "Campo de Brenes" at bounding box center [242, 63] width 246 height 16
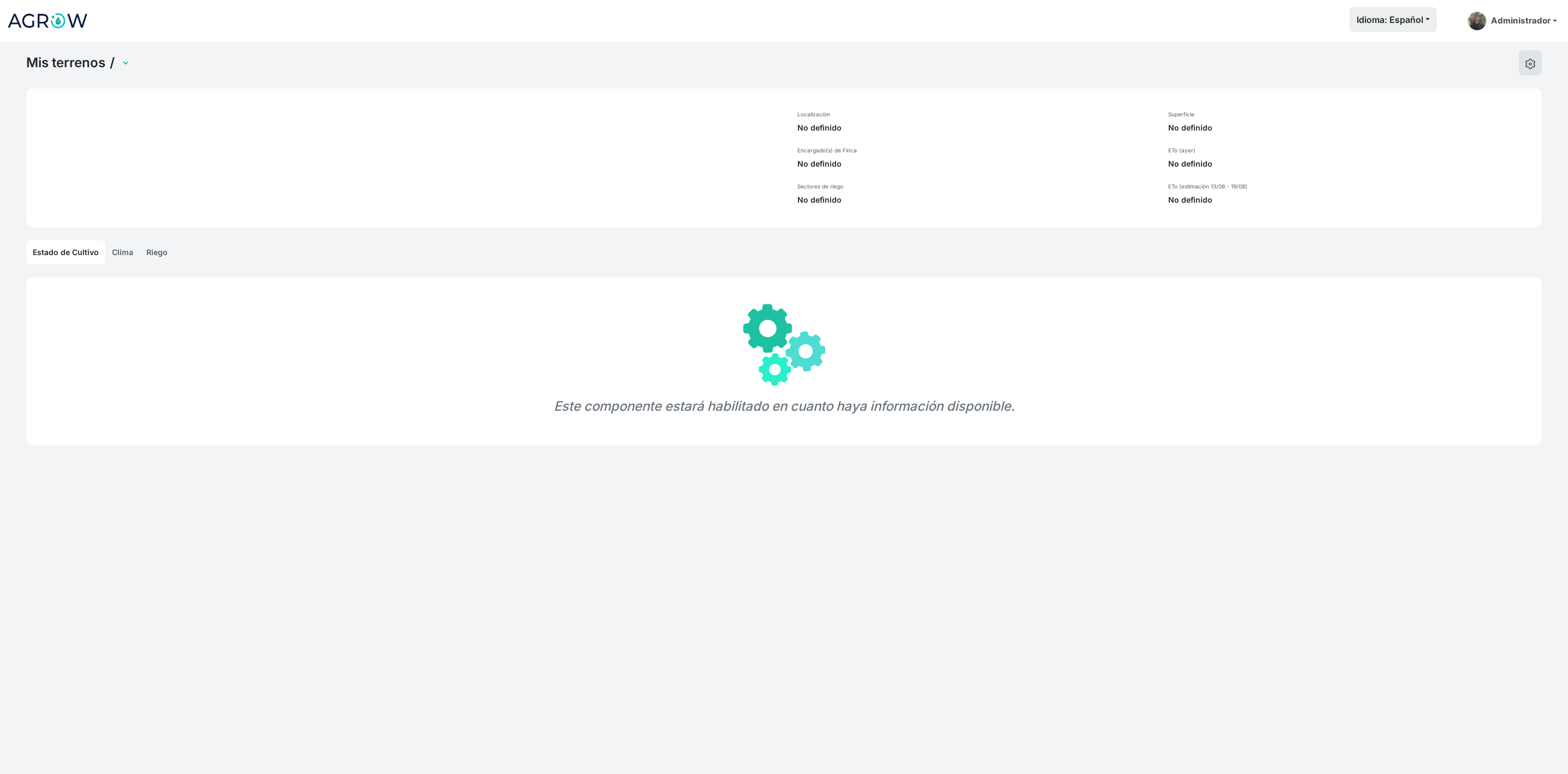
select select "1035"
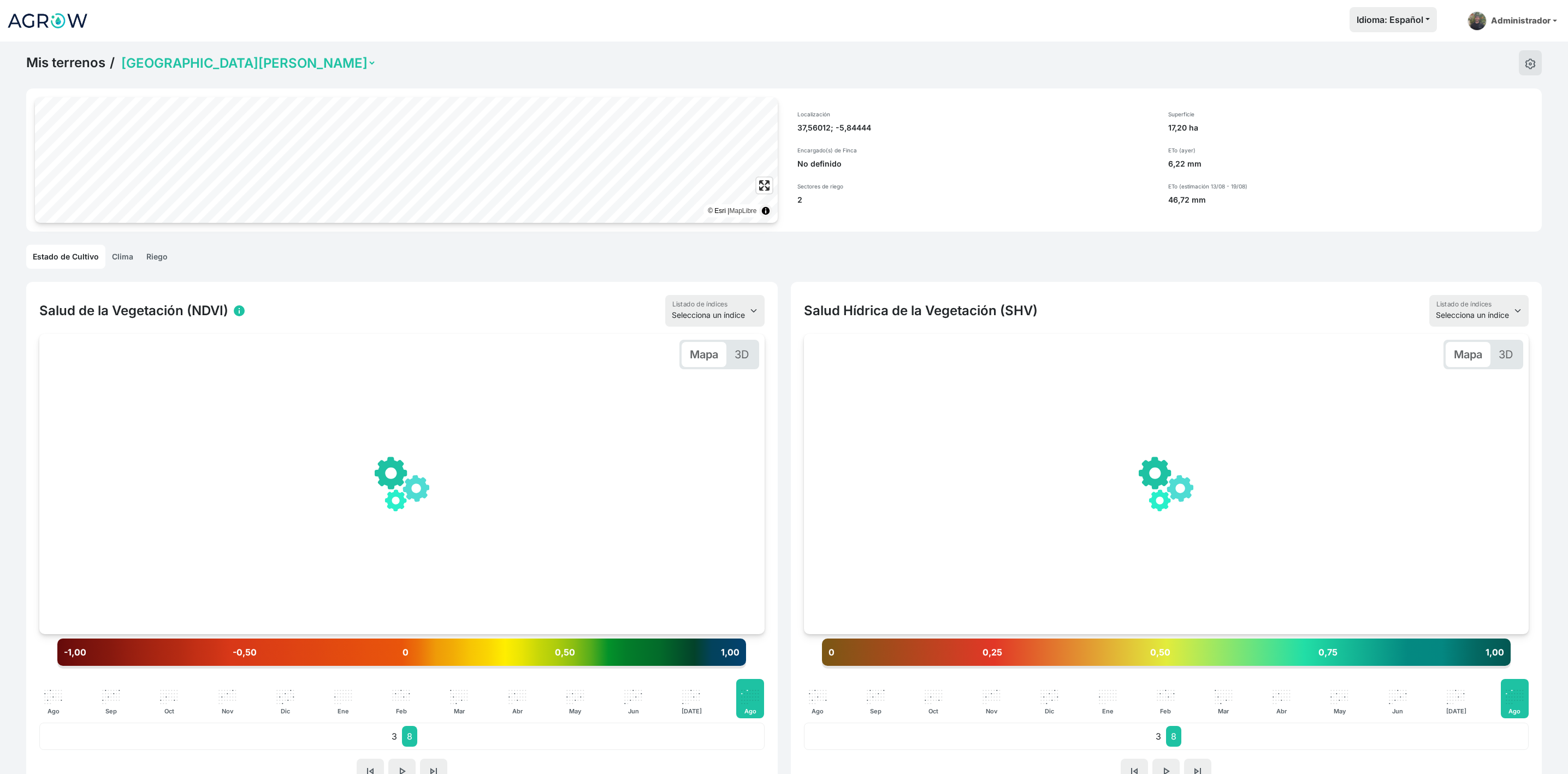
click at [221, 71] on div "Mis terrenos / Agropolis Campo de Brenes Oficina BIOO" at bounding box center [201, 63] width 350 height 25
click at [220, 66] on select "Agropolis Campo de Brenes Oficina BIOO" at bounding box center [248, 63] width 257 height 17
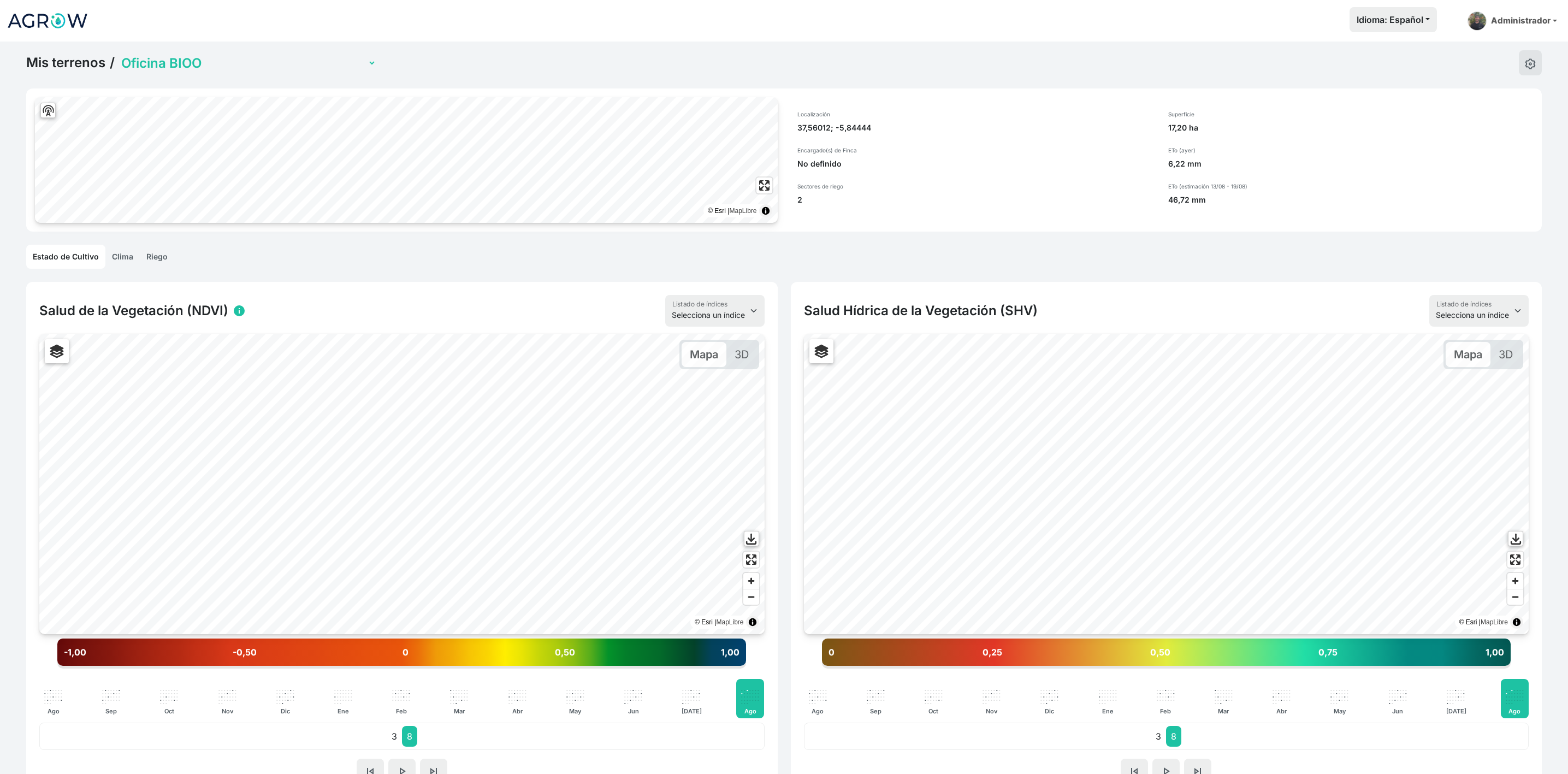
click at [119, 55] on select "Agropolis Campo de Brenes Oficina BIOO" at bounding box center [248, 63] width 257 height 17
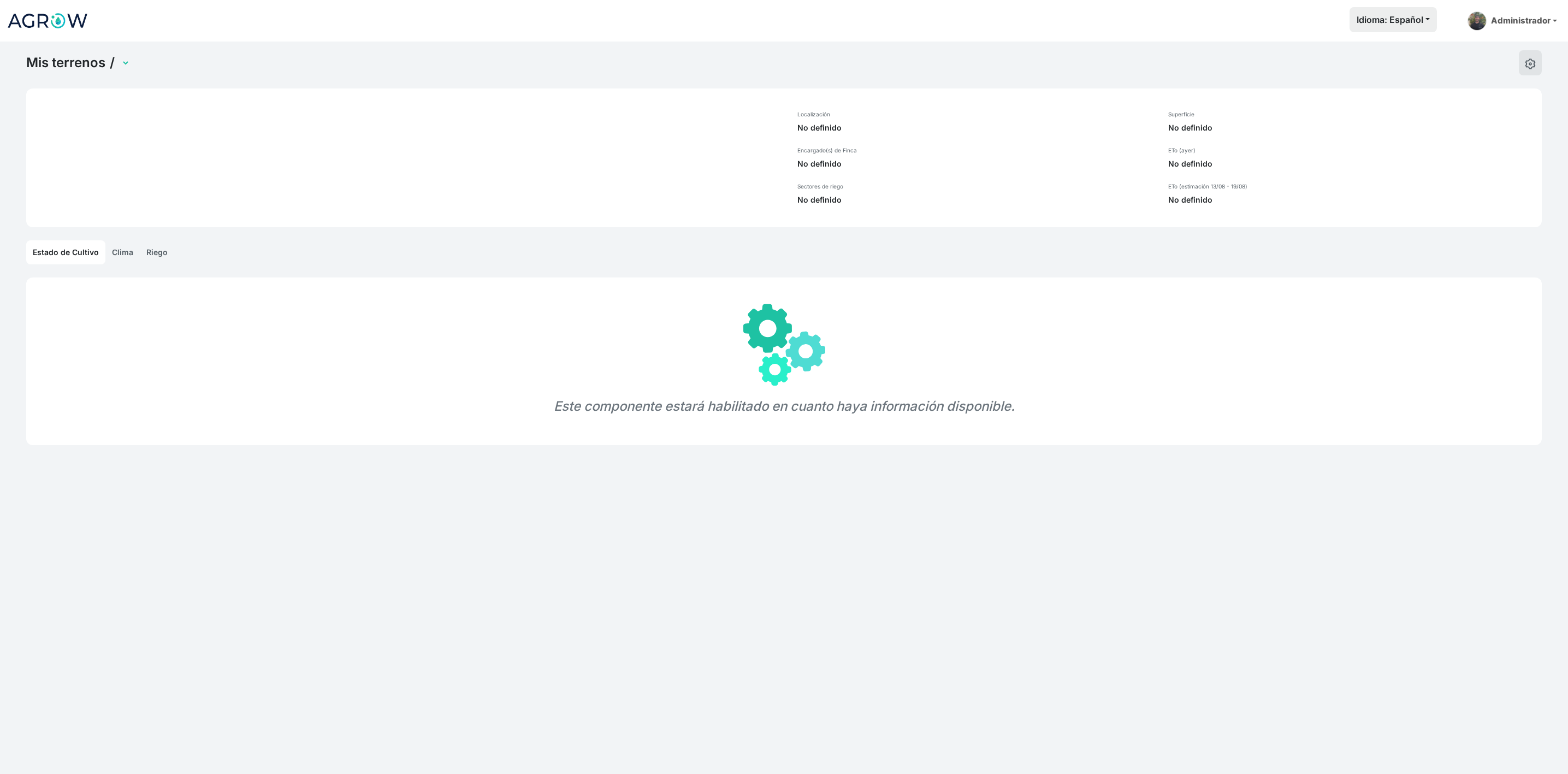
select select "1305"
click at [162, 253] on link "Riego" at bounding box center [157, 257] width 35 height 24
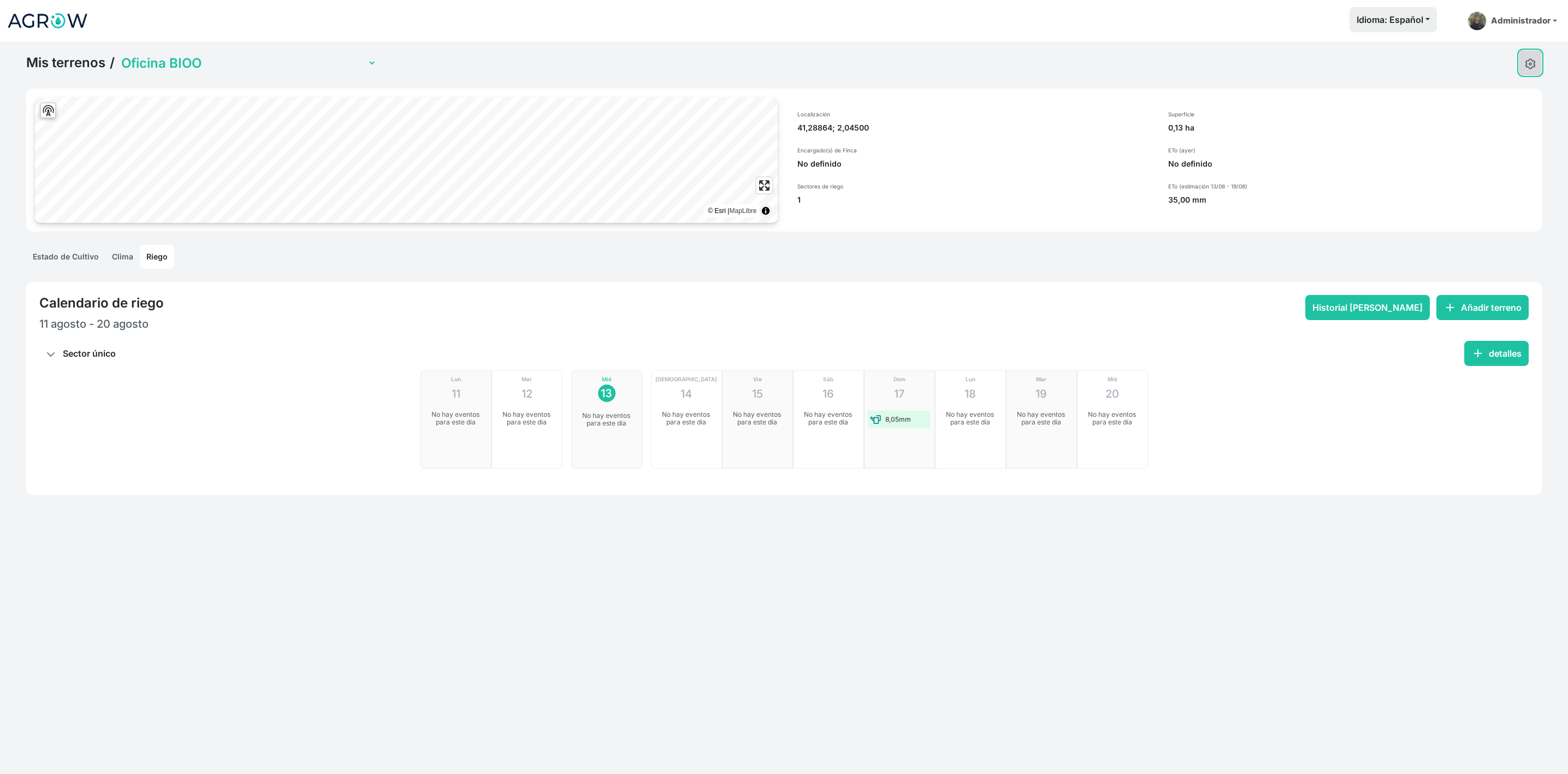
click at [1530, 53] on button at bounding box center [1530, 63] width 23 height 25
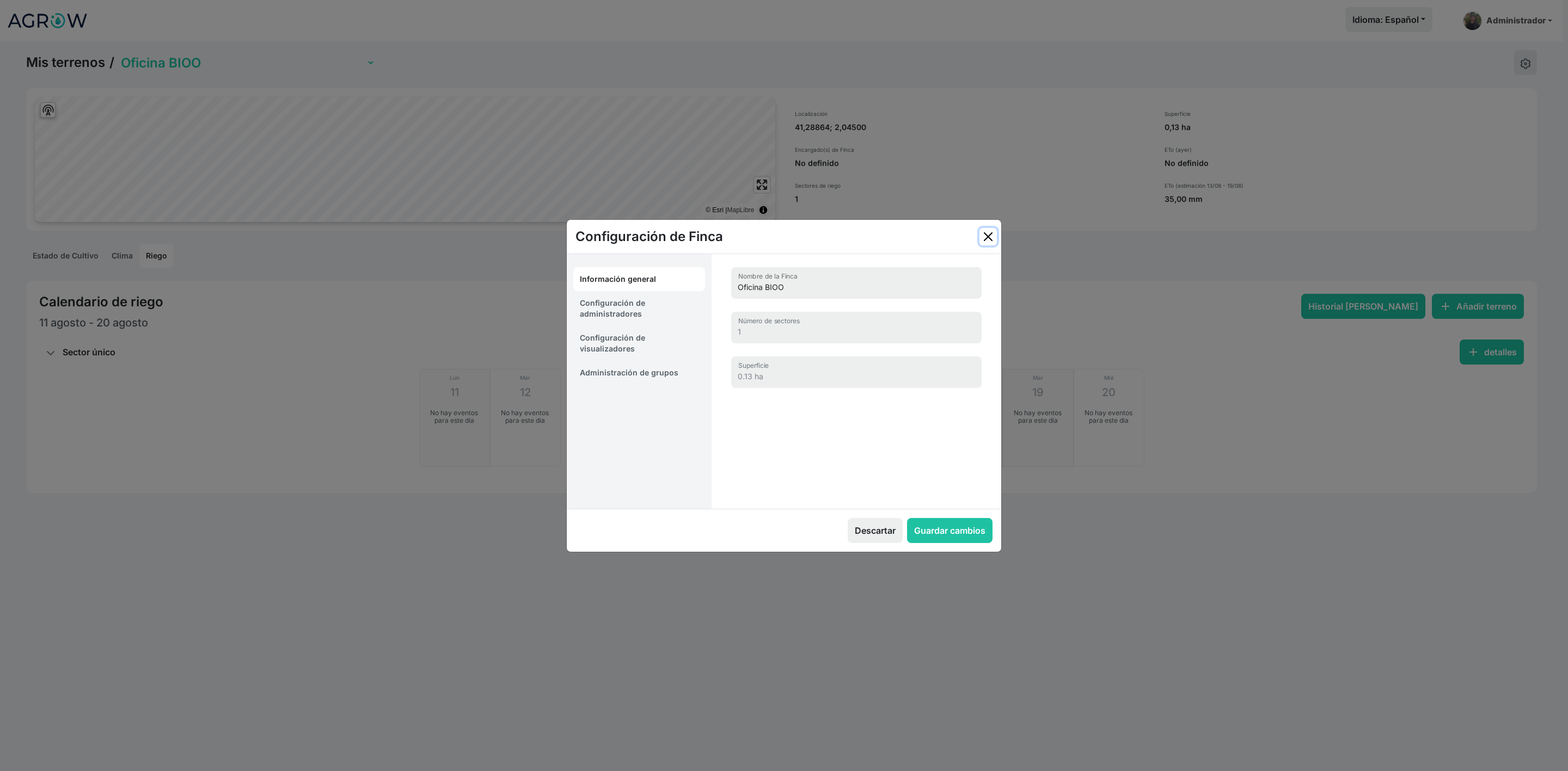
click at [985, 237] on button "Close" at bounding box center [988, 237] width 18 height 18
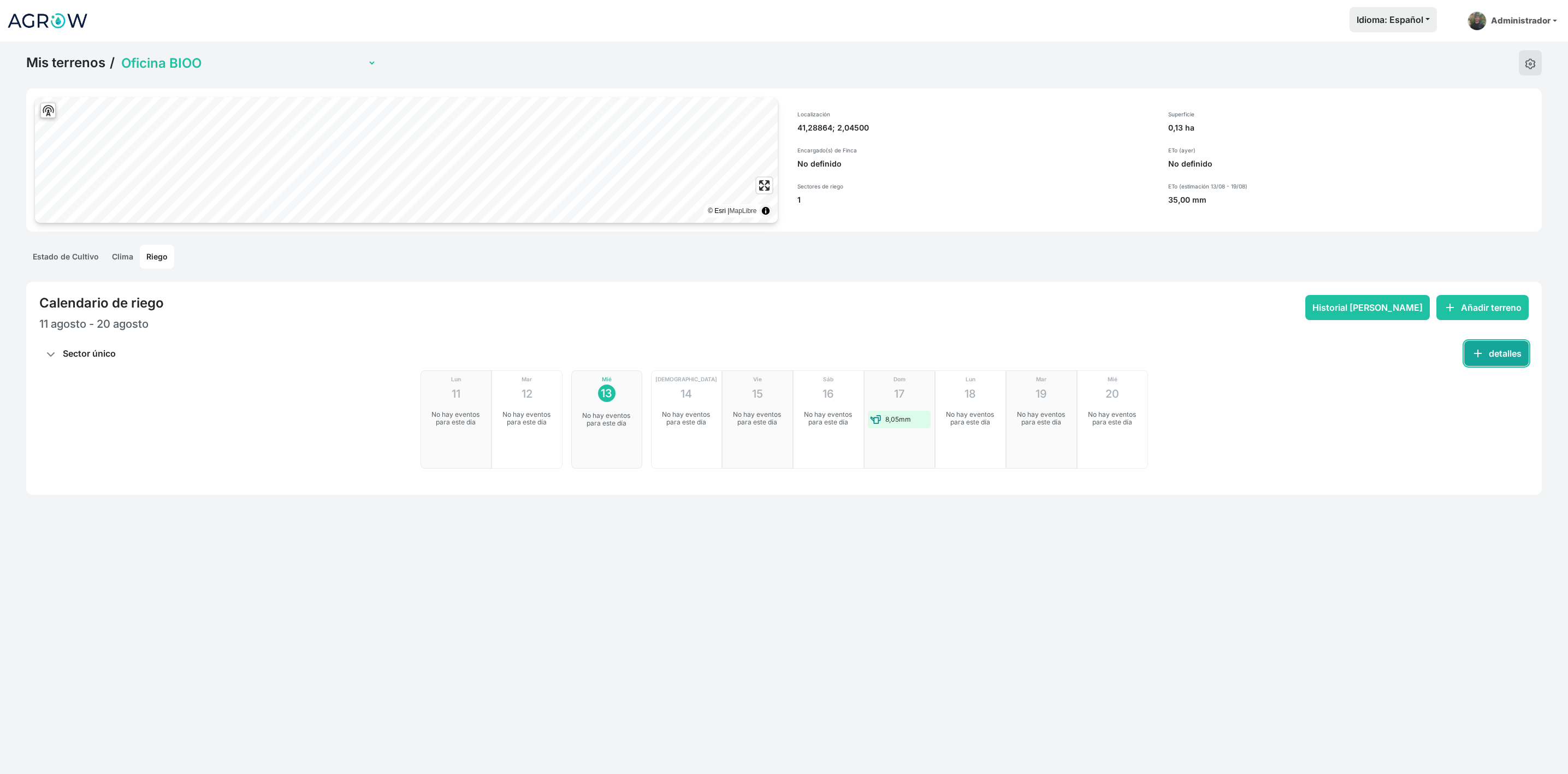
click at [1483, 359] on span "add" at bounding box center [1477, 354] width 13 height 13
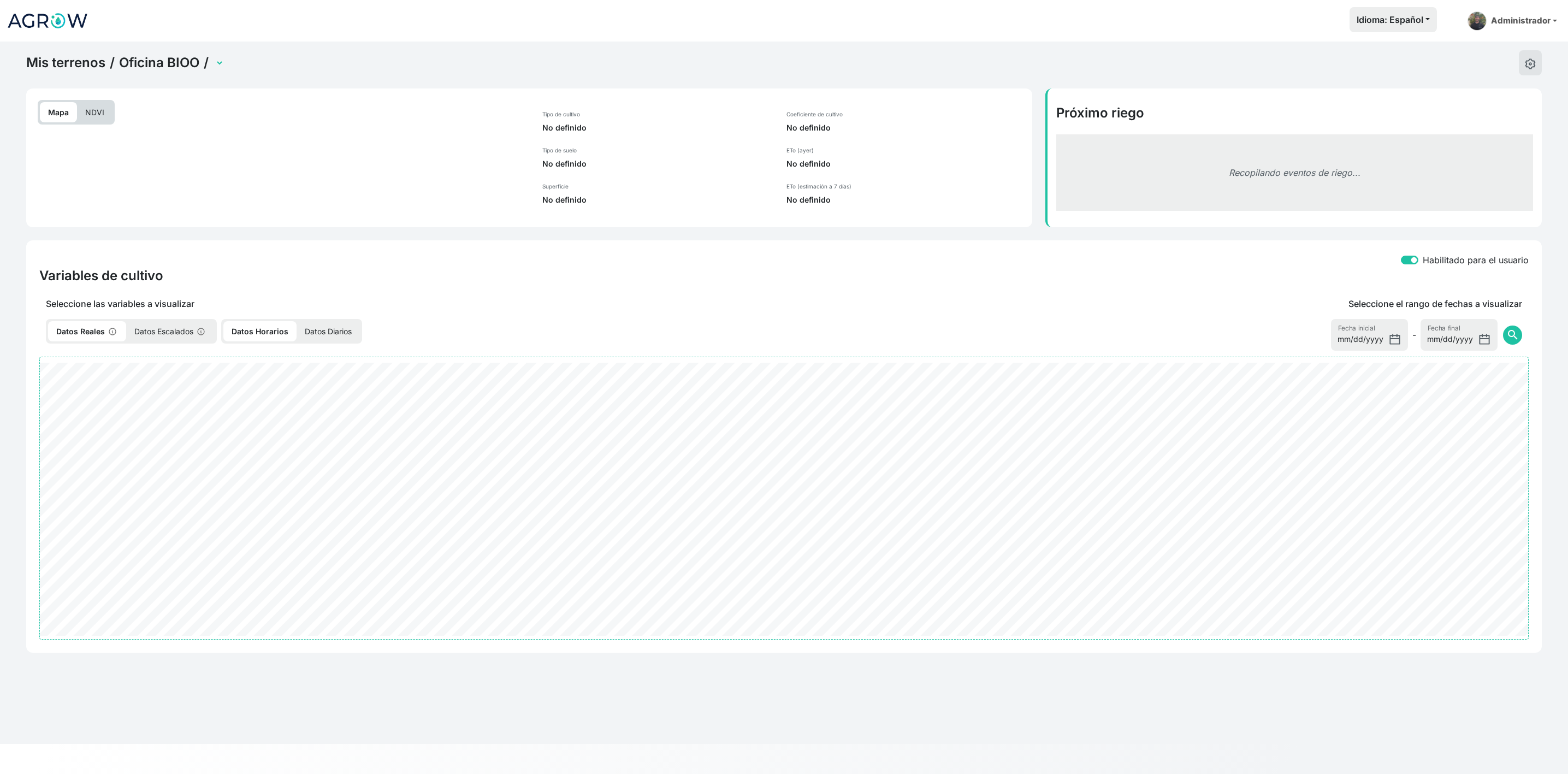
select select "2701"
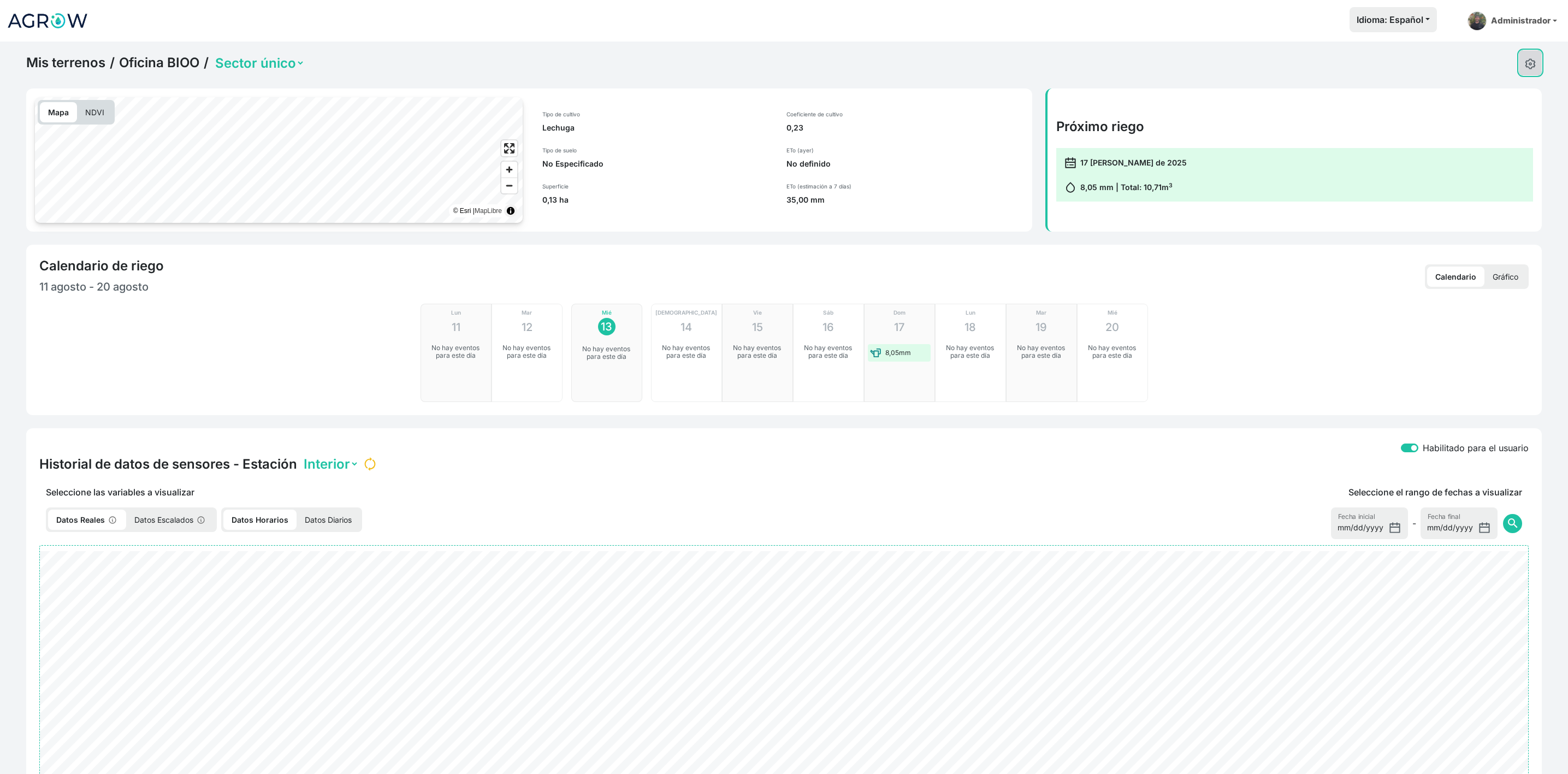
click at [1529, 66] on img at bounding box center [1530, 64] width 11 height 11
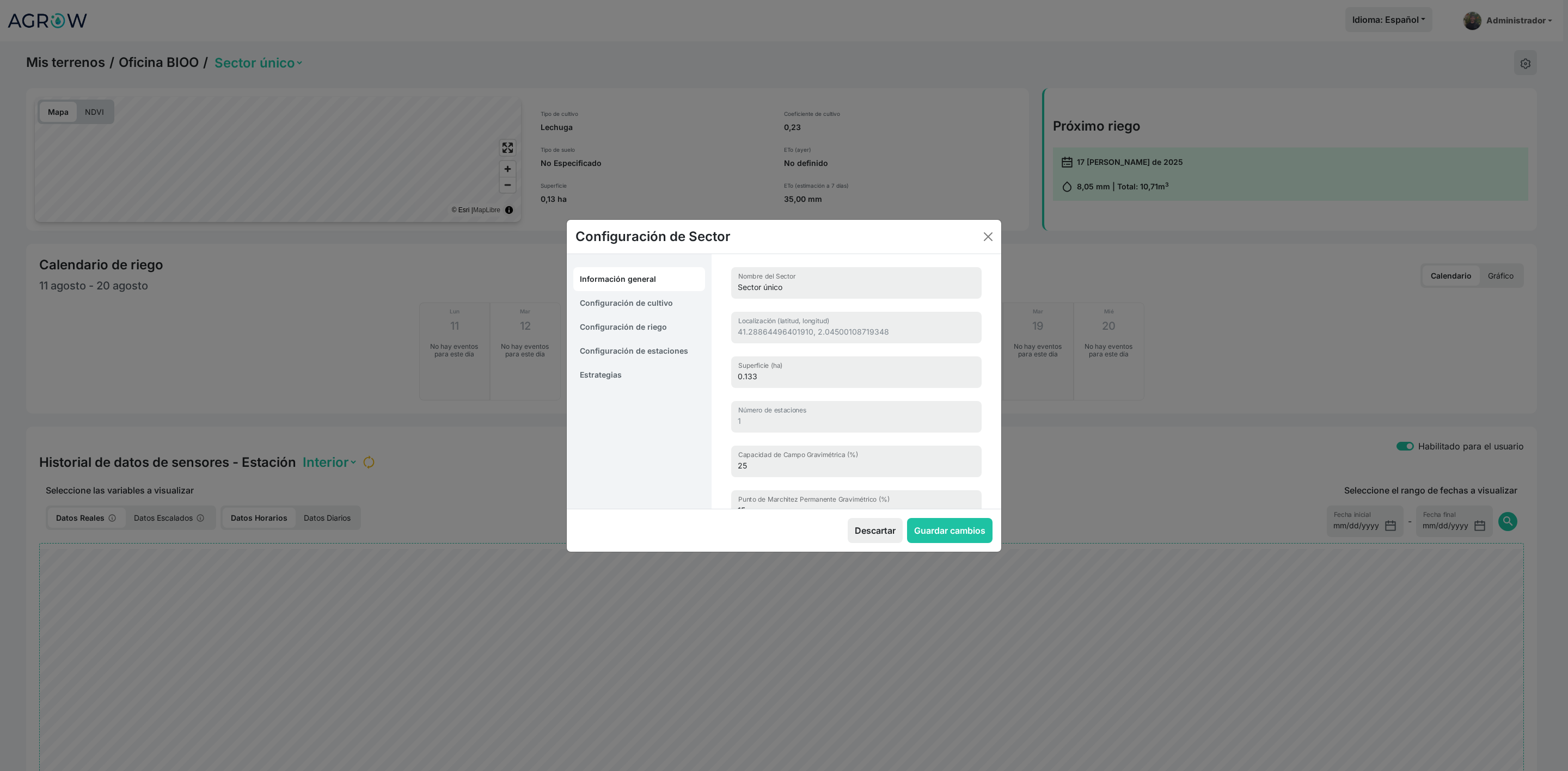
click at [621, 350] on link "Configuración de estaciones" at bounding box center [639, 351] width 132 height 24
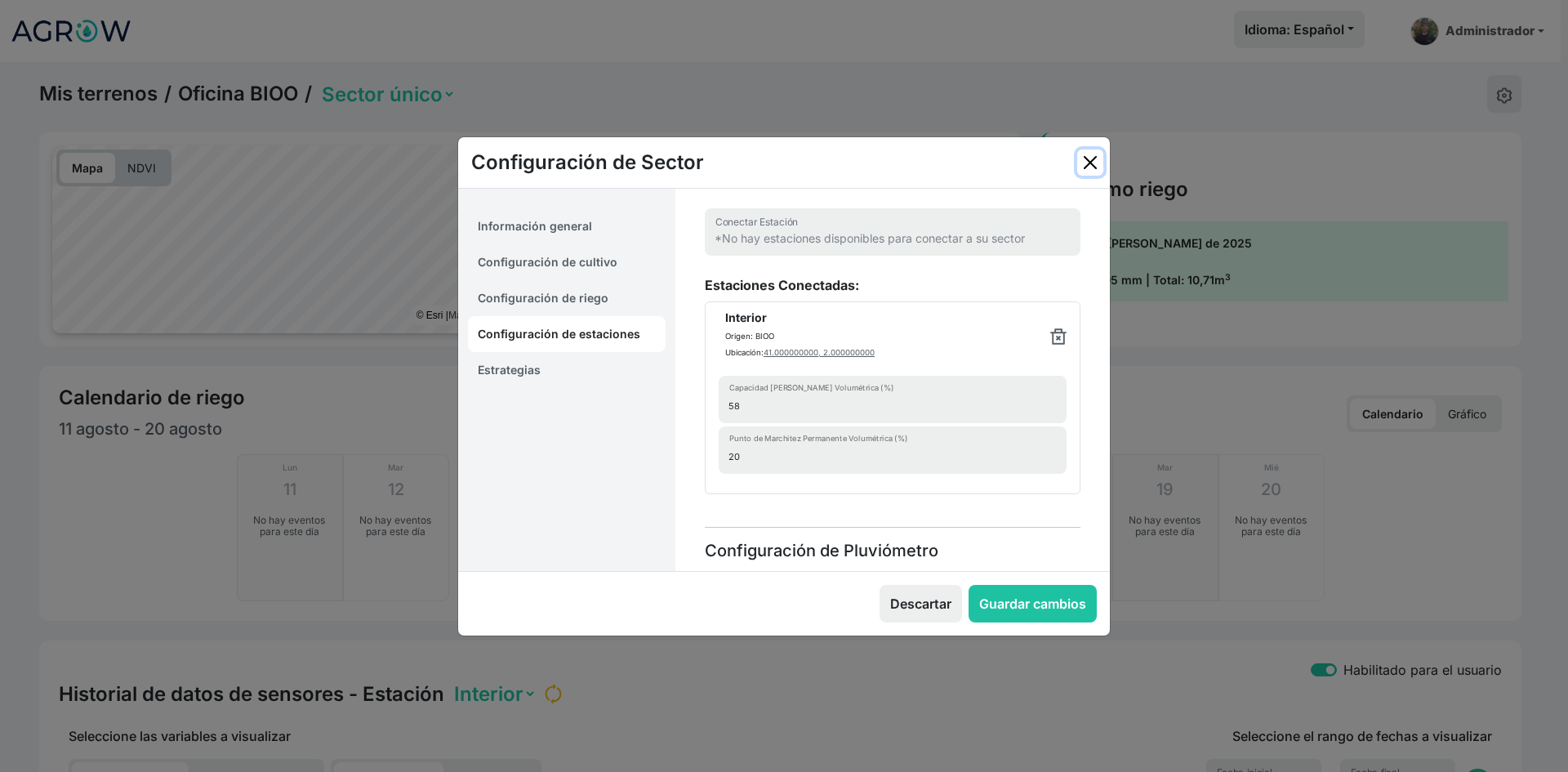
click at [1090, 155] on button "Close" at bounding box center [1090, 162] width 26 height 26
select select "0"
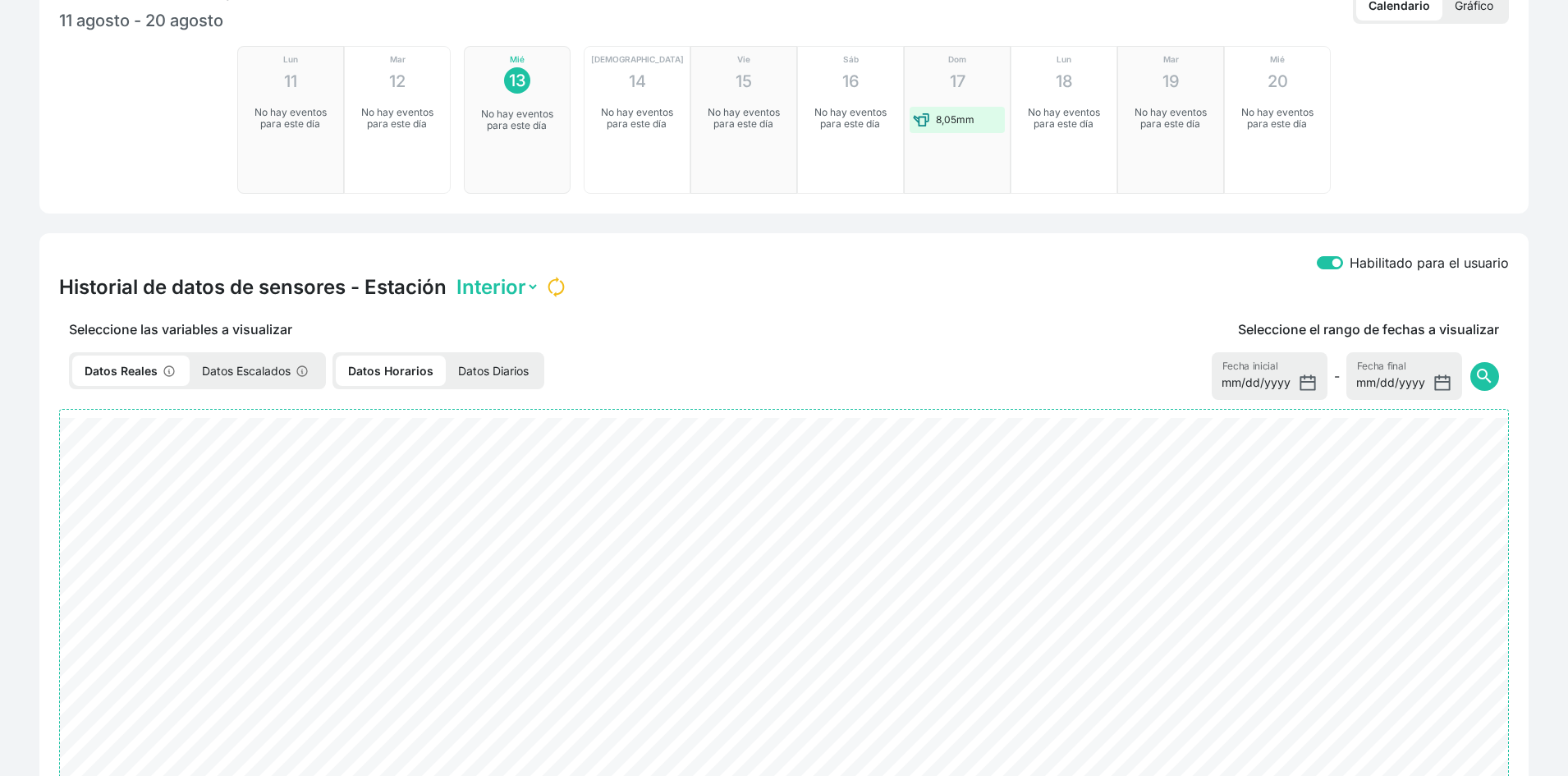
scroll to position [547, 0]
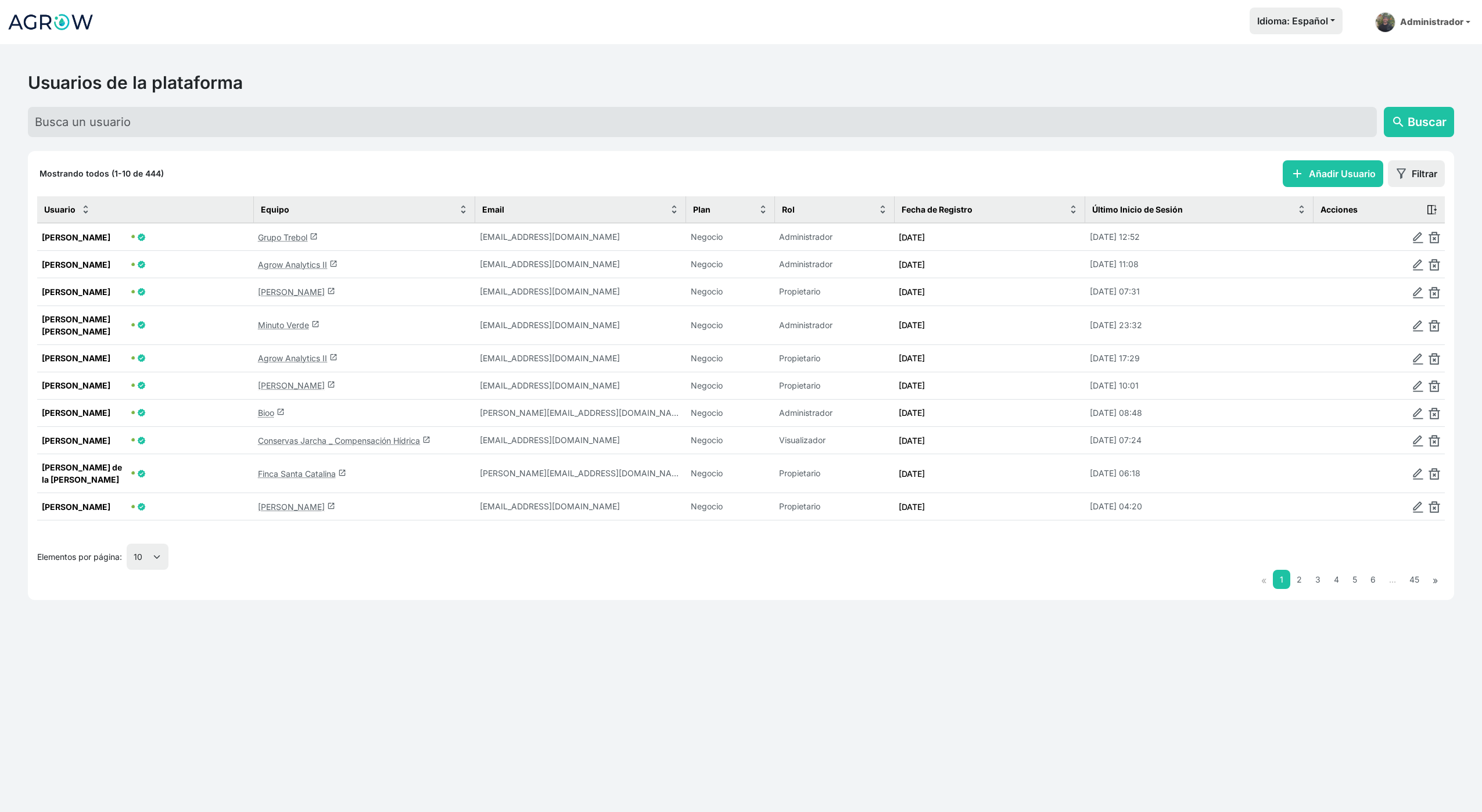
click at [289, 236] on link "Grupo Trebol launch" at bounding box center [287, 237] width 60 height 10
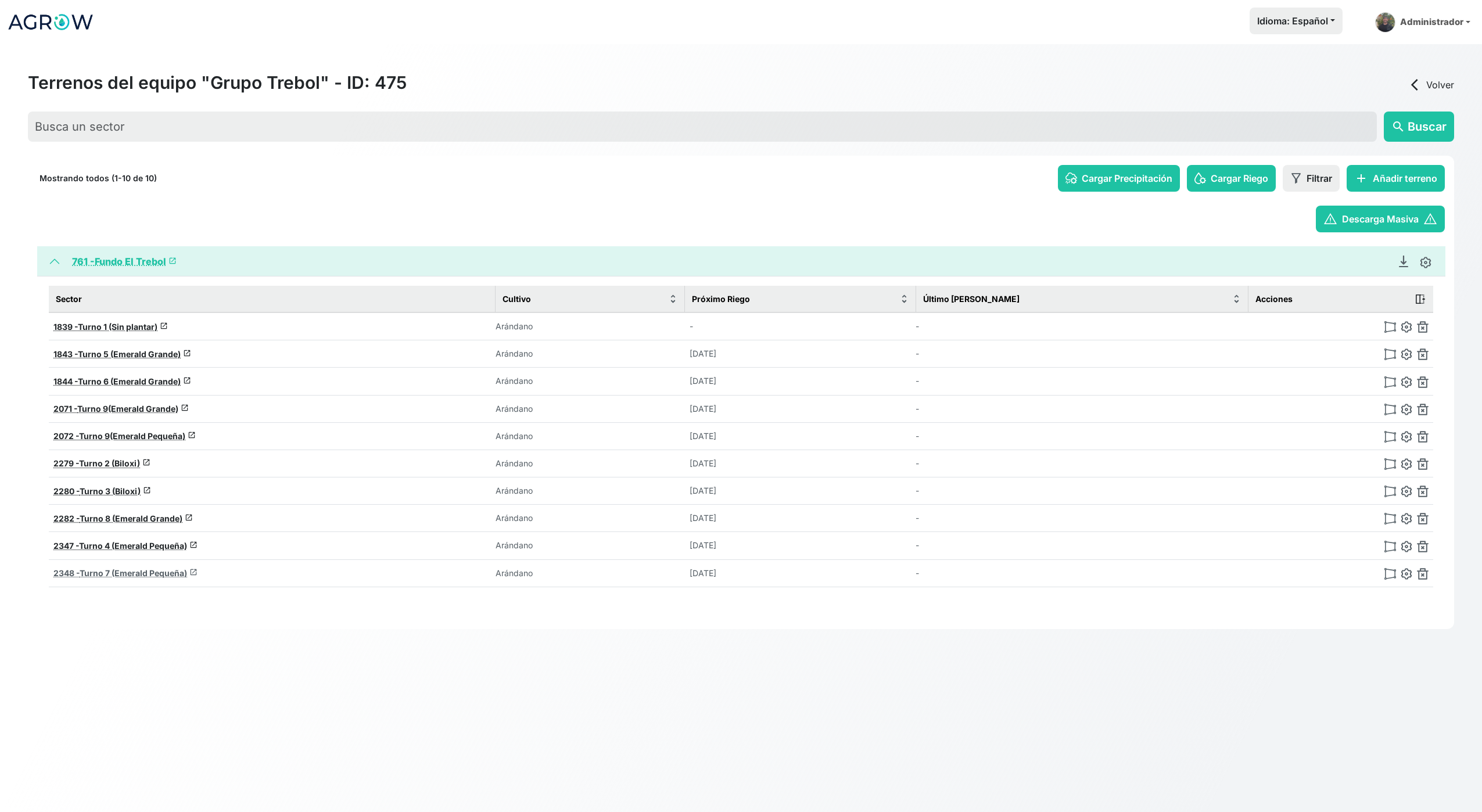
click at [93, 576] on span "Turno 7 (Emerald Pequeña)" at bounding box center [134, 572] width 107 height 10
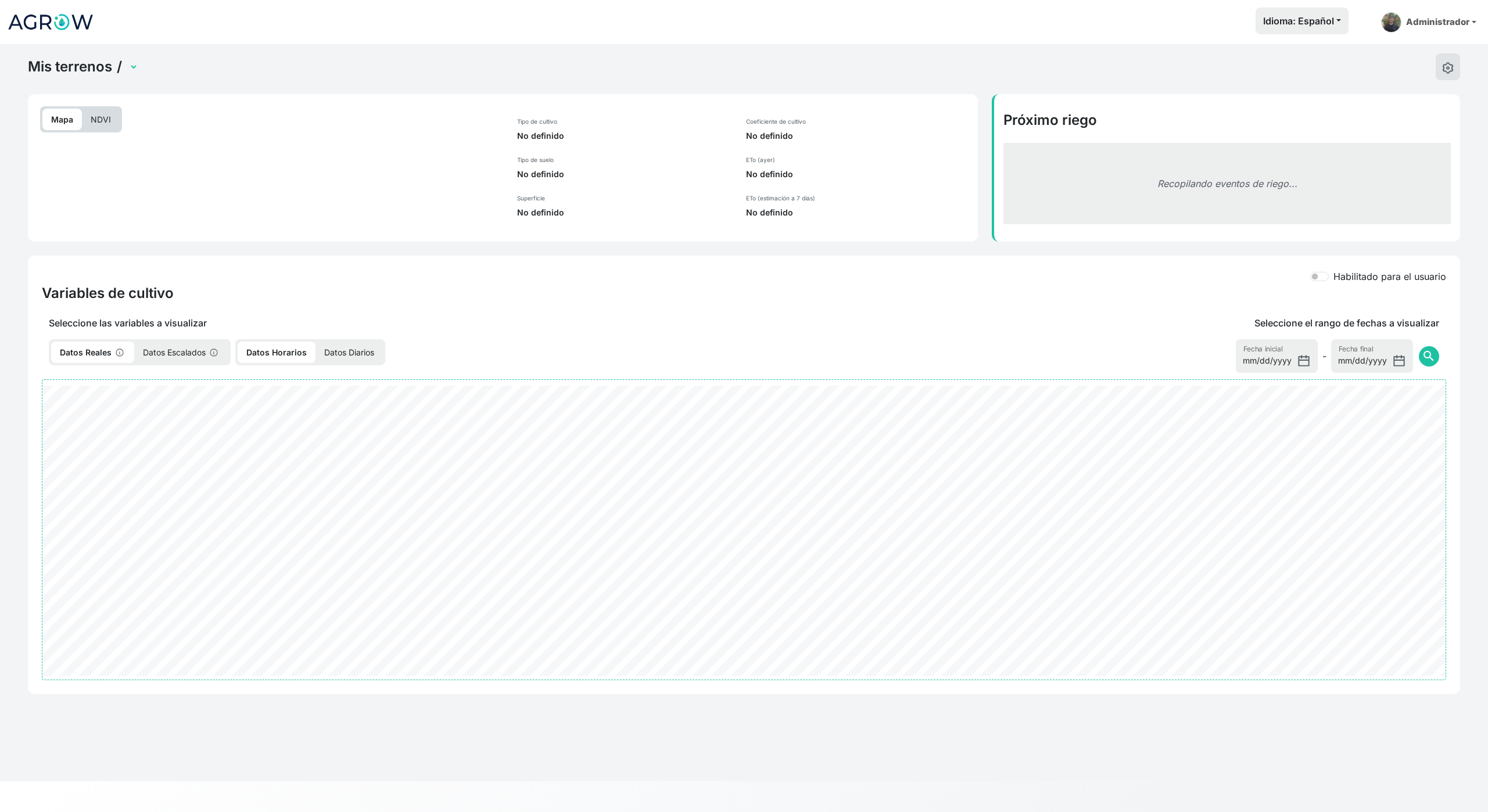
select select "2348"
select select "2745"
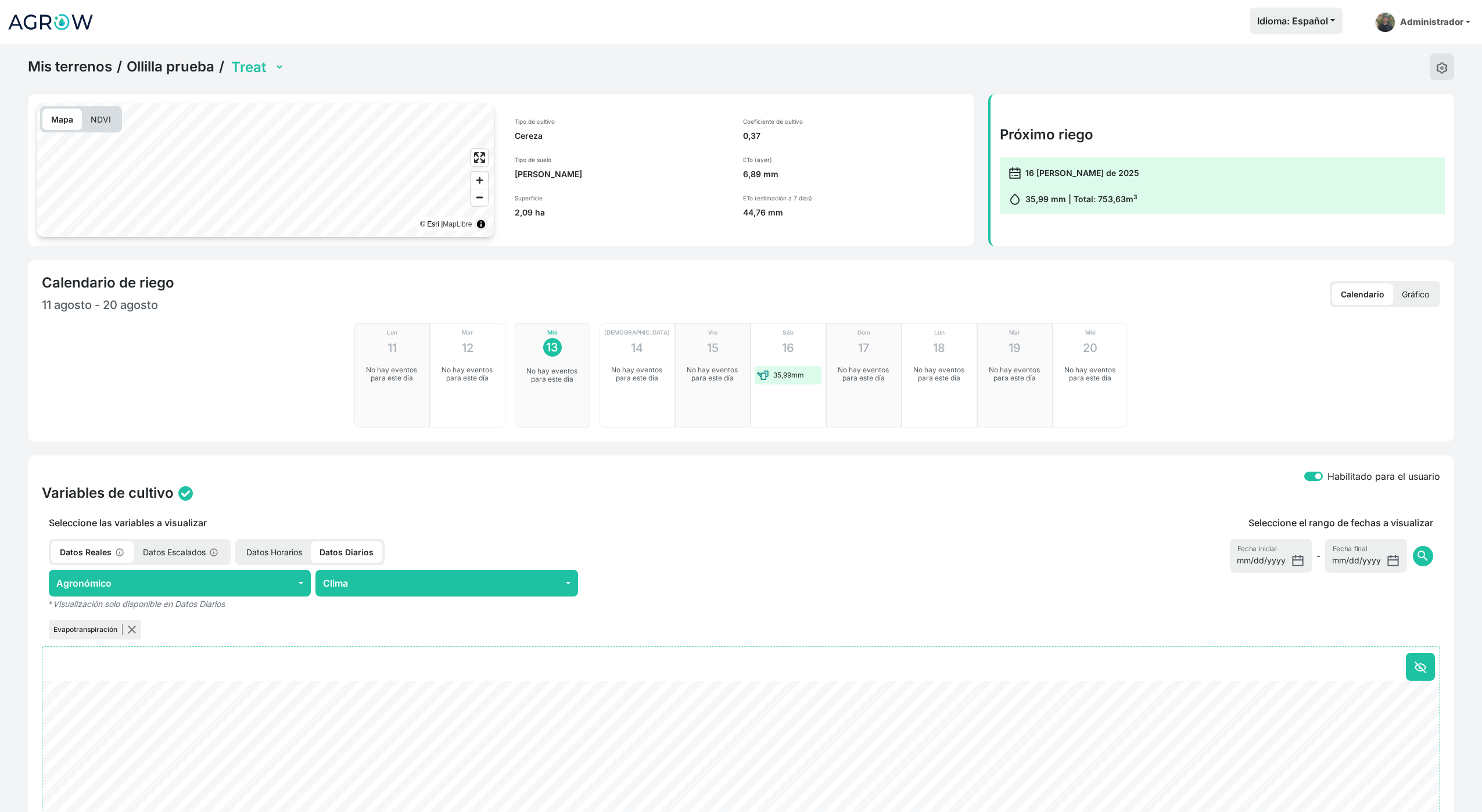
click at [233, 597] on p "* Visualización solo disponible en Datos Diarios" at bounding box center [446, 603] width 809 height 14
click at [243, 586] on button "Agronómico" at bounding box center [180, 583] width 262 height 27
click at [399, 589] on button "Clima" at bounding box center [446, 583] width 262 height 27
click at [215, 456] on div "Habilitado para el usuario Variables de cultivo Seleccione las variables a visu…" at bounding box center [741, 729] width 1426 height 548
click at [170, 62] on link "Ollilla prueba" at bounding box center [170, 67] width 88 height 17
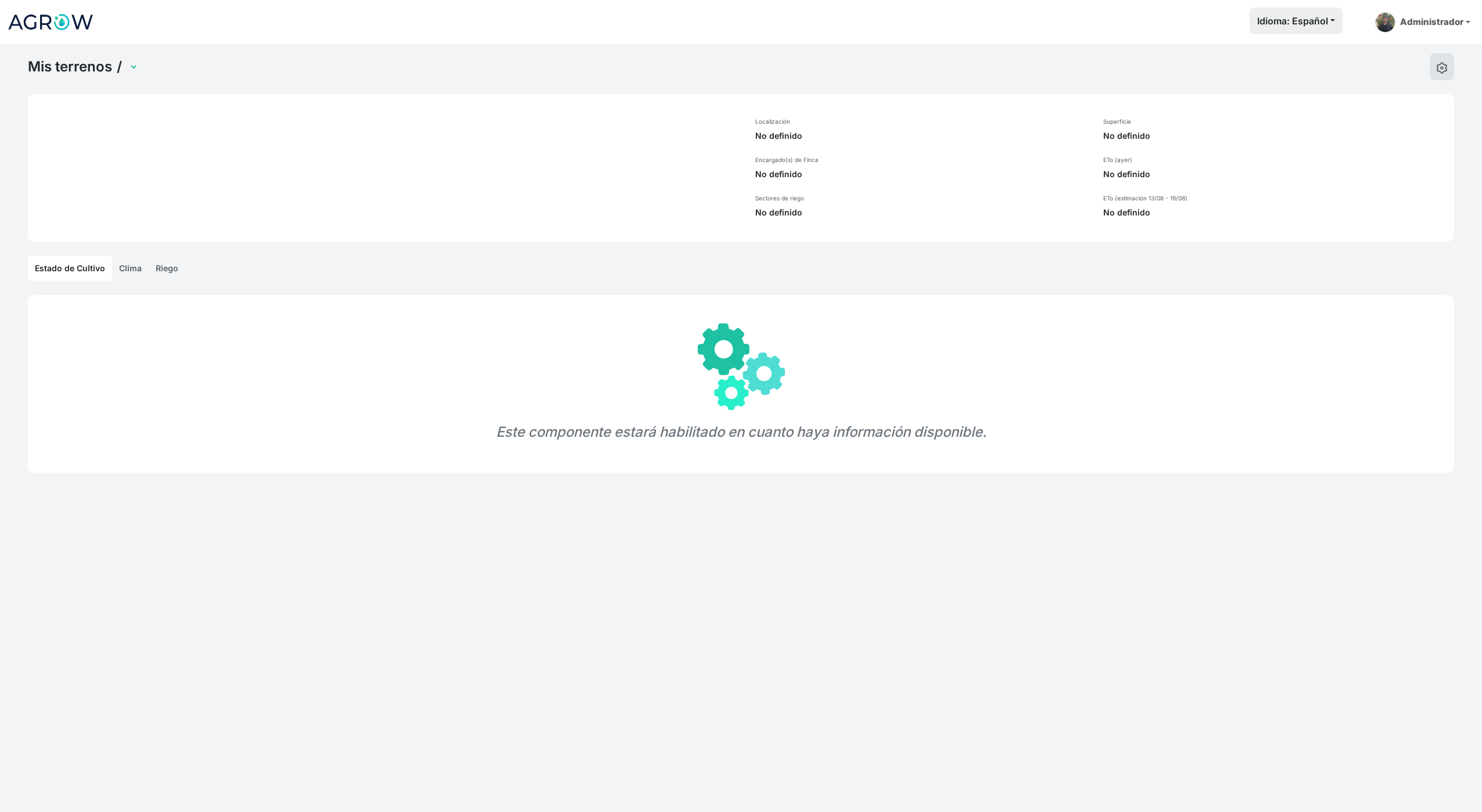
select select "1314"
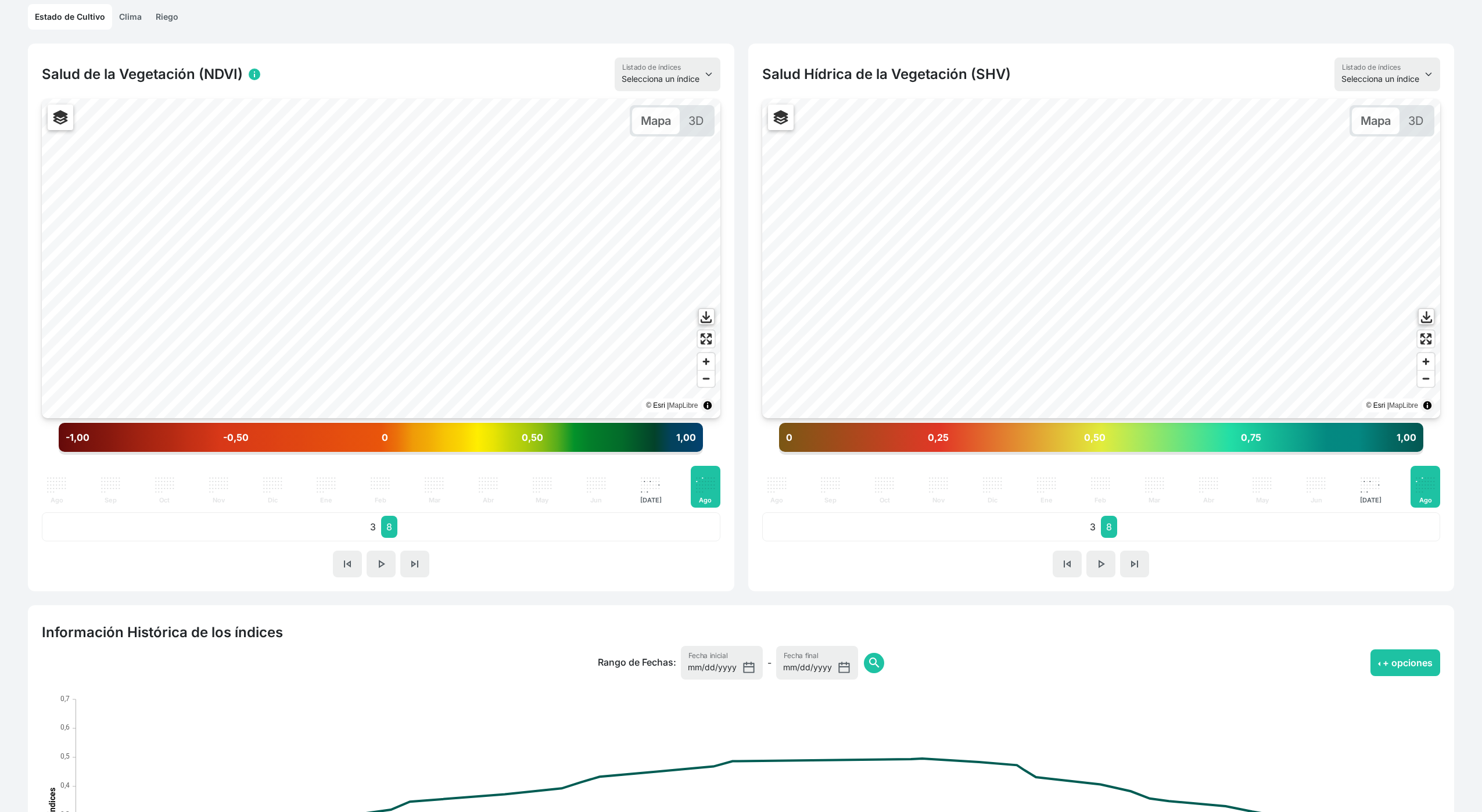
scroll to position [464, 0]
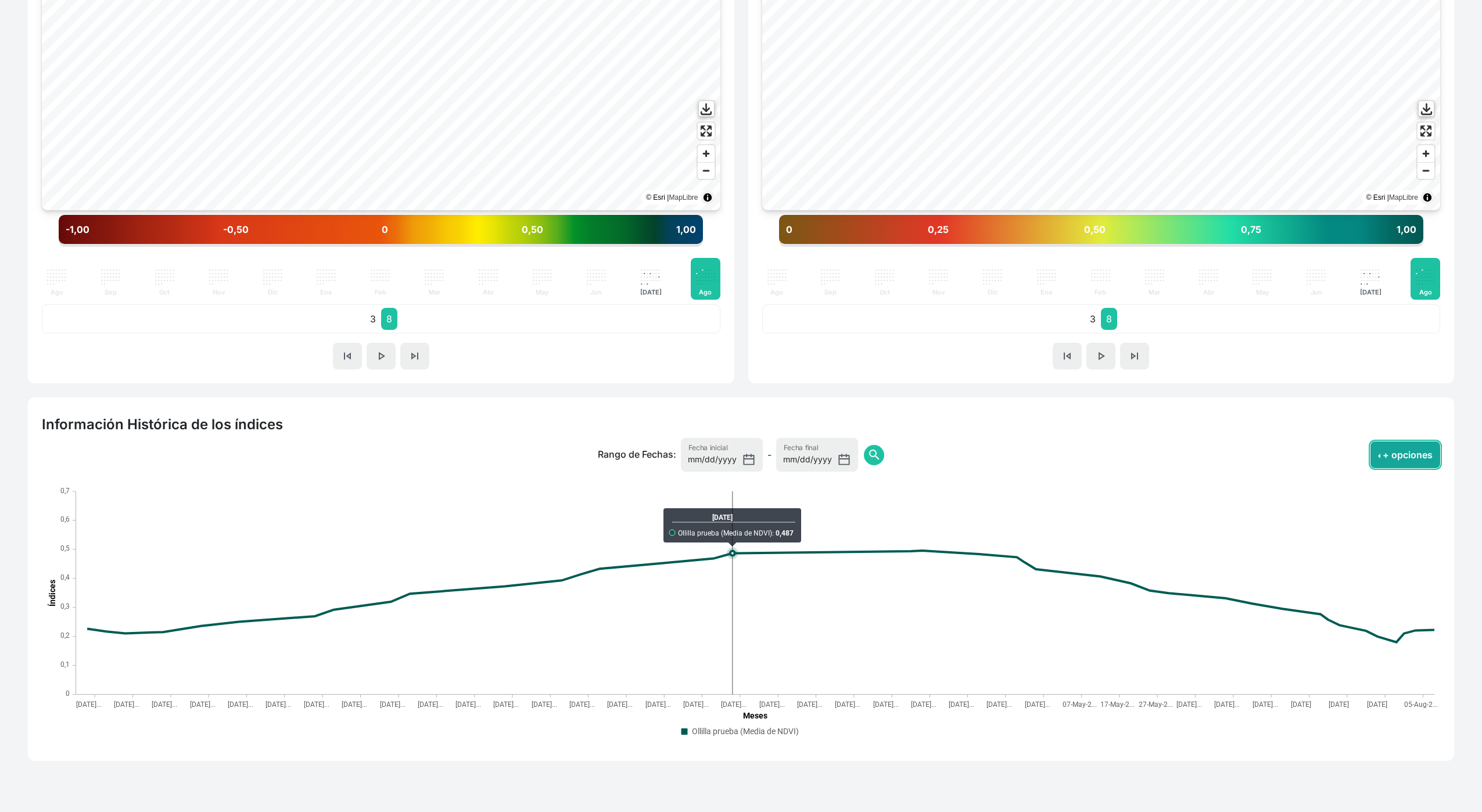
click at [1434, 454] on button "+ opciones" at bounding box center [1405, 455] width 70 height 27
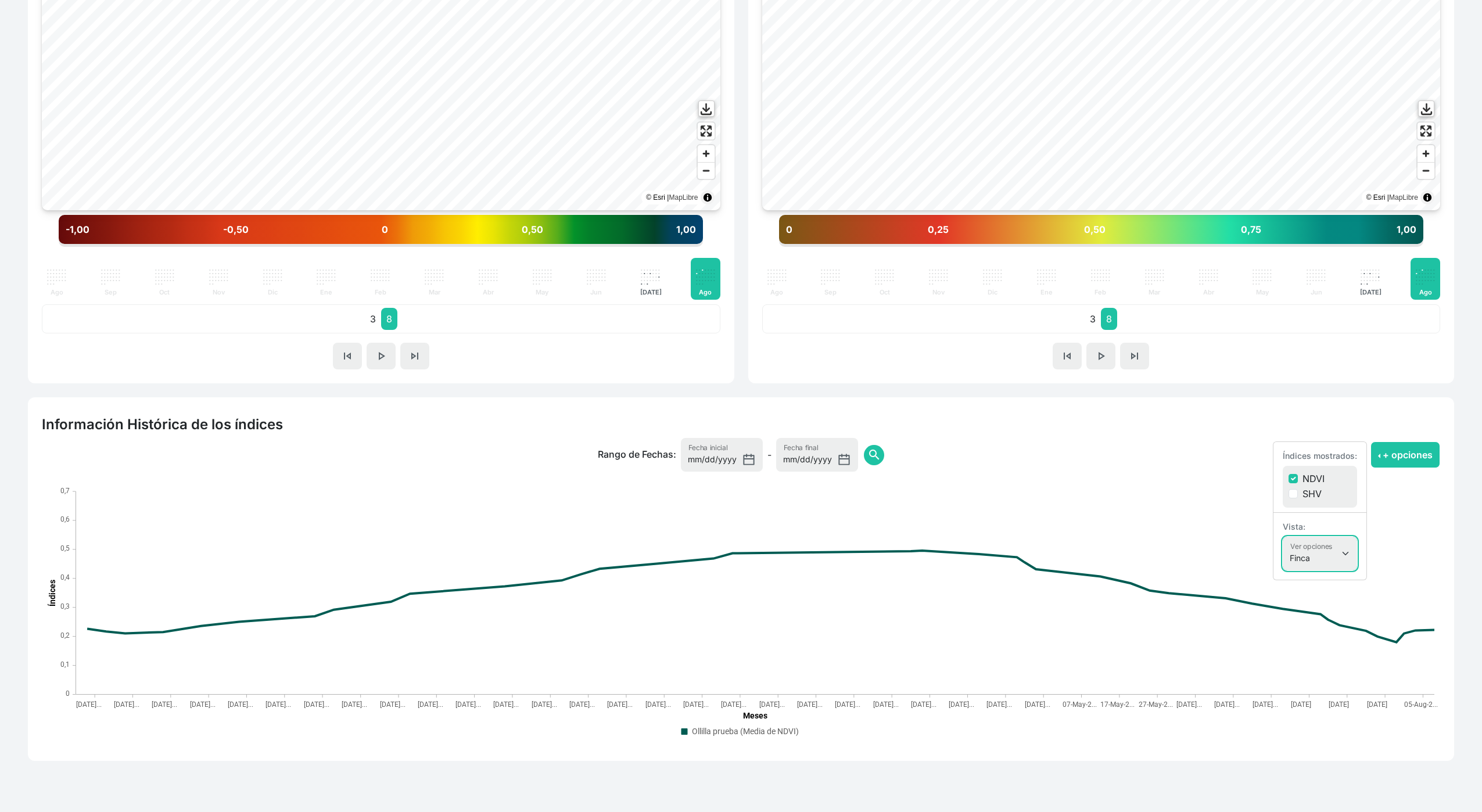
click at [1310, 558] on select "Finca Sectores Finca + Sectores" at bounding box center [1320, 554] width 75 height 34
select select "terrain"
click at [1283, 537] on select "Finca Sectores Finca + Sectores" at bounding box center [1320, 554] width 75 height 34
